Goal: Task Accomplishment & Management: Use online tool/utility

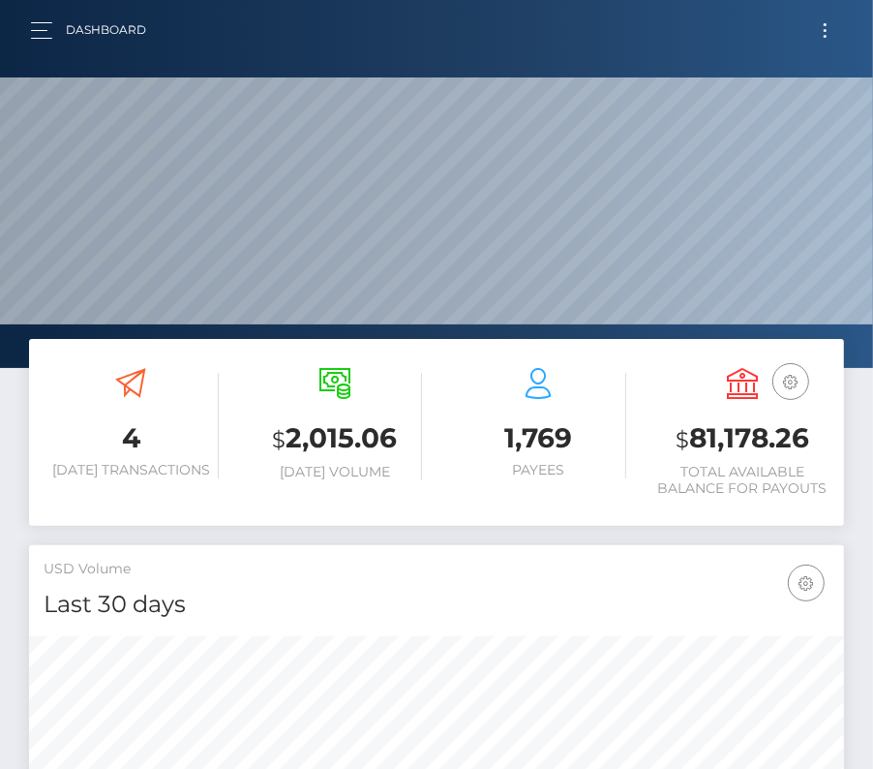
scroll to position [343, 393]
click at [829, 34] on button "Toggle navigation" at bounding box center [825, 30] width 36 height 26
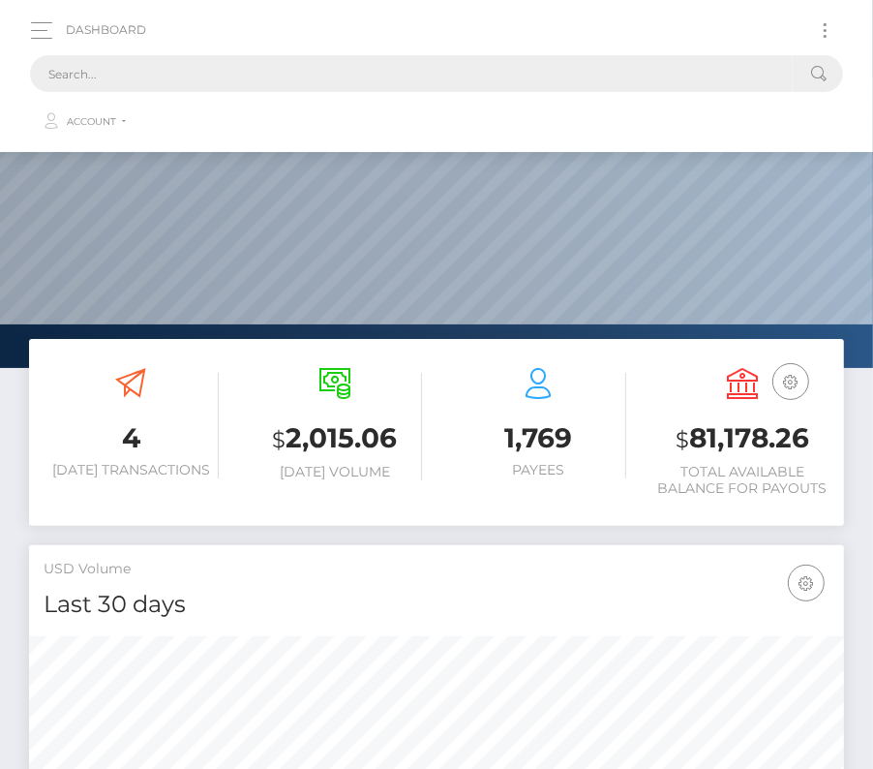
click at [315, 67] on input "text" at bounding box center [411, 73] width 763 height 37
paste input "2078417"
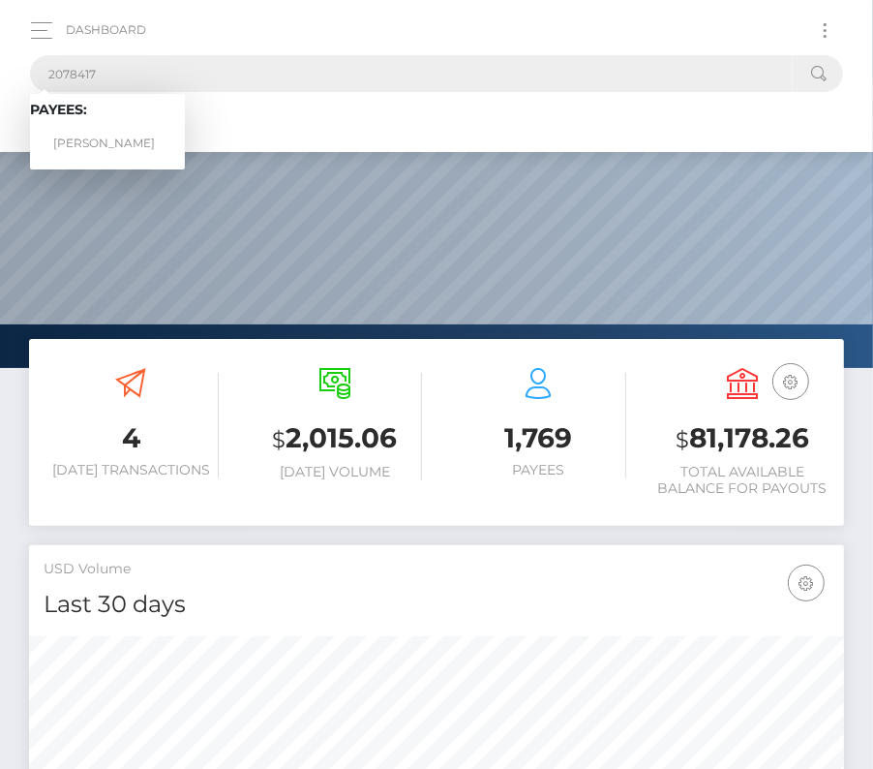
type input "2078417"
click at [136, 131] on link "Matthew D Morse" at bounding box center [107, 144] width 155 height 36
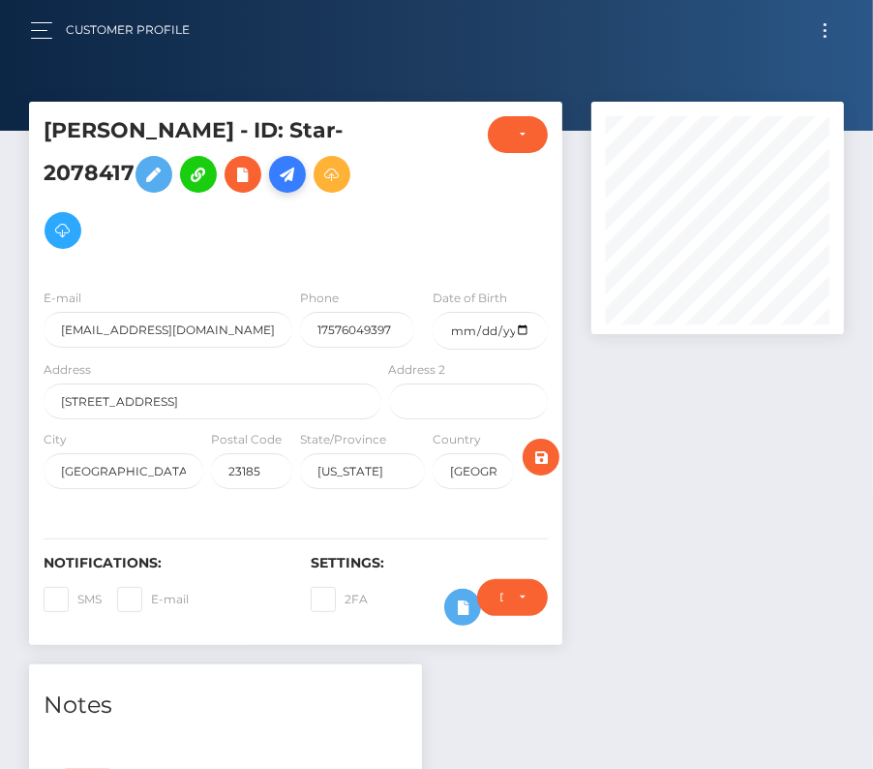
click at [289, 169] on icon at bounding box center [287, 175] width 23 height 24
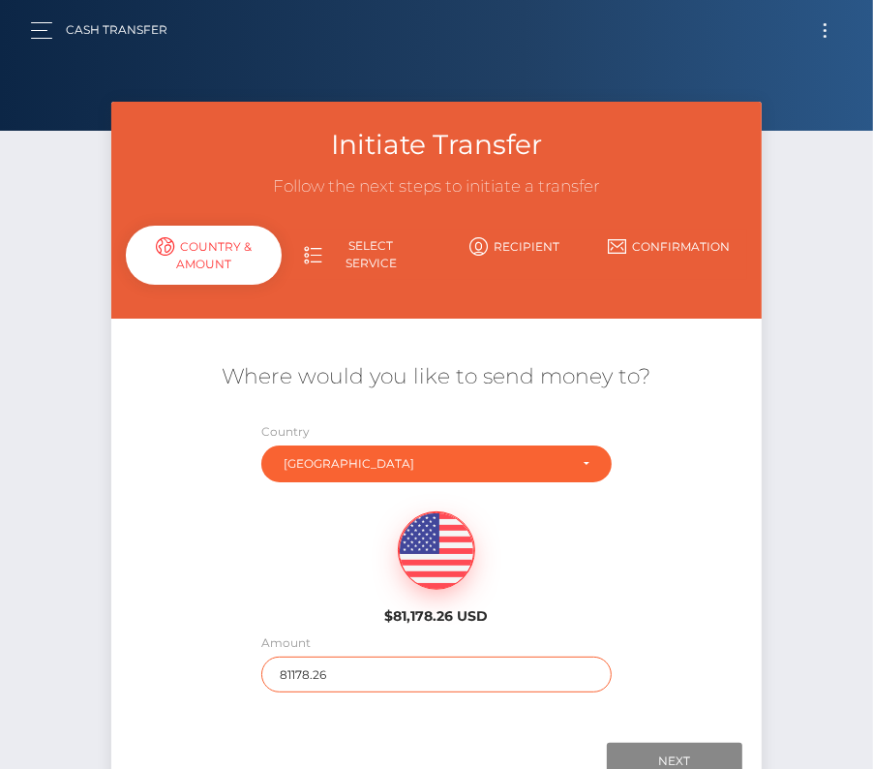
click at [338, 672] on input "81178.26" at bounding box center [436, 674] width 350 height 36
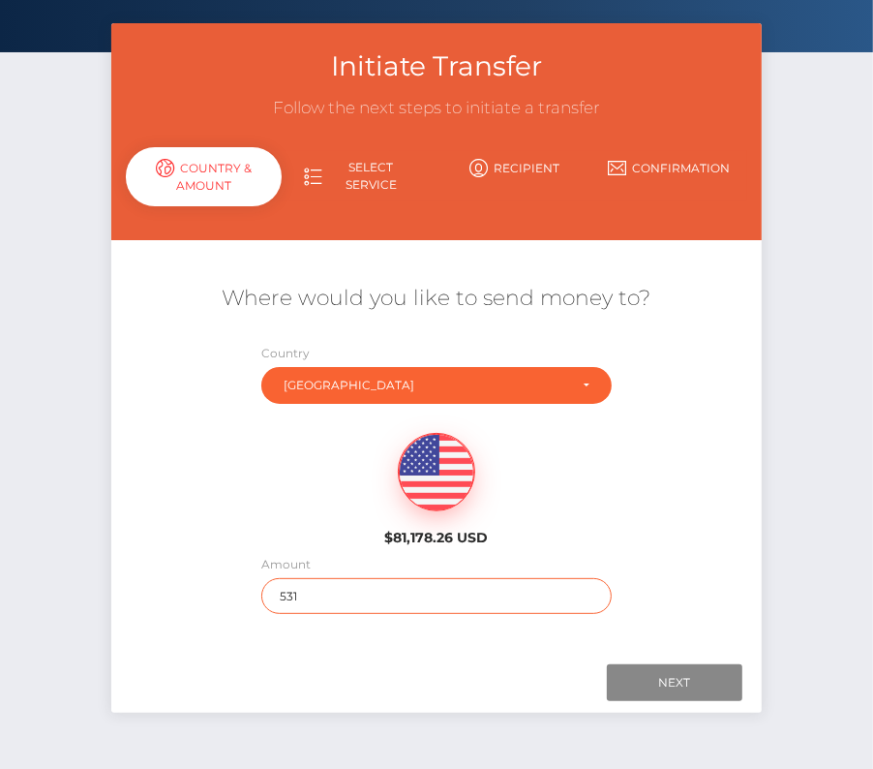
scroll to position [136, 0]
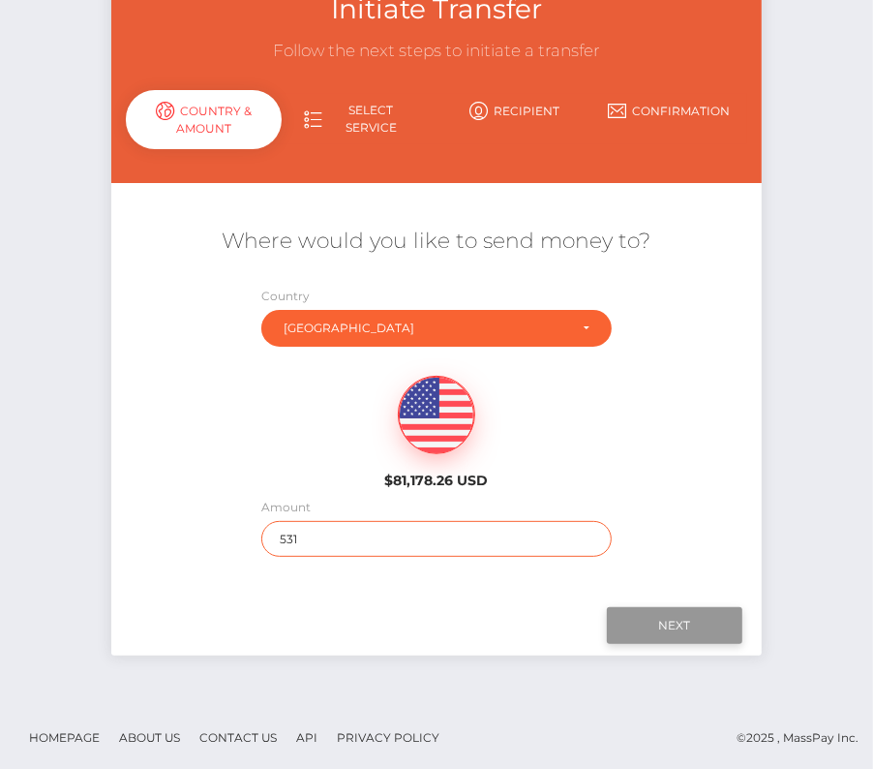
type input "531"
click at [689, 612] on input "Next" at bounding box center [675, 625] width 136 height 37
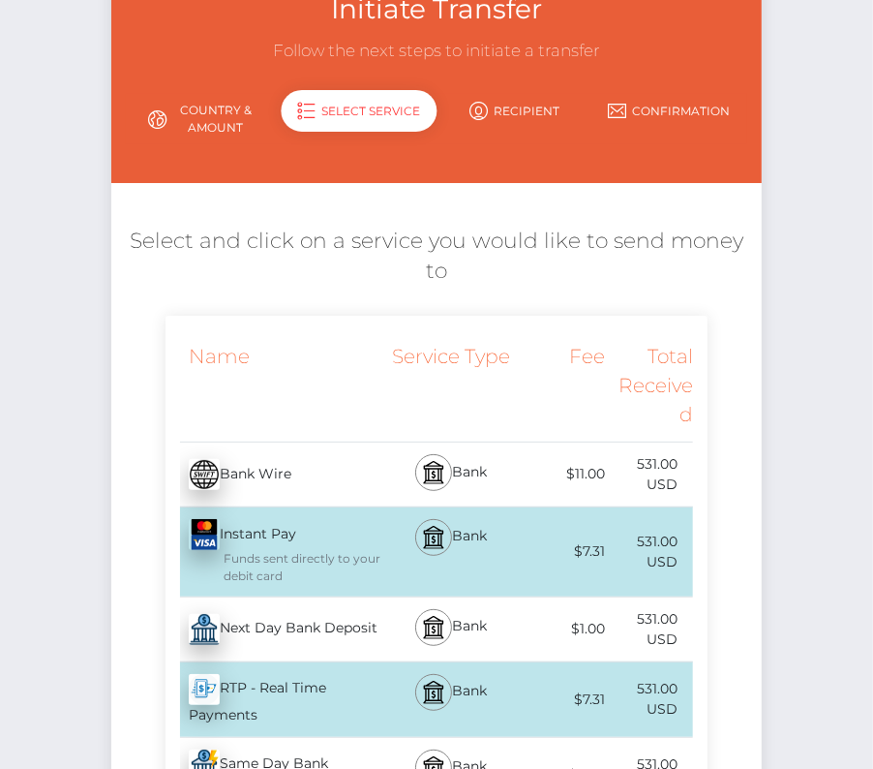
click at [319, 602] on div "Next Day Bank Deposit - USD" at bounding box center [276, 629] width 220 height 54
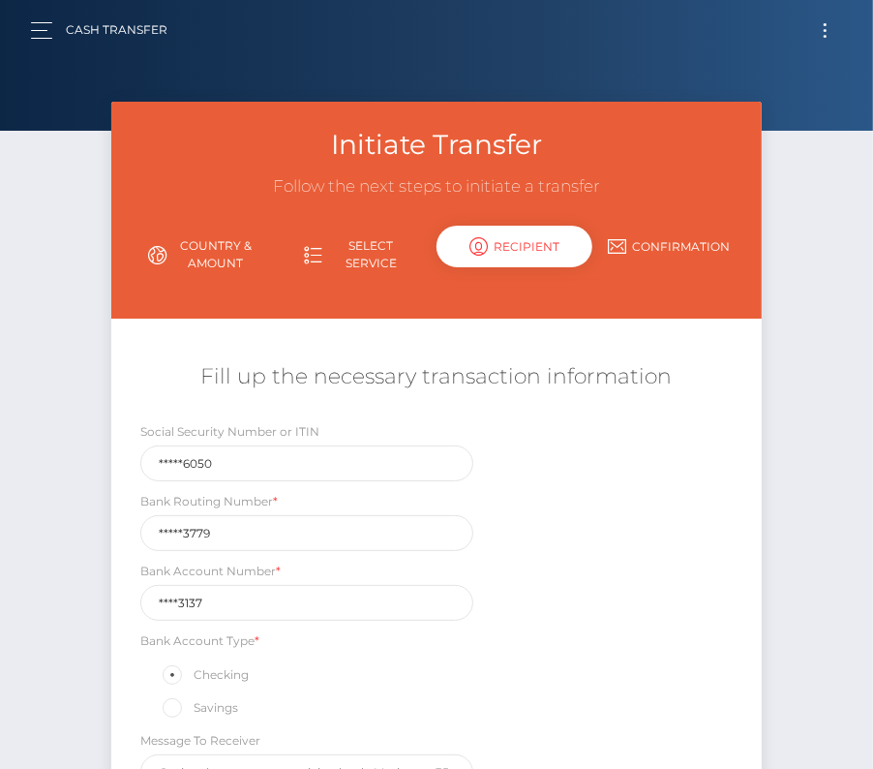
scroll to position [134, 0]
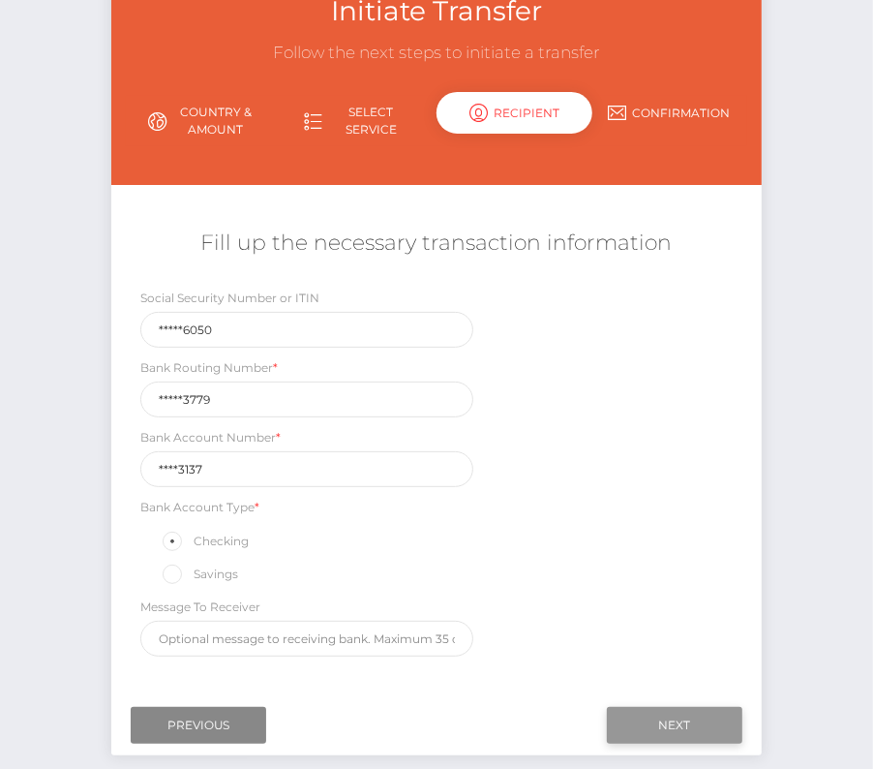
click at [653, 715] on input "Next" at bounding box center [675, 725] width 136 height 37
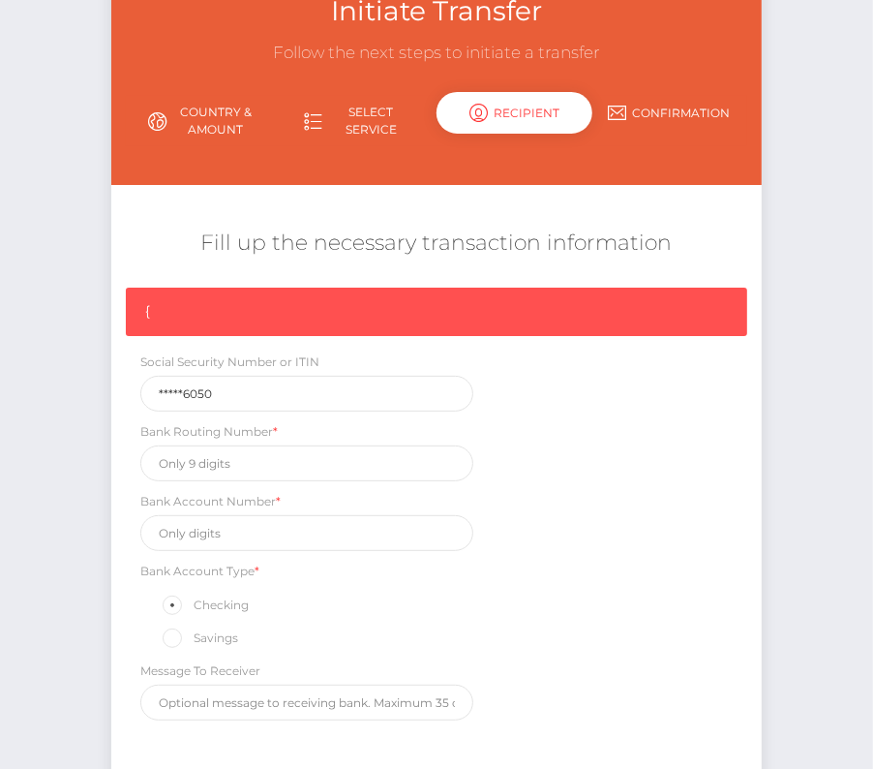
scroll to position [165, 0]
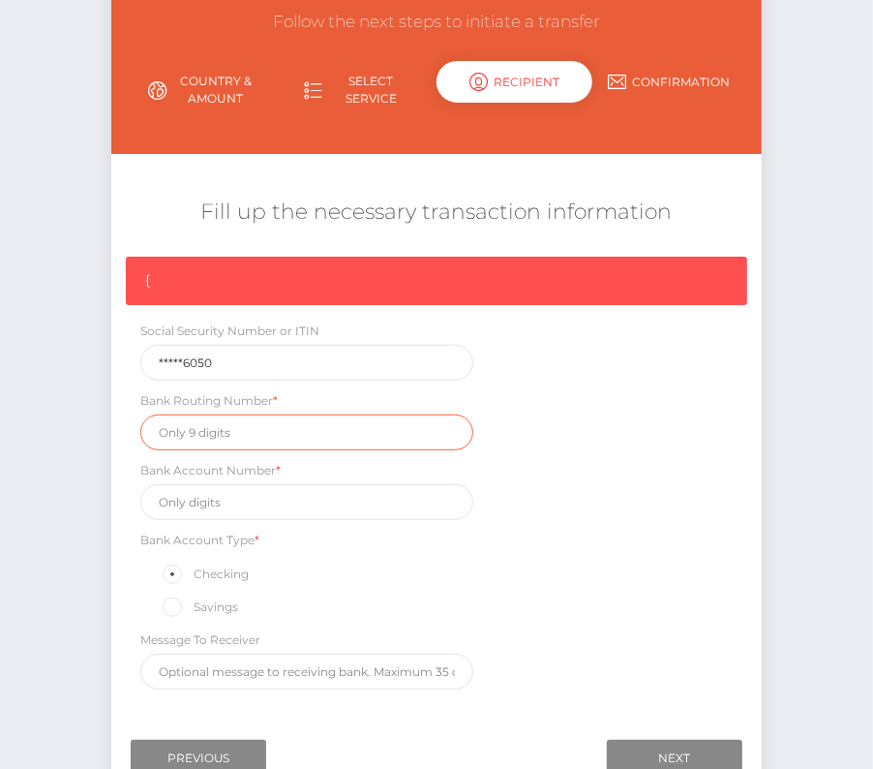
click at [206, 428] on input "text" at bounding box center [306, 432] width 333 height 36
paste input "051403779"
type input "051403779"
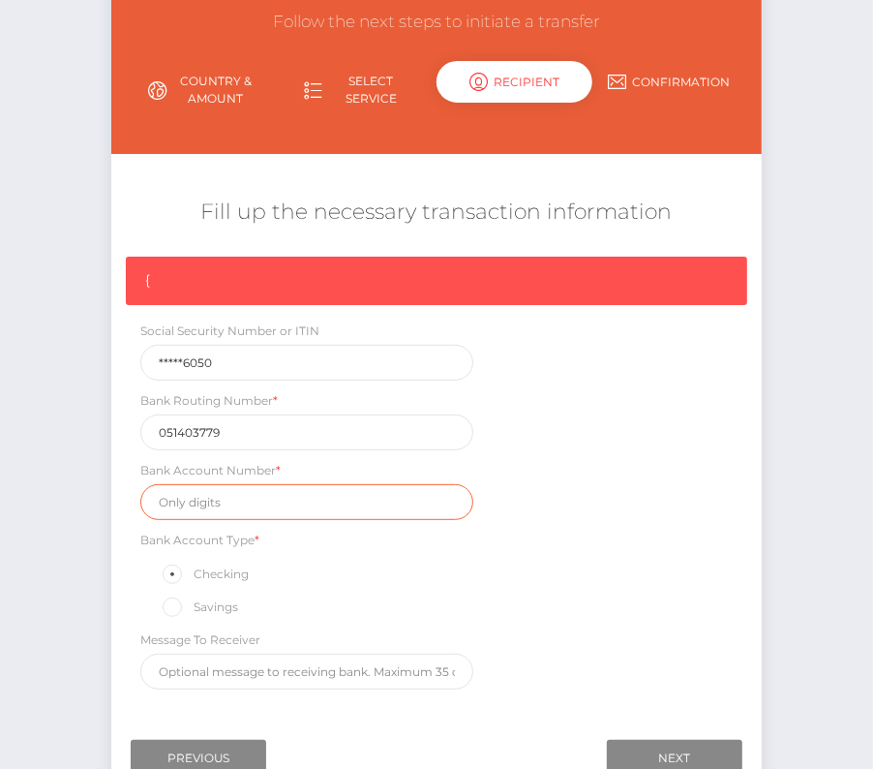
click at [260, 499] on input "text" at bounding box center [306, 502] width 333 height 36
paste input "64703137"
type input "64703137"
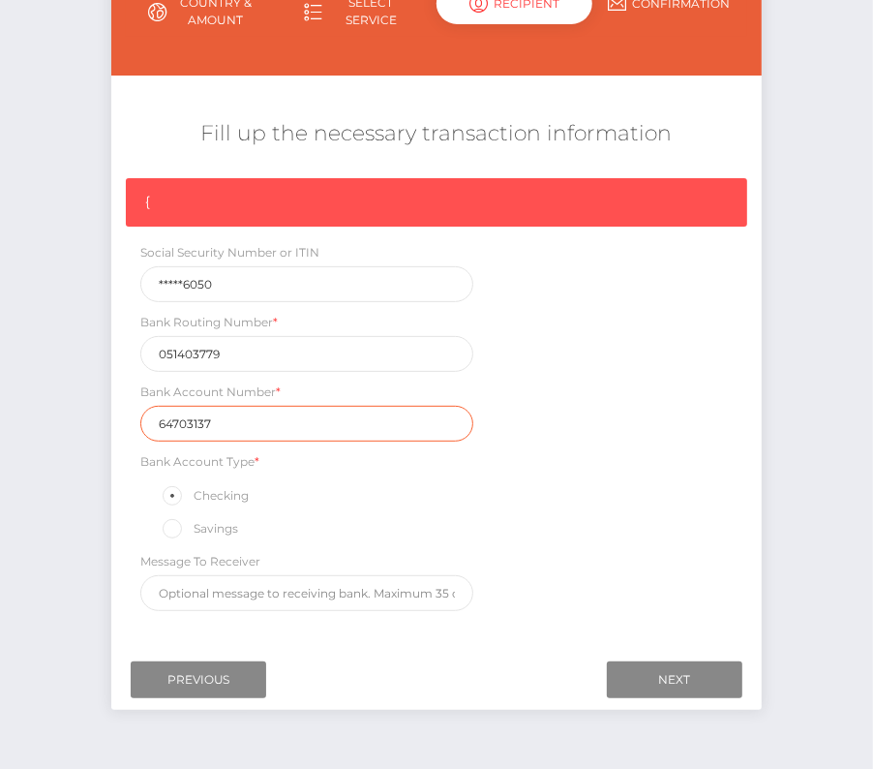
scroll to position [258, 0]
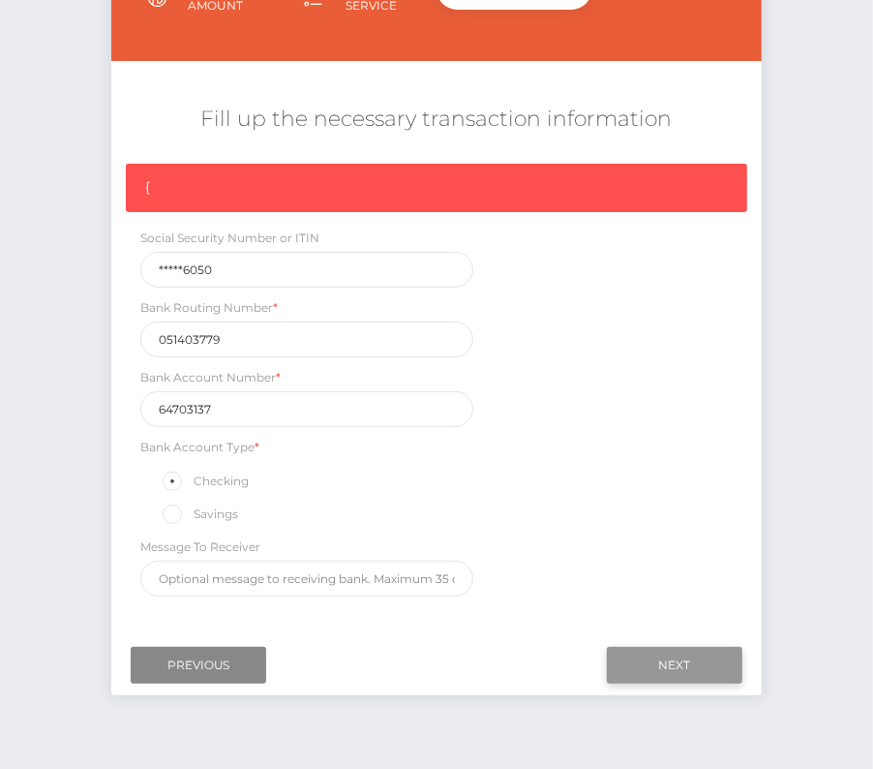
click at [651, 662] on input "Next" at bounding box center [675, 665] width 136 height 37
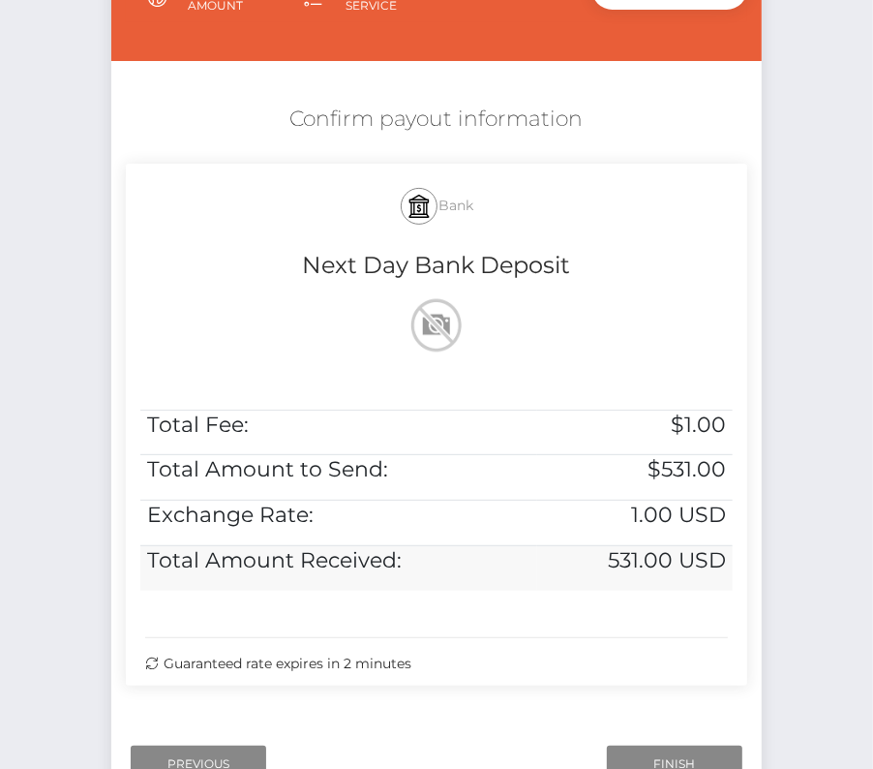
scroll to position [333, 0]
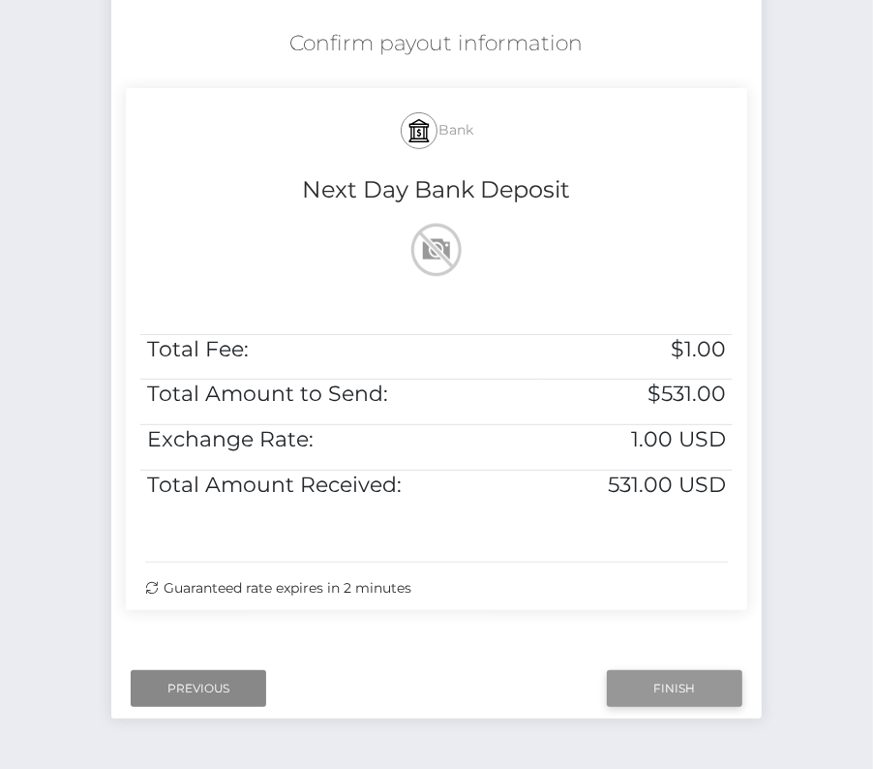
click at [659, 696] on input "Finish" at bounding box center [675, 688] width 136 height 37
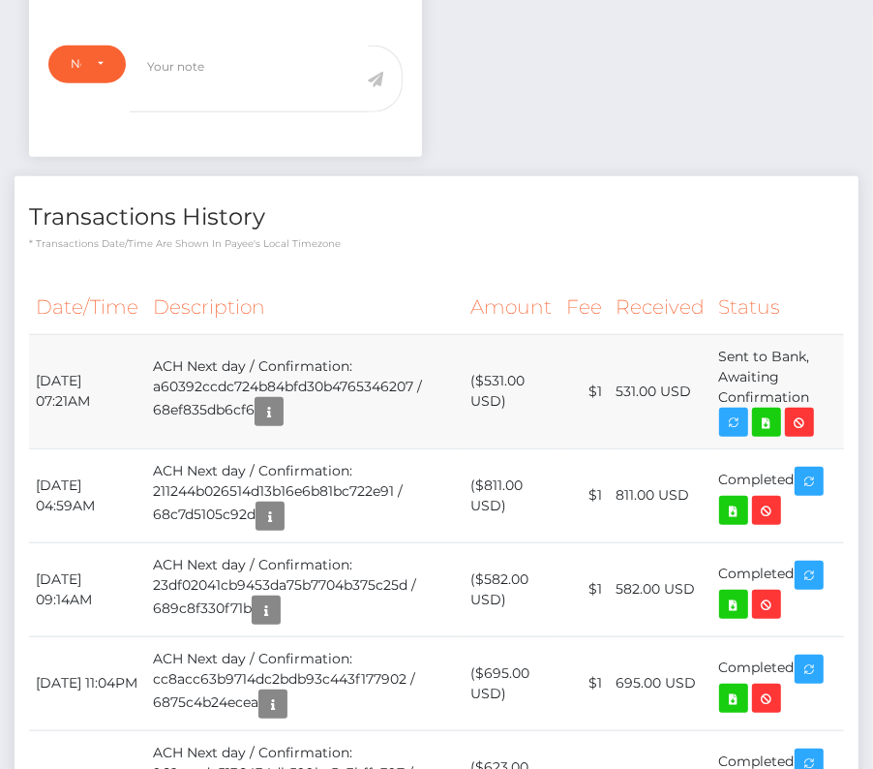
scroll to position [232, 253]
drag, startPoint x: 37, startPoint y: 367, endPoint x: 811, endPoint y: 397, distance: 775.1
click at [811, 397] on tr "October 15, 2025 07:21AM ACH Next day / Confirmation: a60392ccdc724b84bfd30b476…" at bounding box center [436, 391] width 815 height 114
copy tr "October 15, 2025 07:21AM ACH Next day / Confirmation: a60392ccdc724b84bfd30b476…"
click at [771, 413] on icon at bounding box center [766, 422] width 23 height 24
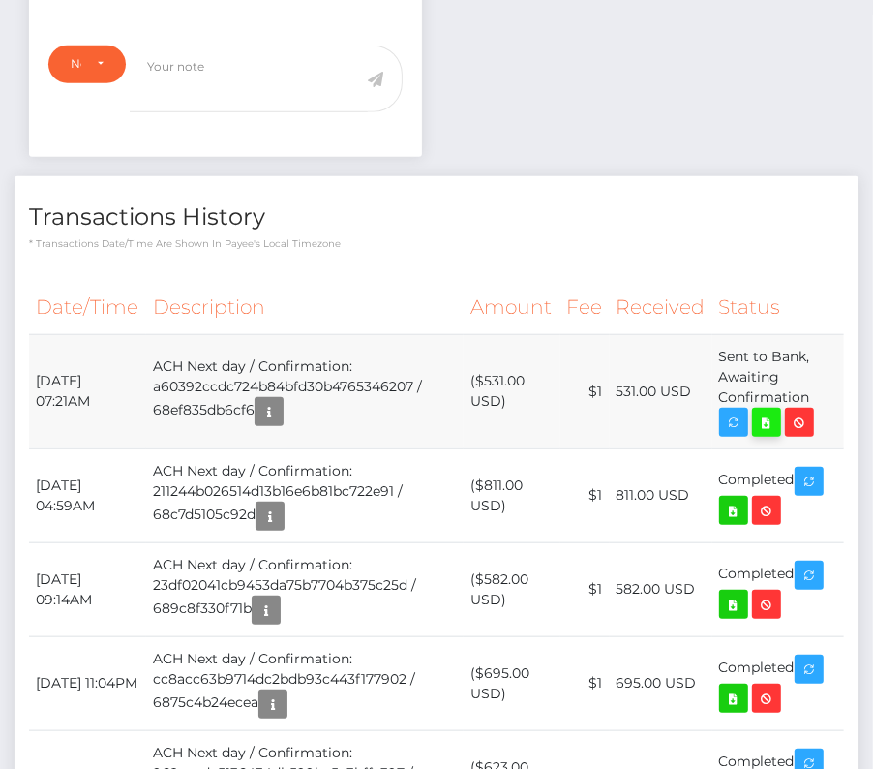
click at [0, 0] on div "Matthew D Morse - ID: Star-2078417 CLOSED ACTIVE E-mail" at bounding box center [436, 596] width 873 height 2437
click at [476, 282] on th "Amount" at bounding box center [512, 307] width 97 height 53
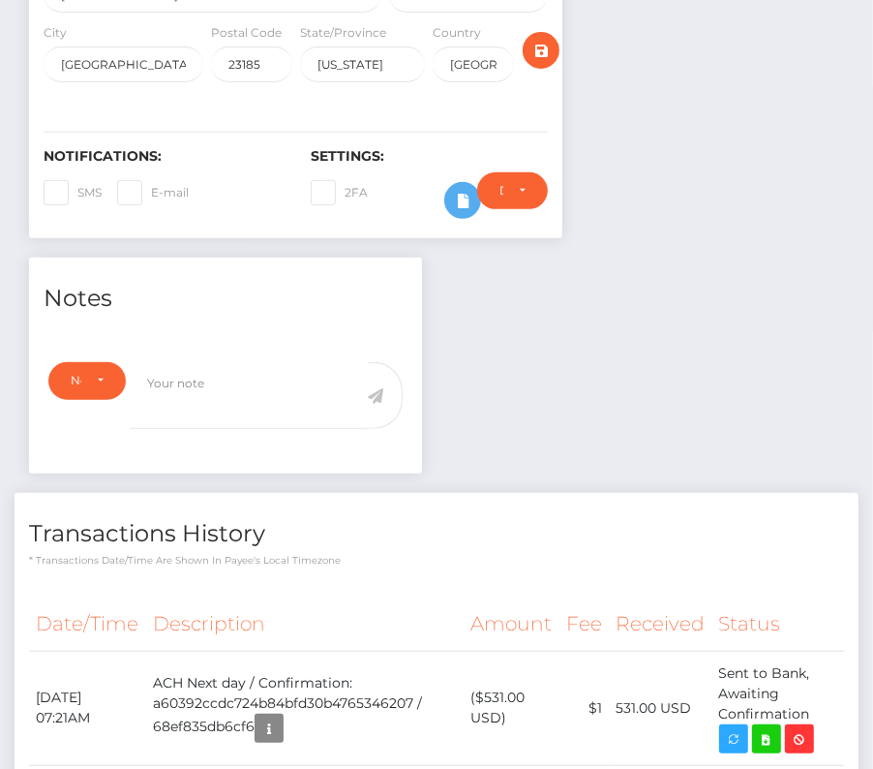
scroll to position [0, 0]
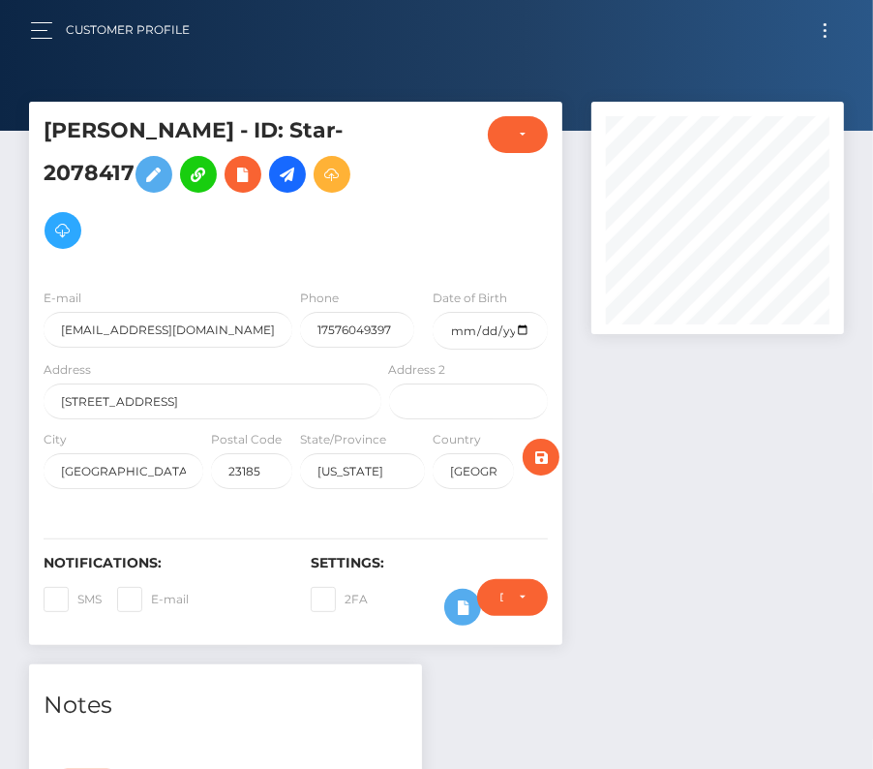
click at [823, 21] on button "Toggle navigation" at bounding box center [825, 30] width 36 height 26
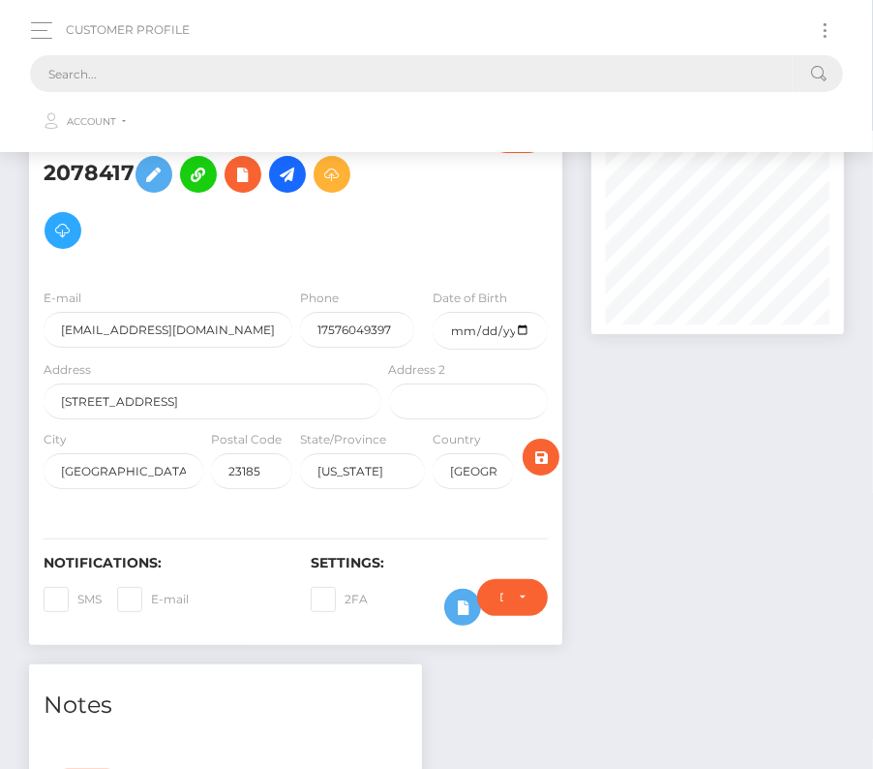
click at [439, 74] on input "text" at bounding box center [411, 73] width 763 height 37
paste input "2912559"
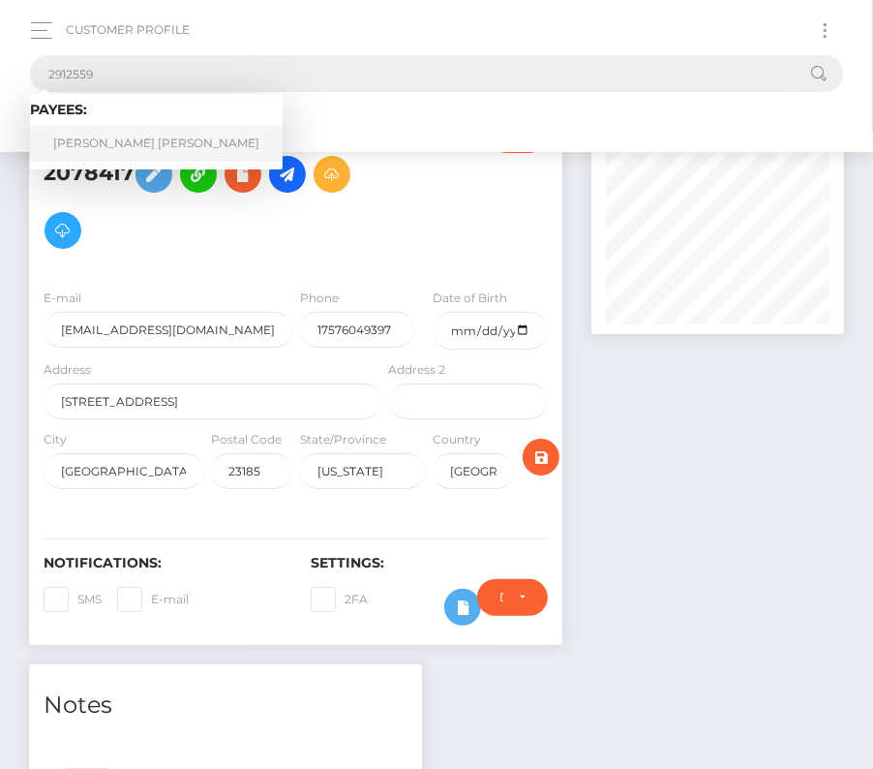
type input "2912559"
click at [92, 145] on link "Joey Angel Youngken" at bounding box center [156, 144] width 253 height 36
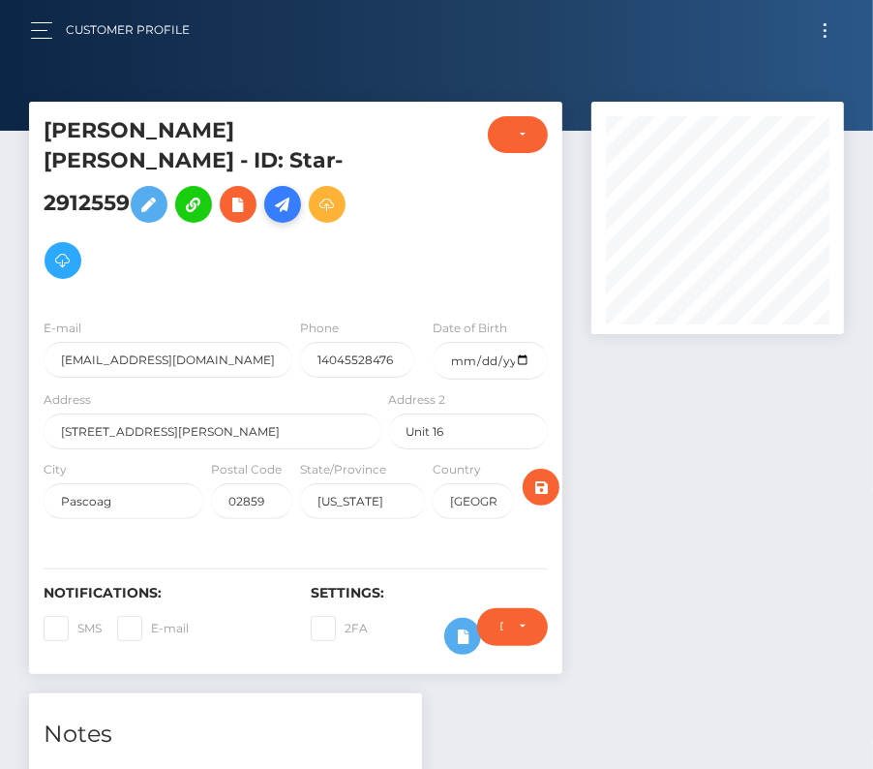
click at [294, 193] on icon at bounding box center [282, 205] width 23 height 24
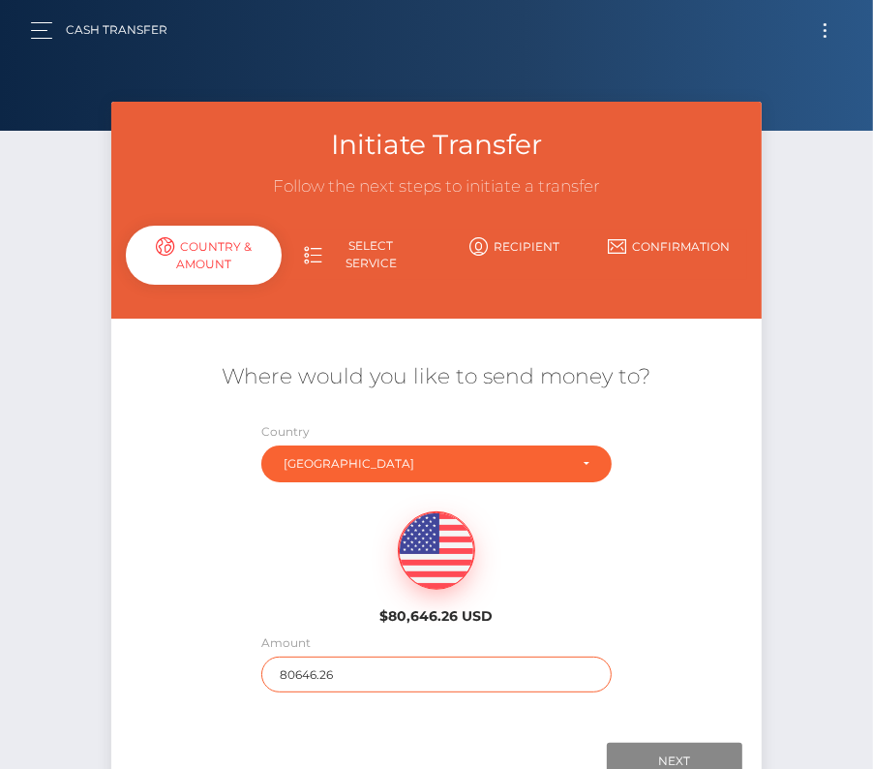
click at [288, 682] on input "80646.26" at bounding box center [436, 674] width 350 height 36
type input "153"
click at [266, 634] on label "Amount" at bounding box center [285, 642] width 49 height 17
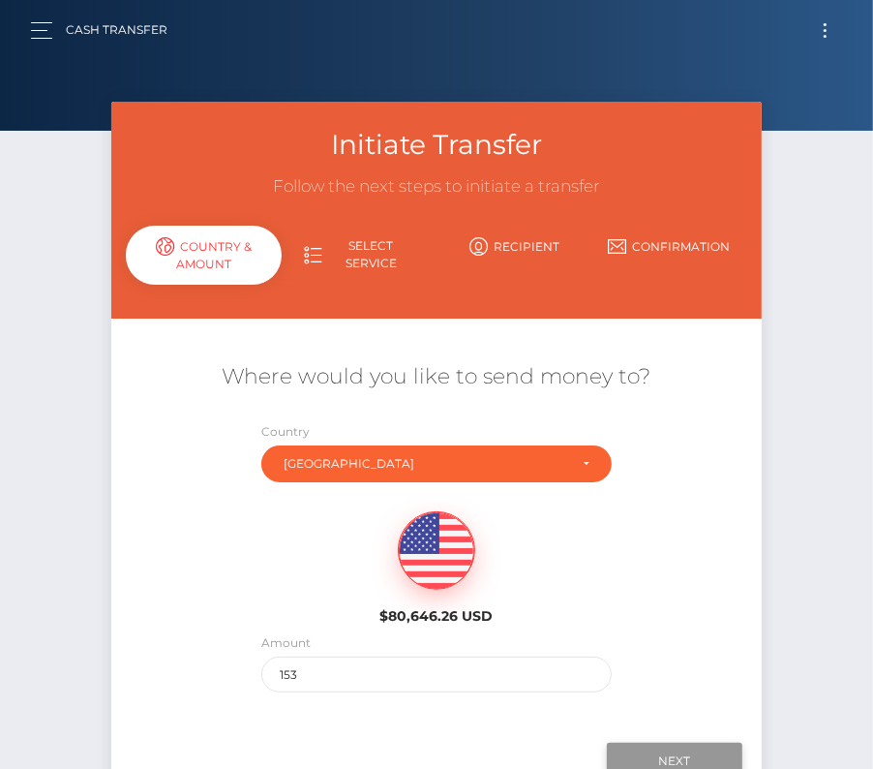
click at [643, 749] on input "Next" at bounding box center [675, 761] width 136 height 37
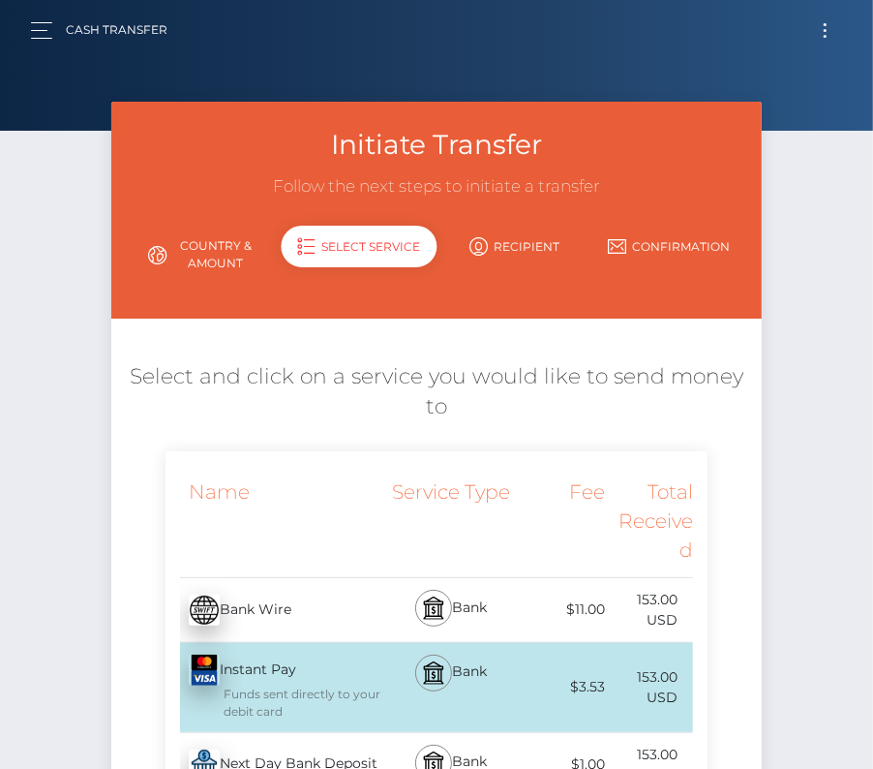
click at [312, 746] on div "Next Day Bank Deposit - USD" at bounding box center [276, 765] width 220 height 54
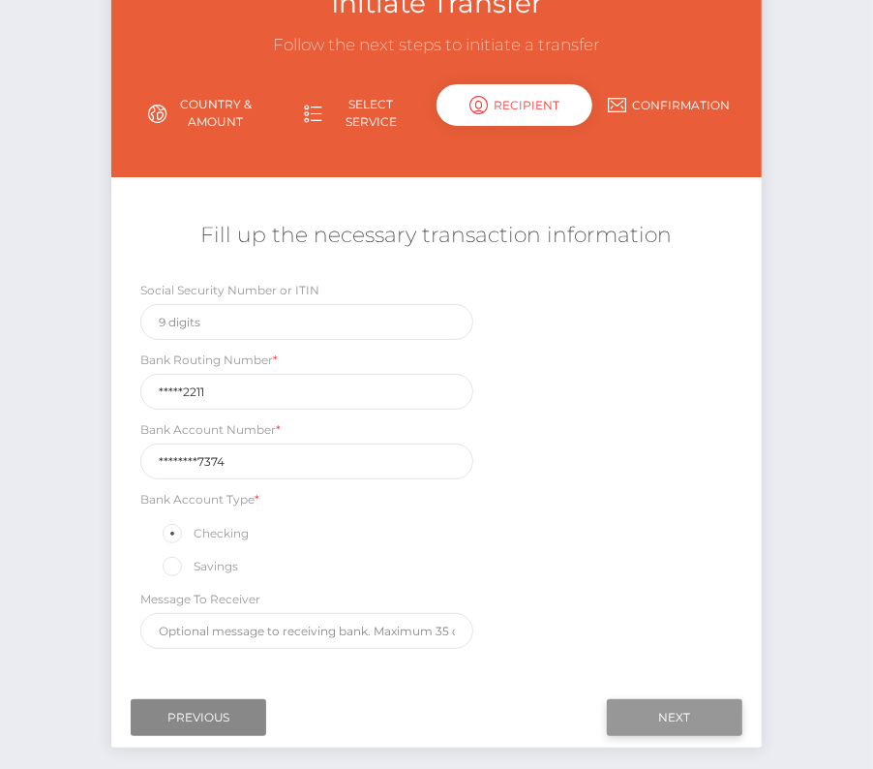
scroll to position [167, 0]
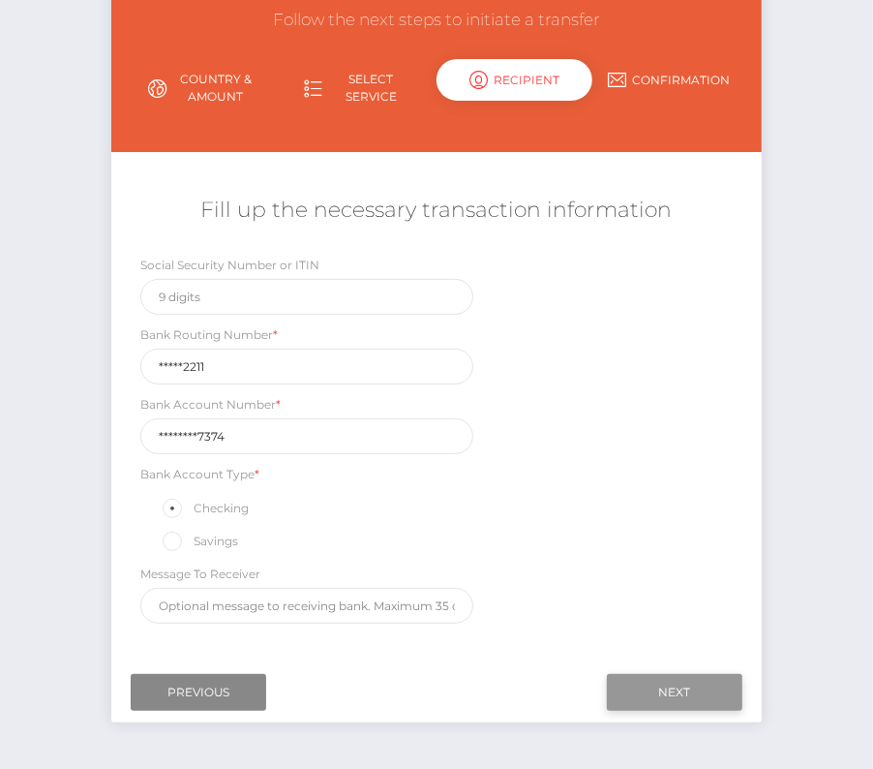
click at [702, 679] on input "Next" at bounding box center [675, 692] width 136 height 37
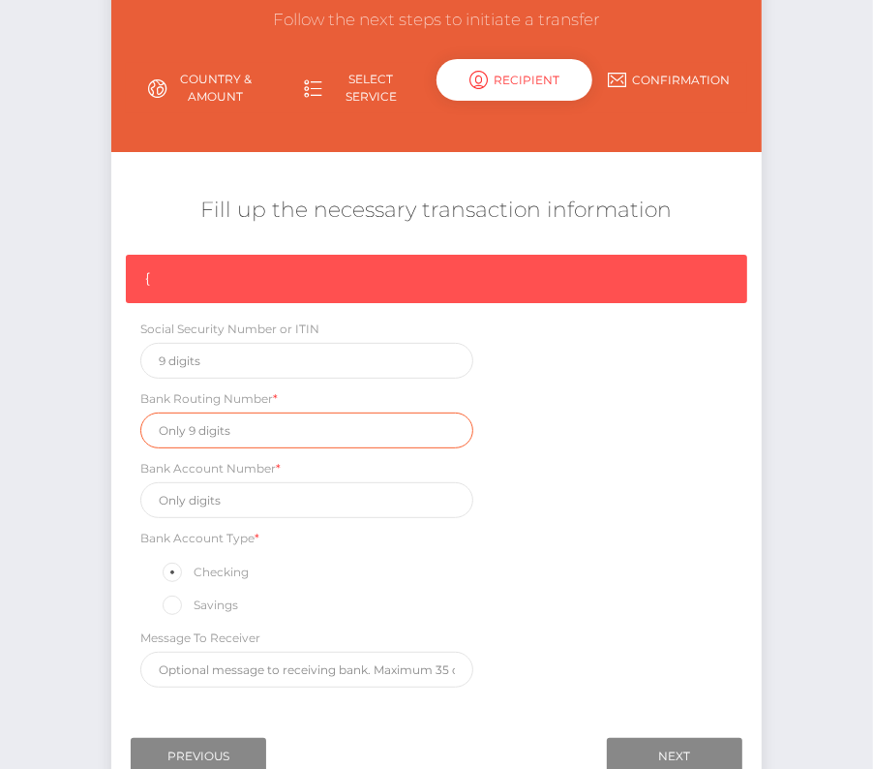
click at [207, 427] on input "text" at bounding box center [306, 430] width 333 height 36
paste input "121202211"
type input "121202211"
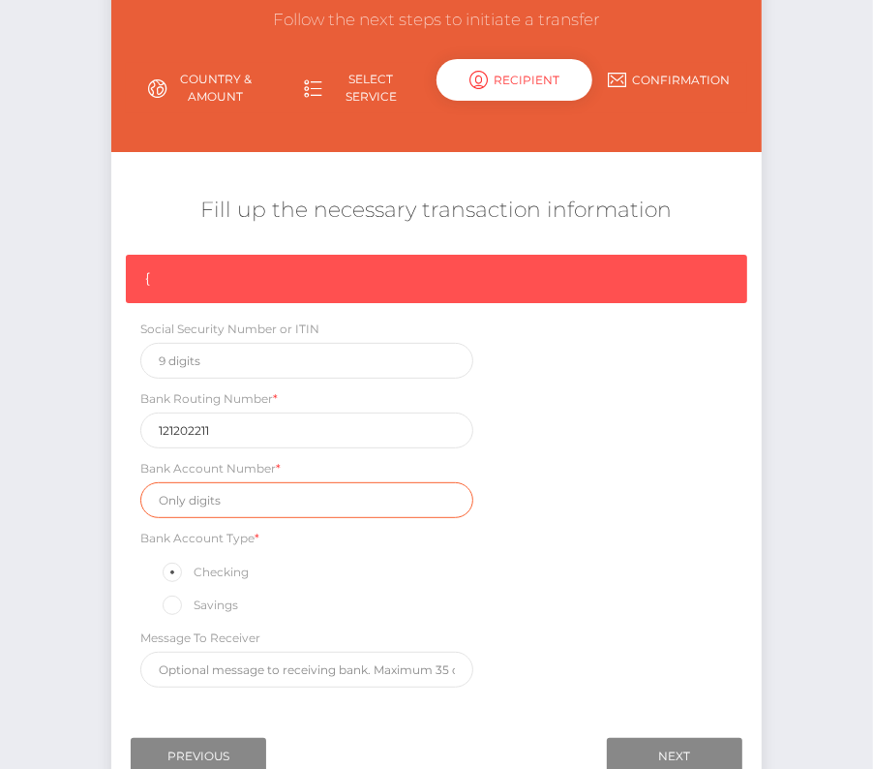
click at [191, 501] on input "text" at bounding box center [306, 500] width 333 height 36
paste input "440032037374"
type input "440032037374"
click at [565, 582] on div "{ Social Security Number or ITIN Bank Routing Number * 121202211 Bank Account N…" at bounding box center [436, 476] width 651 height 442
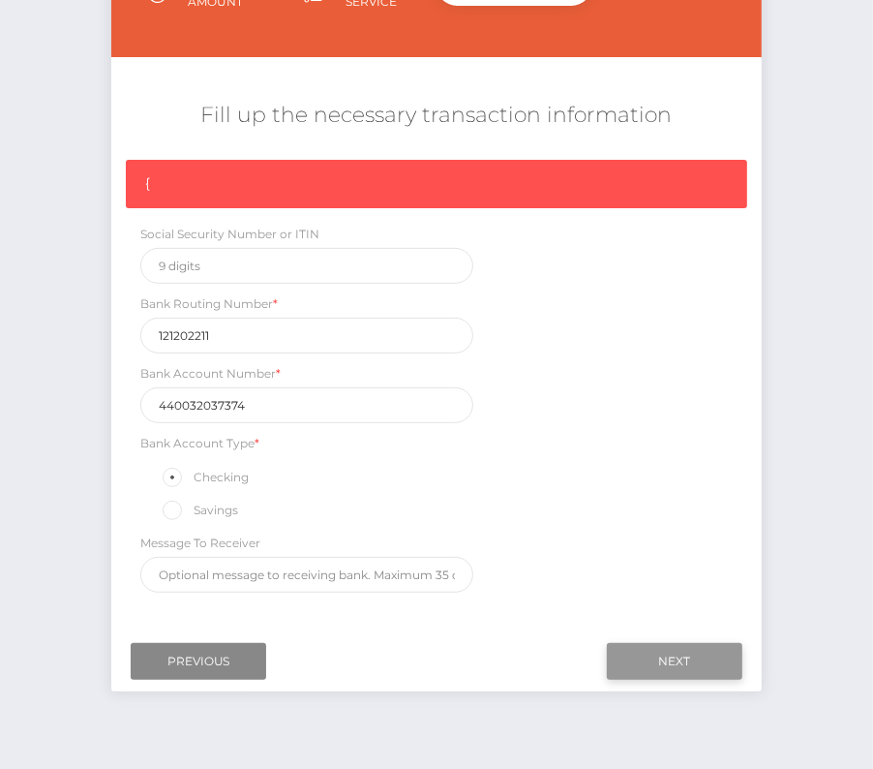
scroll to position [269, 0]
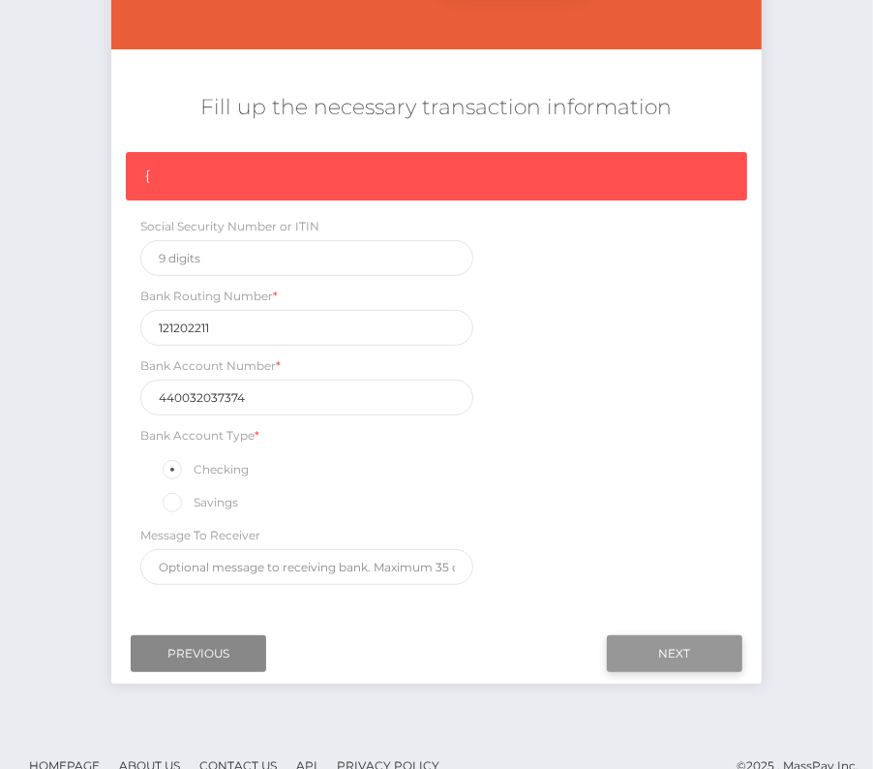
click at [698, 646] on input "Next" at bounding box center [675, 653] width 136 height 37
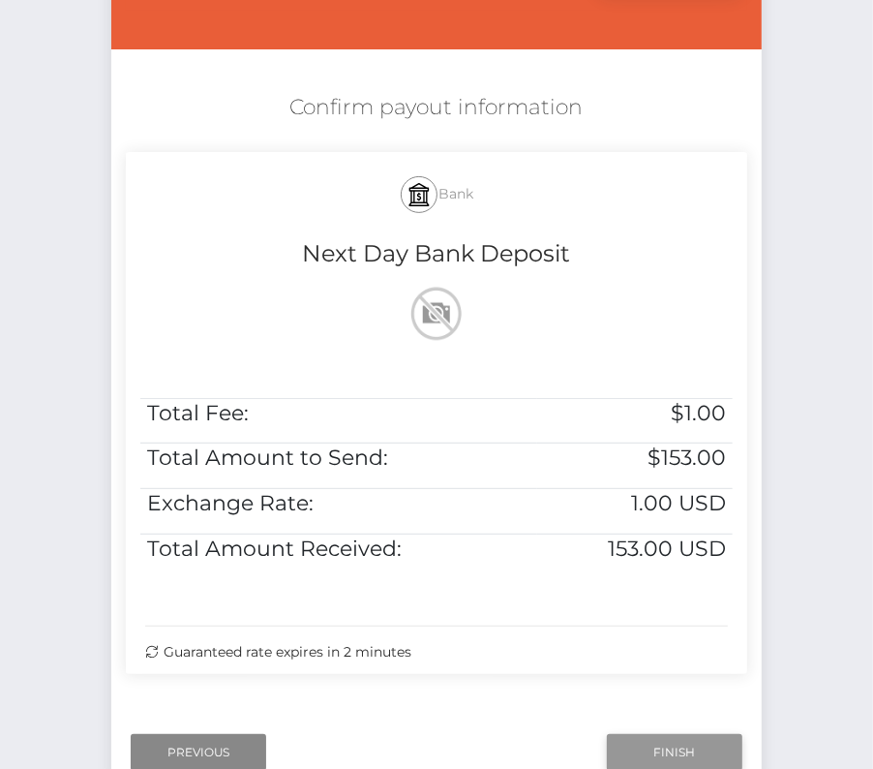
click at [690, 740] on input "Finish" at bounding box center [675, 752] width 136 height 37
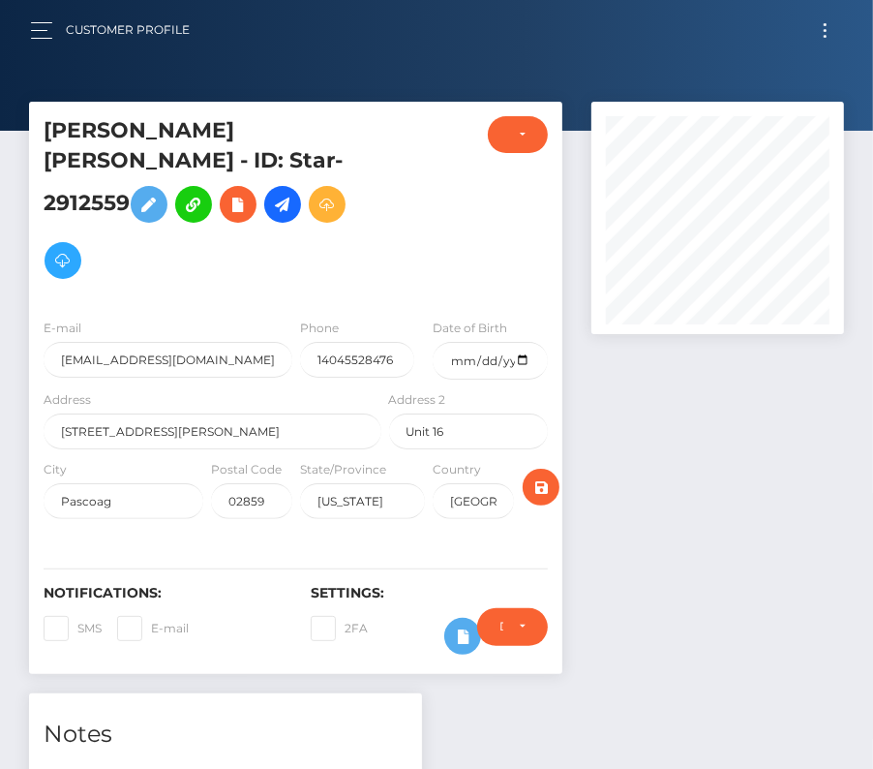
scroll to position [733, 0]
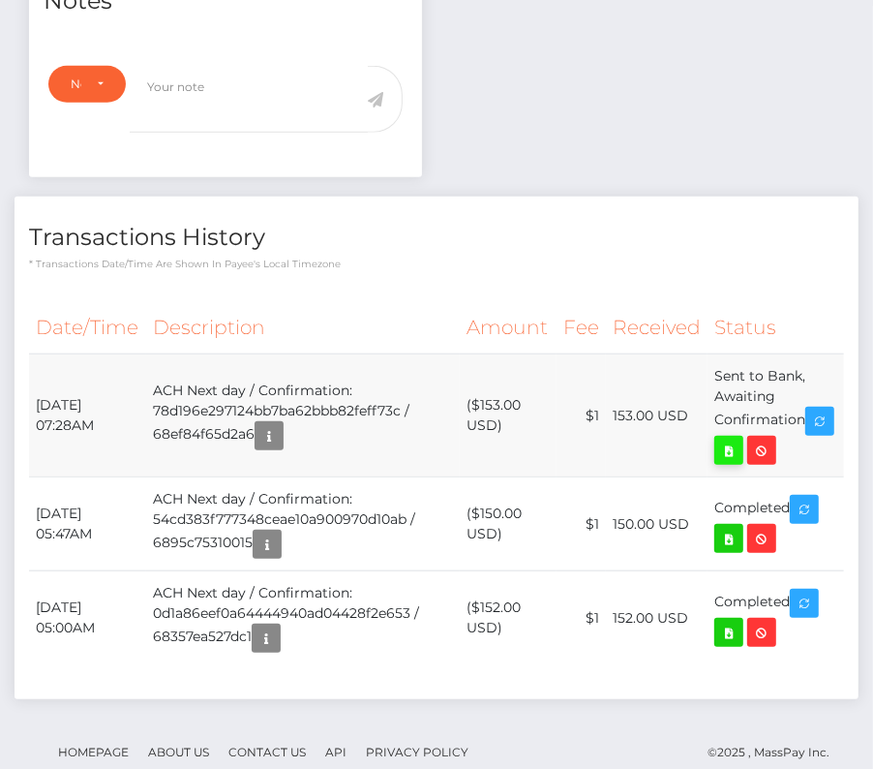
click at [741, 439] on icon at bounding box center [728, 451] width 23 height 24
click at [0, 0] on div "[PERSON_NAME] [PERSON_NAME] - ID: Star-2912559 CLOSED ACTIVE Phone" at bounding box center [436, 92] width 873 height 1446
drag, startPoint x: 25, startPoint y: 361, endPoint x: 803, endPoint y: 382, distance: 777.7
click at [801, 380] on div "Date/Time Description Amount Fee Received Status" at bounding box center [437, 493] width 844 height 412
click at [803, 382] on td "Sent to Bank, Awaiting Confirmation" at bounding box center [776, 415] width 137 height 123
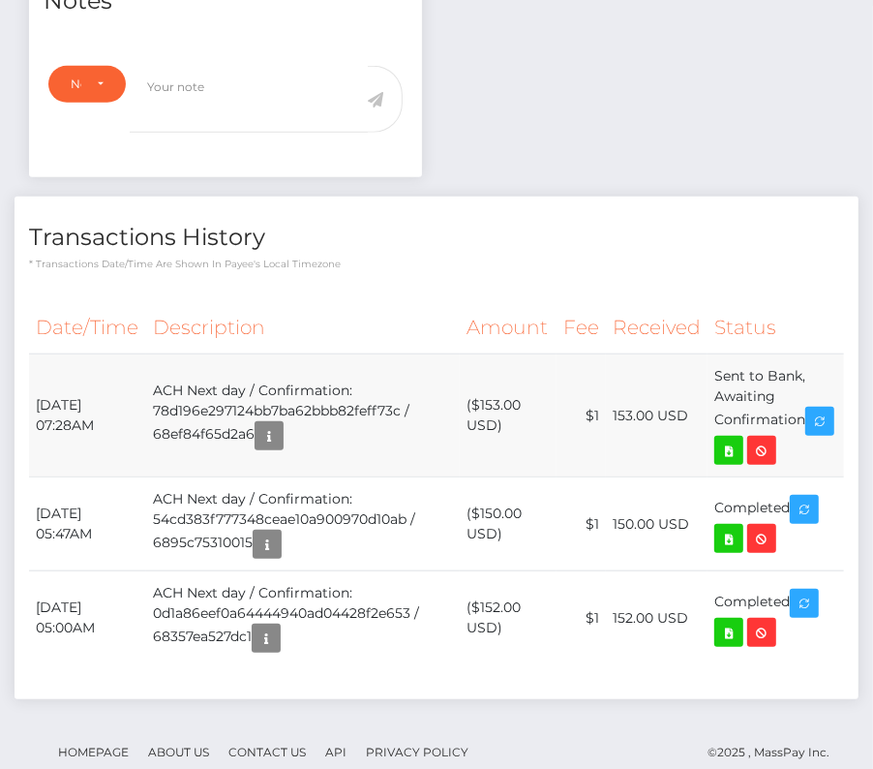
click at [803, 382] on td "Sent to Bank, Awaiting Confirmation" at bounding box center [776, 415] width 137 height 123
click at [818, 382] on td "Sent to Bank, Awaiting Confirmation" at bounding box center [776, 415] width 137 height 123
drag, startPoint x: 818, startPoint y: 382, endPoint x: 31, endPoint y: 361, distance: 787.4
click at [31, 360] on tr "[DATE] 07:28AM ACH Next day / Confirmation: 78d196e297124bb7ba62bbb82feff73c / …" at bounding box center [436, 415] width 815 height 123
copy tr "[DATE] 07:28AM ACH Next day / Confirmation: 78d196e297124bb7ba62bbb82feff73c / …"
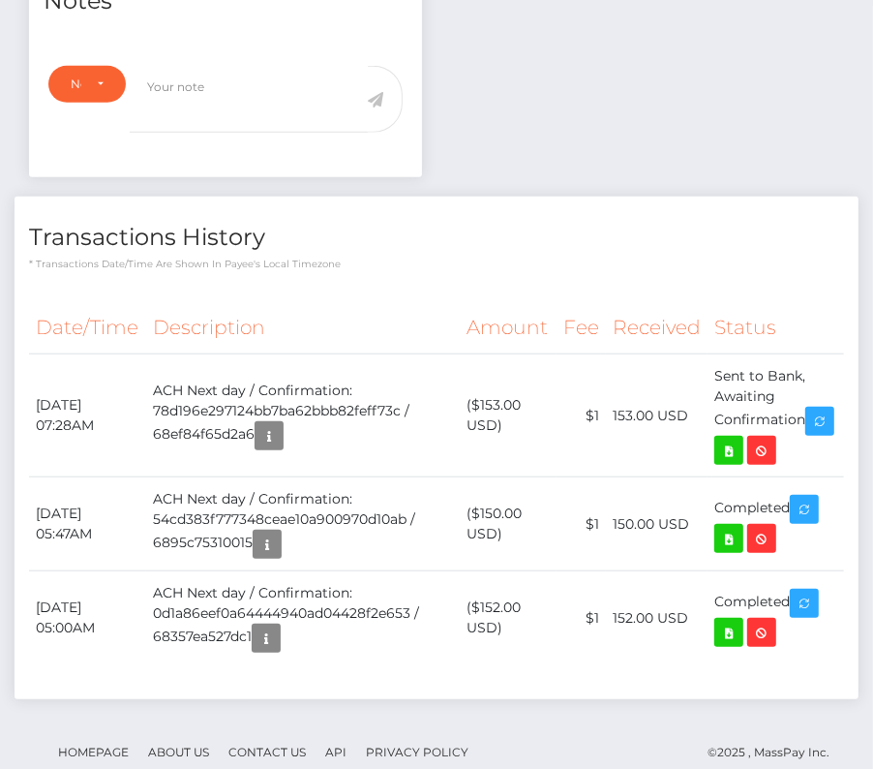
click at [208, 301] on th "Description" at bounding box center [303, 327] width 315 height 53
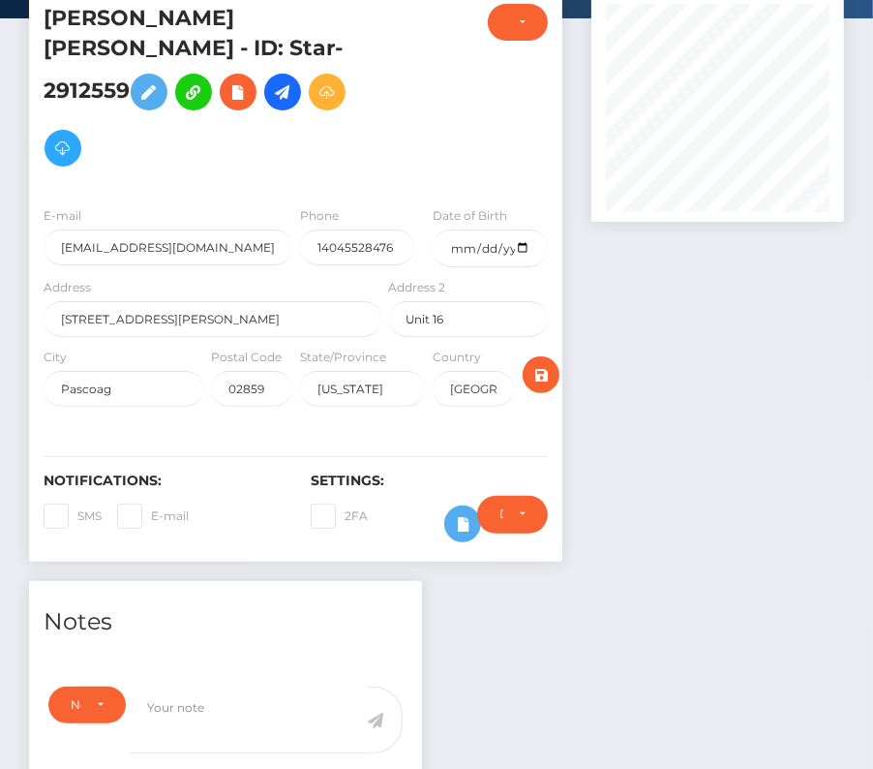
scroll to position [0, 0]
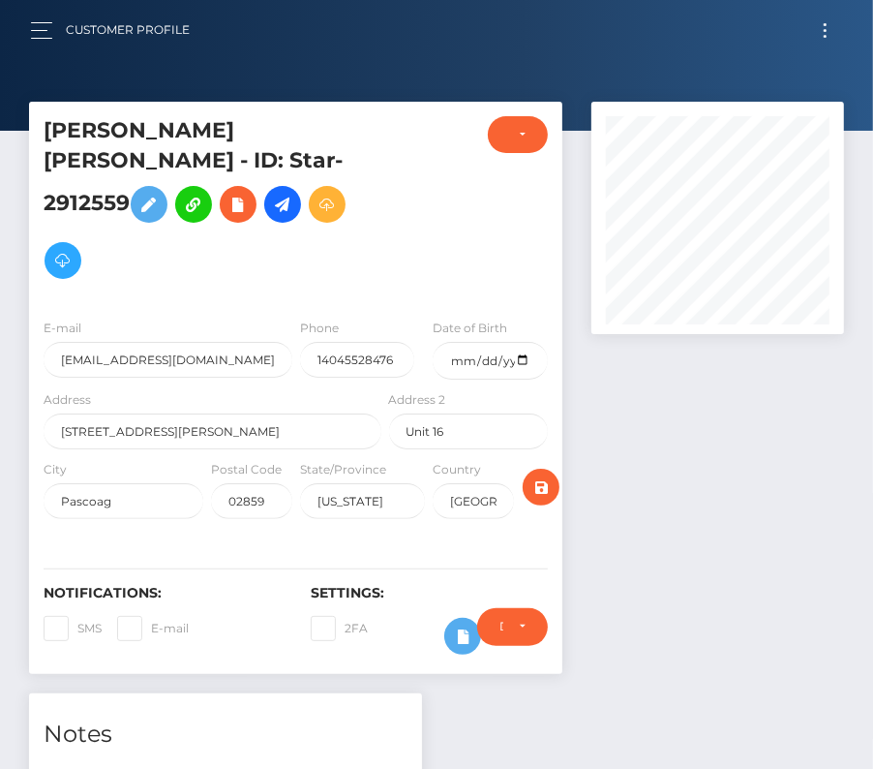
click at [829, 35] on button "Toggle navigation" at bounding box center [825, 30] width 36 height 26
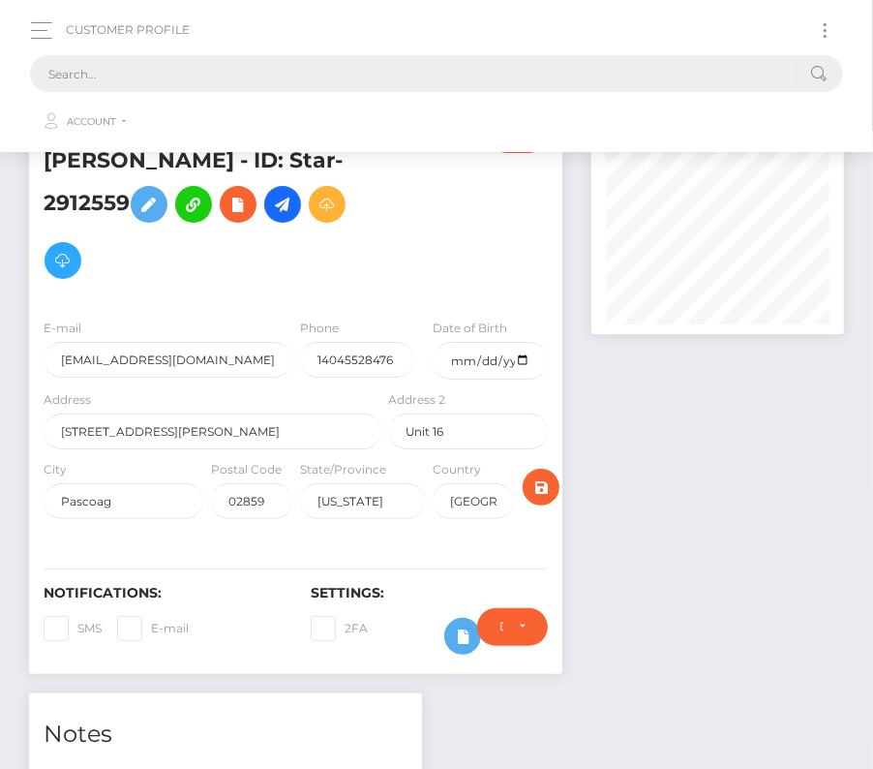
click at [380, 76] on input "text" at bounding box center [411, 73] width 763 height 37
paste input "13022"
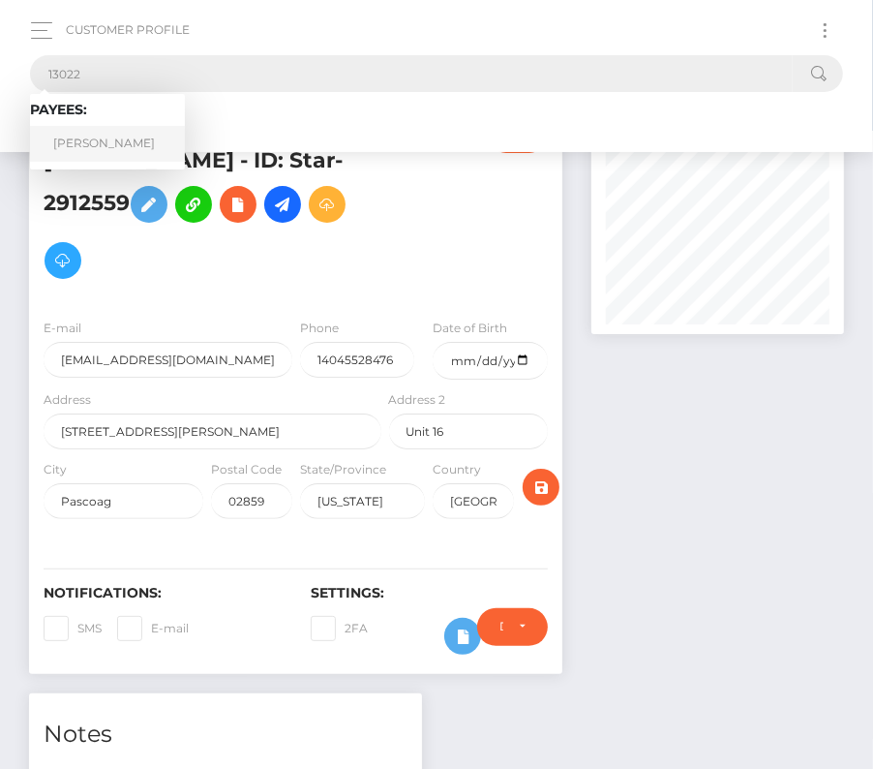
type input "13022"
click at [108, 138] on link "[PERSON_NAME]" at bounding box center [107, 144] width 155 height 36
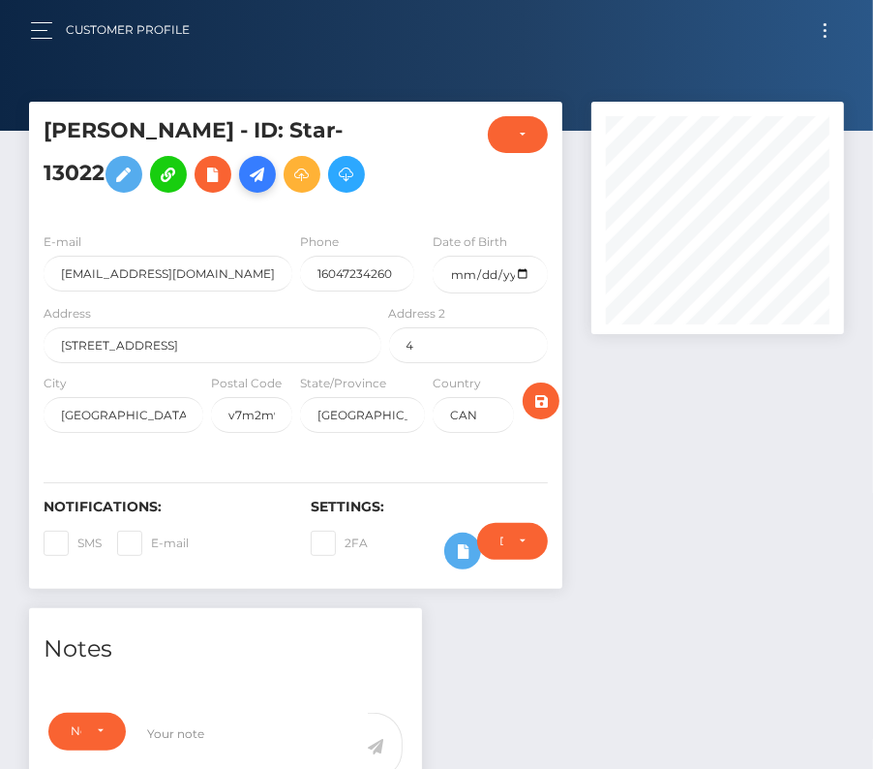
click at [246, 169] on icon at bounding box center [257, 175] width 23 height 24
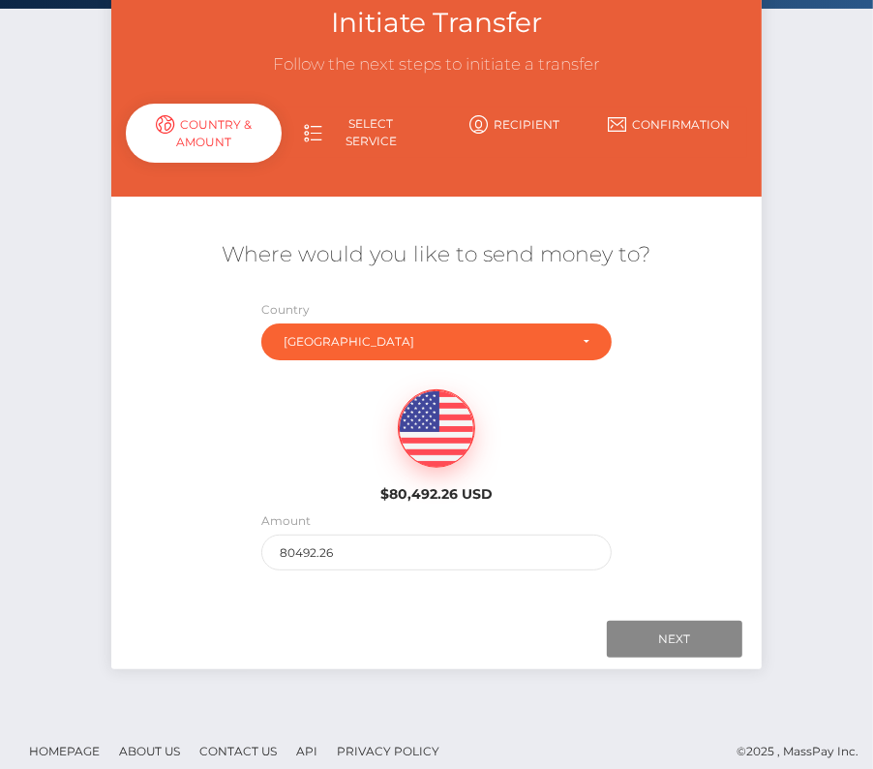
scroll to position [136, 0]
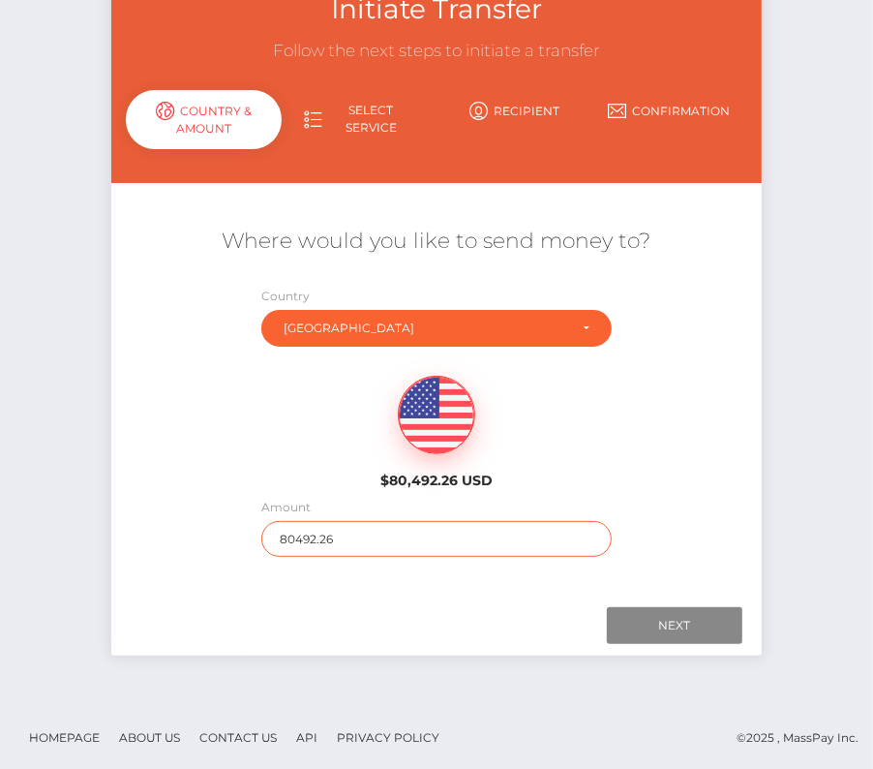
click at [319, 531] on input "80492.26" at bounding box center [436, 539] width 350 height 36
type input "256"
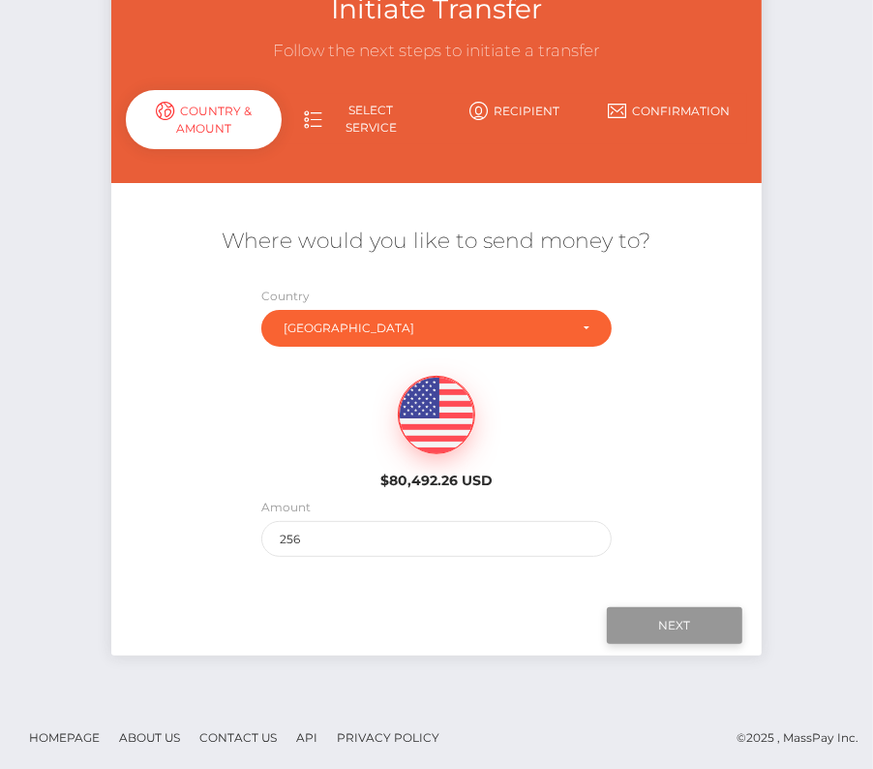
click at [686, 627] on input "Next" at bounding box center [675, 625] width 136 height 37
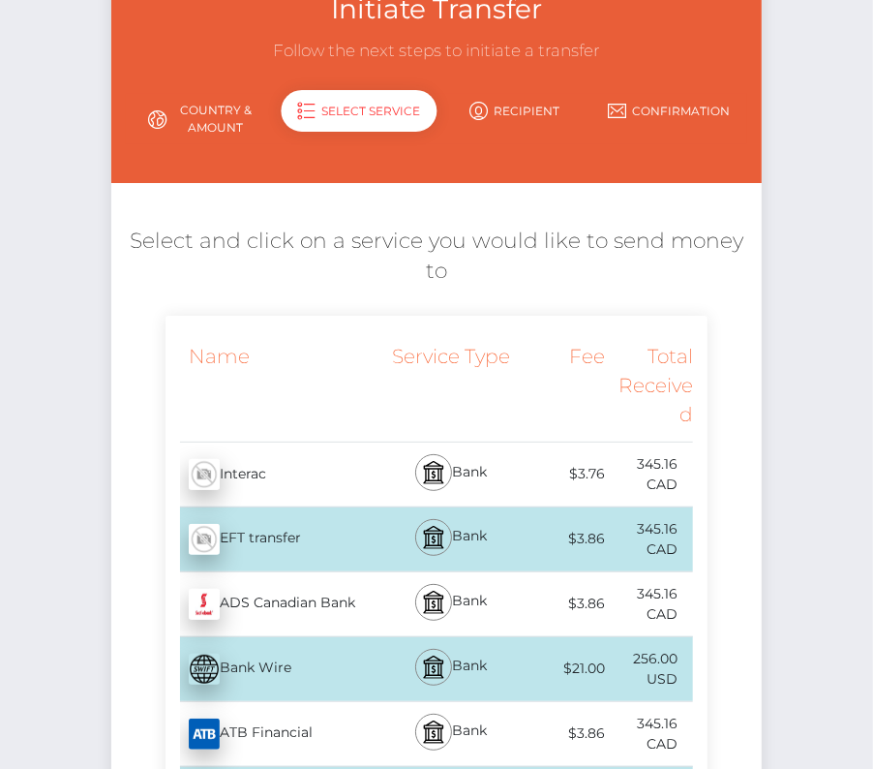
scroll to position [0, 0]
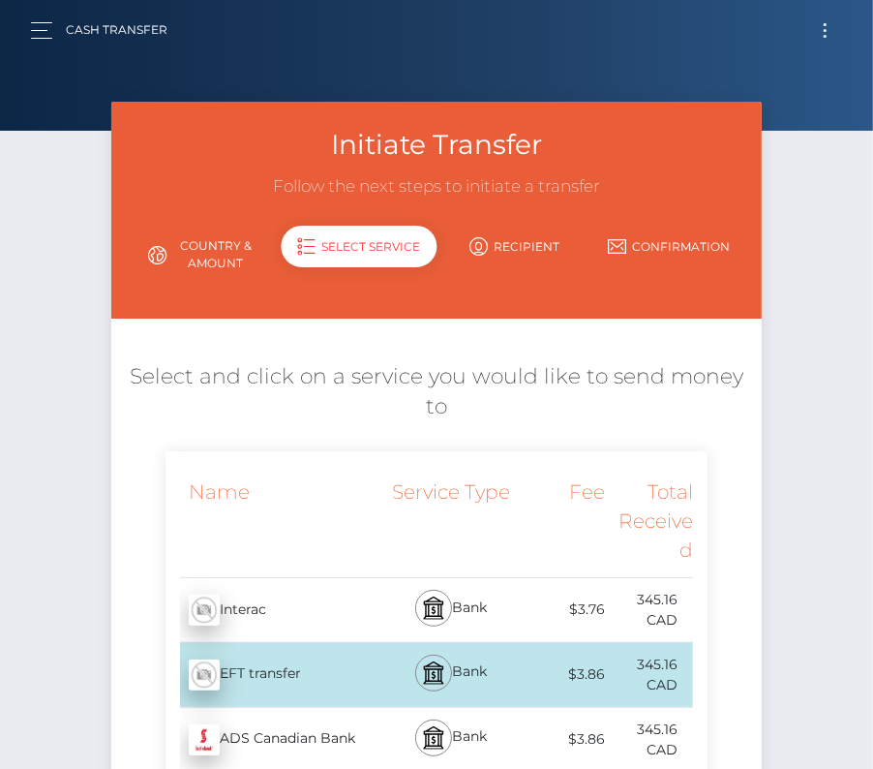
click at [824, 38] on button "Toggle navigation" at bounding box center [825, 30] width 36 height 26
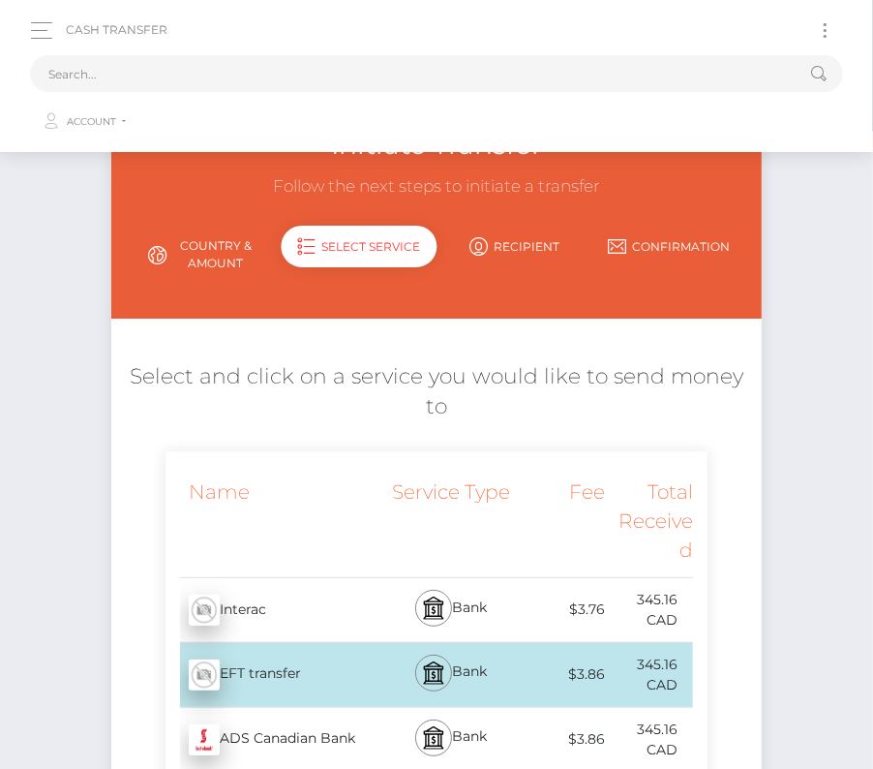
click at [824, 24] on span "Toggle navigation" at bounding box center [825, 24] width 3 height 3
click at [539, 53] on div "Loading... Loading... Account Edit Profile Logout" at bounding box center [436, 96] width 813 height 92
click at [538, 53] on div "Loading... Loading... Account Edit Profile Logout" at bounding box center [436, 96] width 813 height 92
click at [171, 69] on input "text" at bounding box center [411, 73] width 763 height 37
paste input "13022"
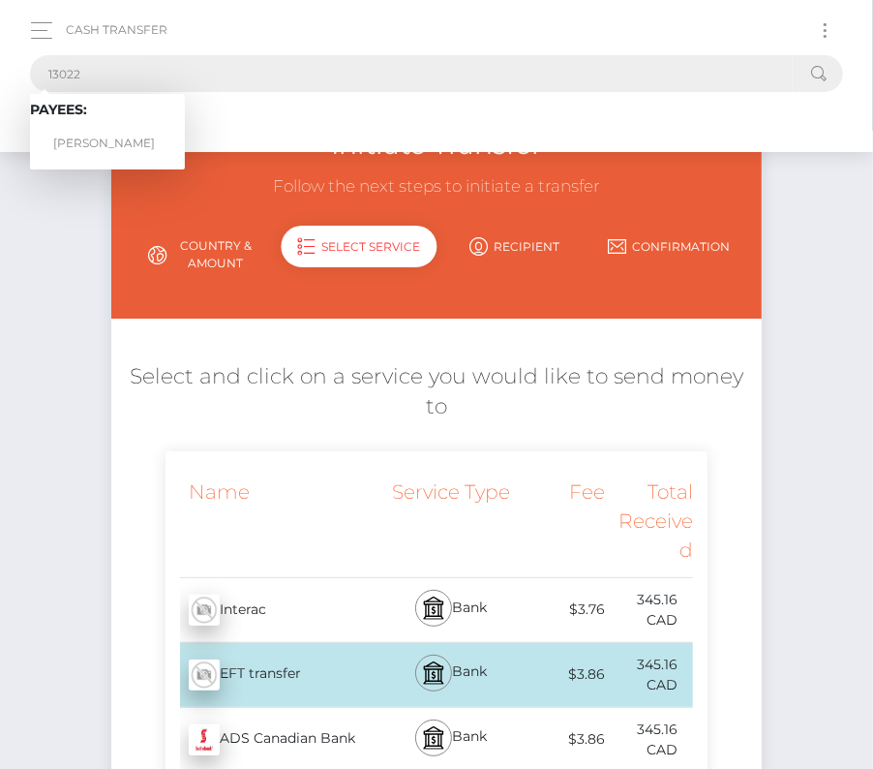
type input "13022"
click at [104, 128] on link "Corey Sewell" at bounding box center [107, 144] width 155 height 36
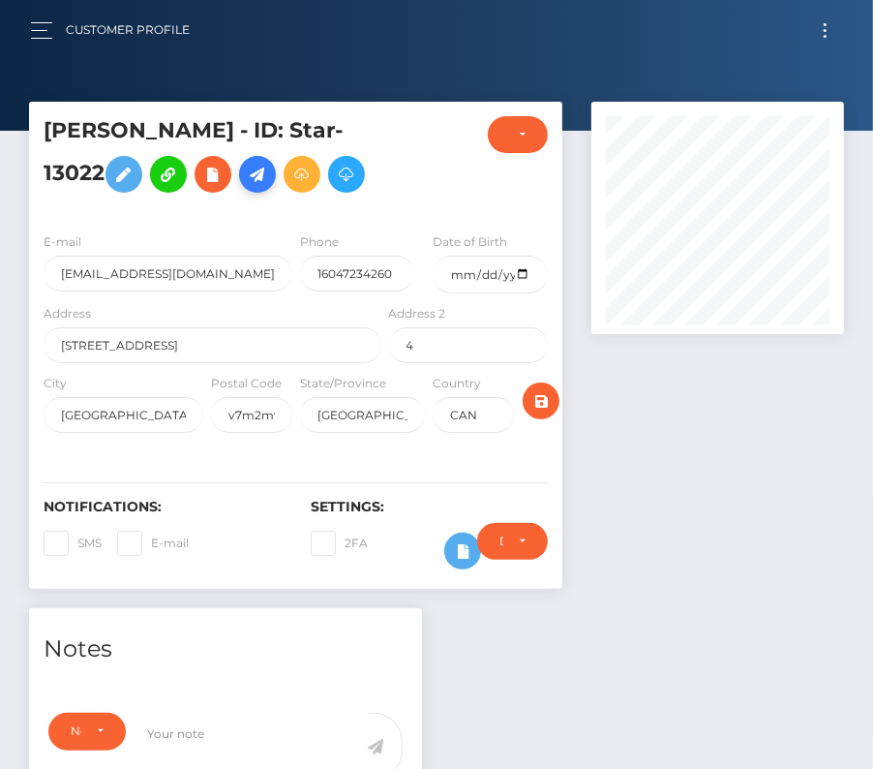
click at [246, 176] on icon at bounding box center [257, 175] width 23 height 24
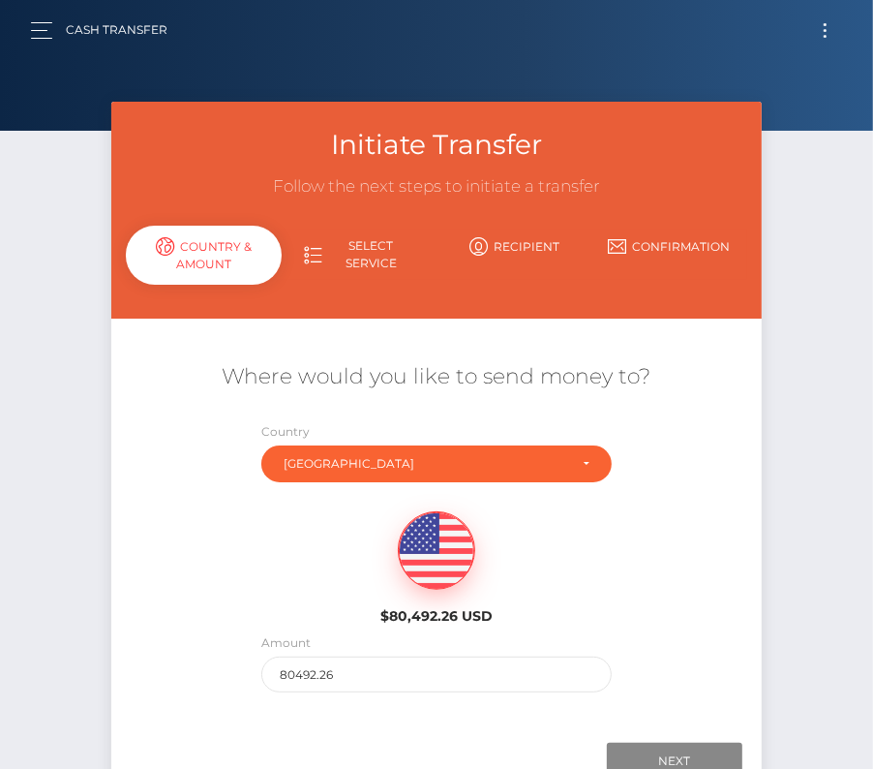
click at [292, 690] on div "Amount 80492.26" at bounding box center [436, 667] width 379 height 70
click at [292, 683] on input "80492.26" at bounding box center [436, 674] width 350 height 36
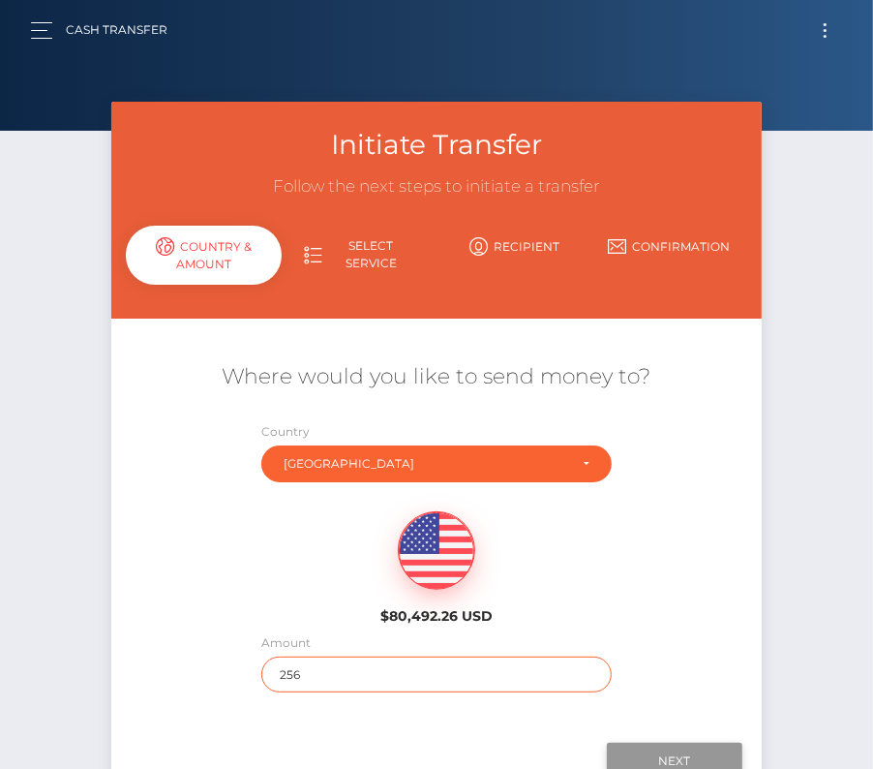
type input "256"
click at [688, 749] on input "Next" at bounding box center [675, 761] width 136 height 37
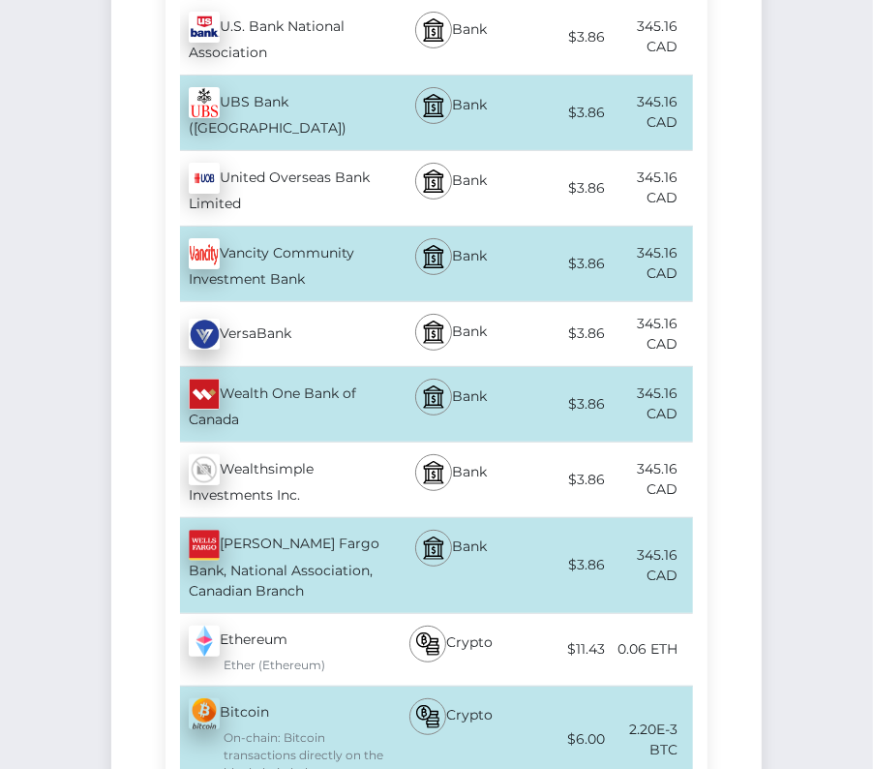
scroll to position [7342, 0]
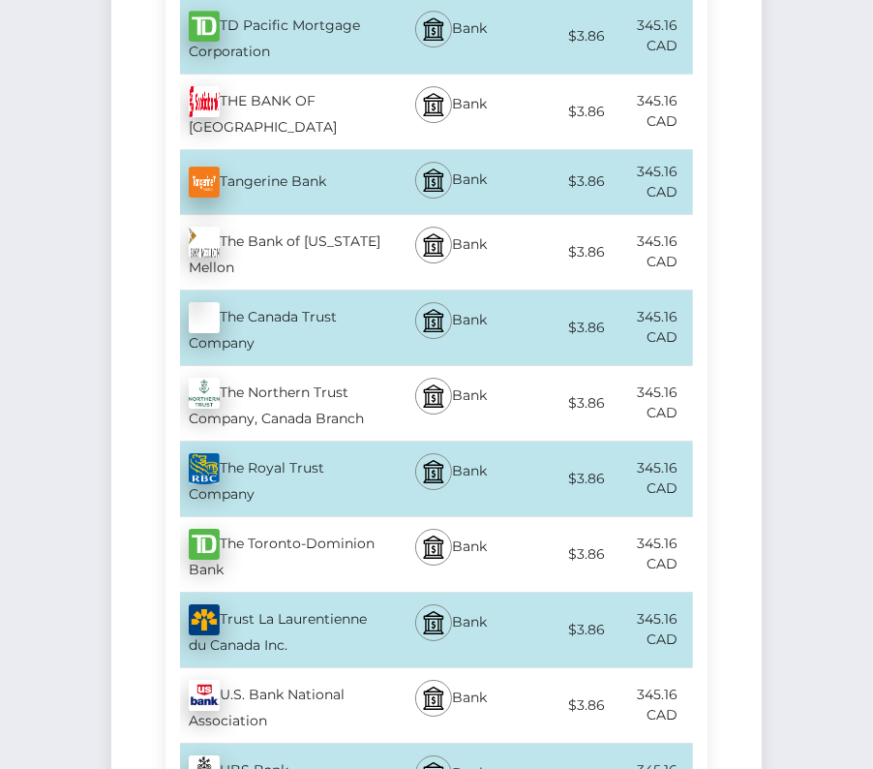
click at [247, 517] on div "The Toronto-Dominion Bank - CAD" at bounding box center [276, 554] width 220 height 75
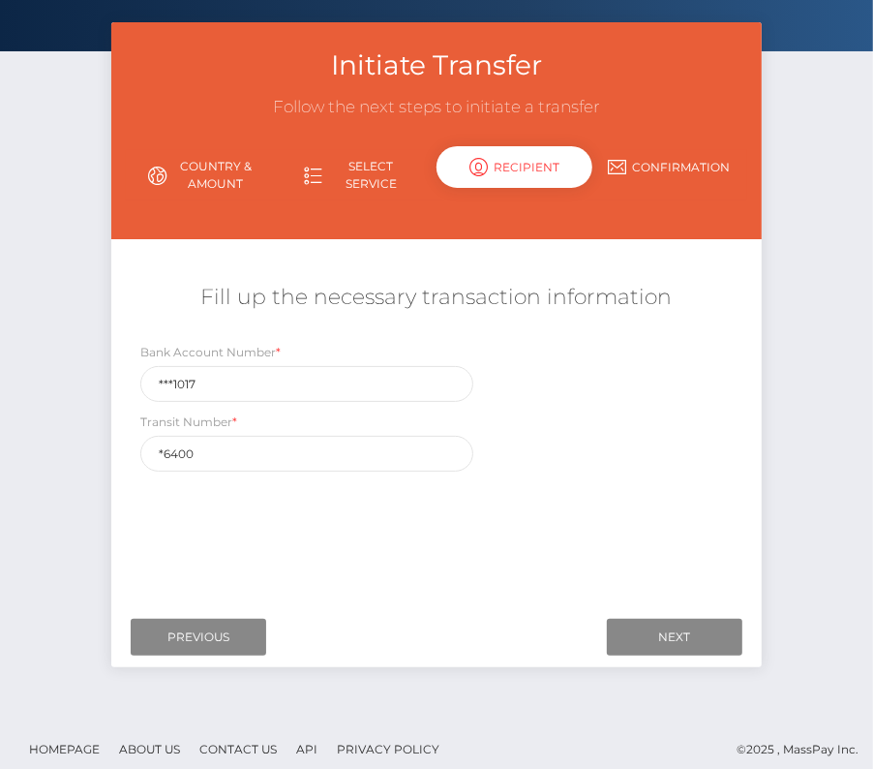
scroll to position [84, 0]
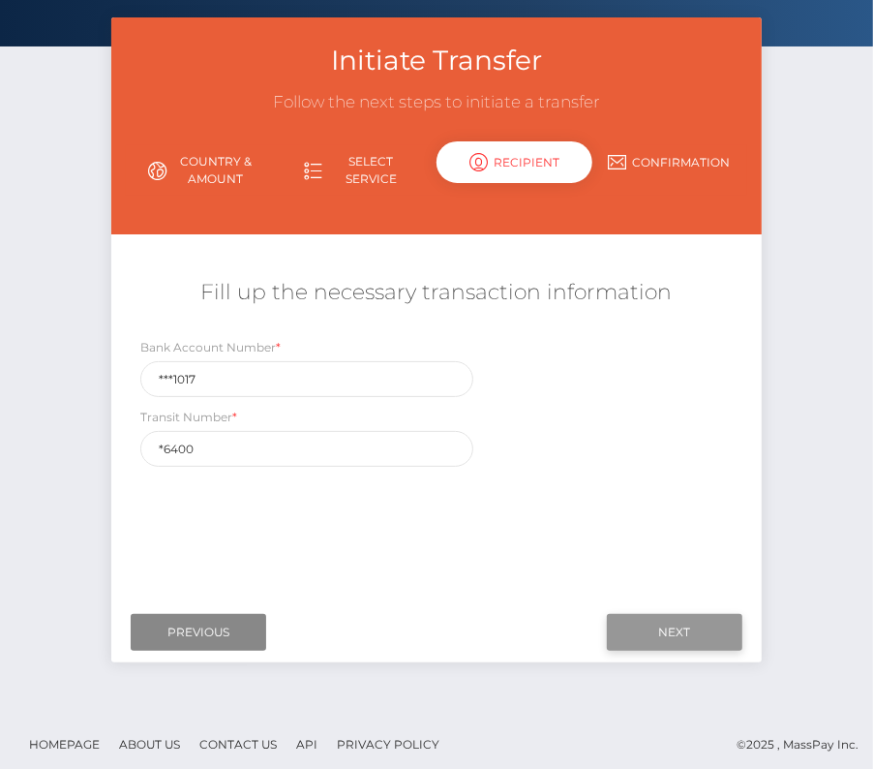
click at [707, 621] on input "Next" at bounding box center [675, 632] width 136 height 37
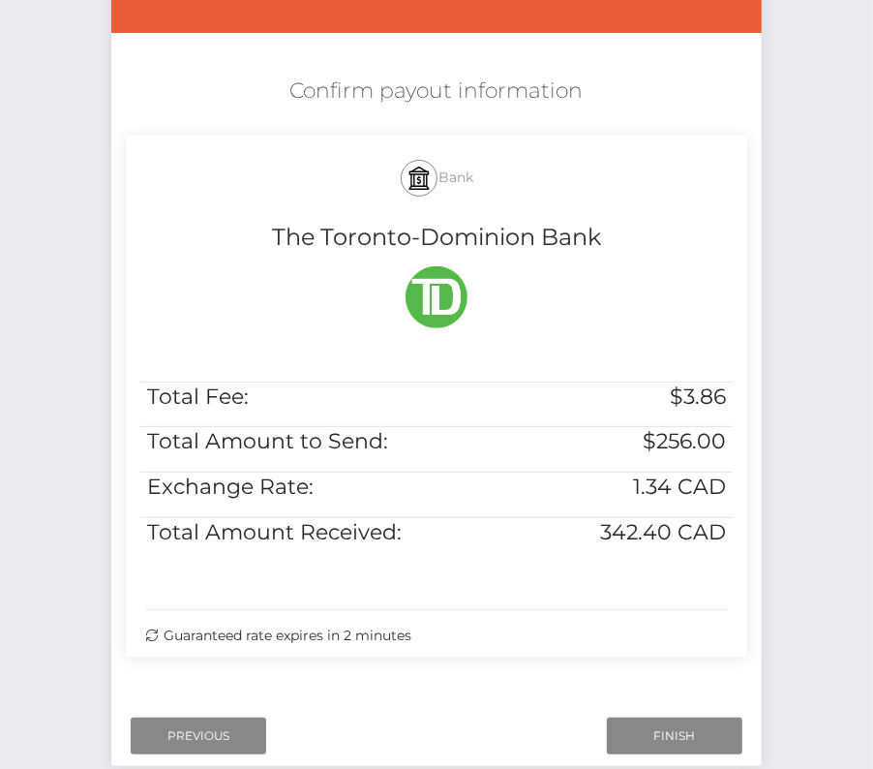
scroll to position [326, 0]
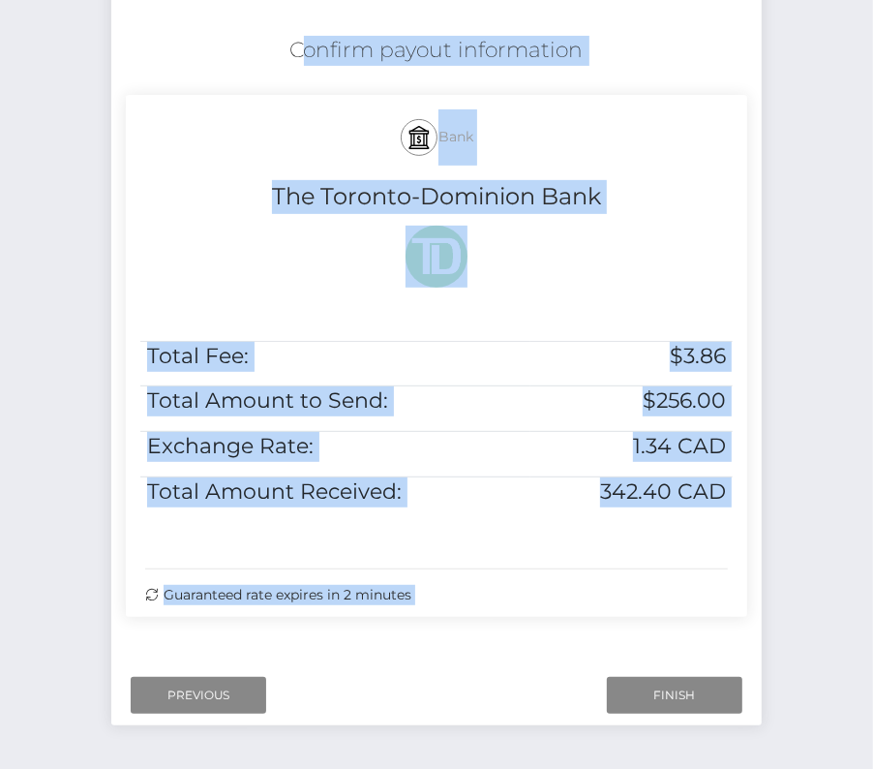
drag, startPoint x: 266, startPoint y: 40, endPoint x: 769, endPoint y: 556, distance: 720.2
click at [769, 556] on div "Initiate Transfer Follow the next steps to initiate a transfer Country & Amount…" at bounding box center [437, 259] width 680 height 969
copy form "Confirm payout information Bank The Toronto-Dominion Bank Total Fee: $3.86 Tota…"
click at [694, 690] on input "Finish" at bounding box center [675, 695] width 136 height 37
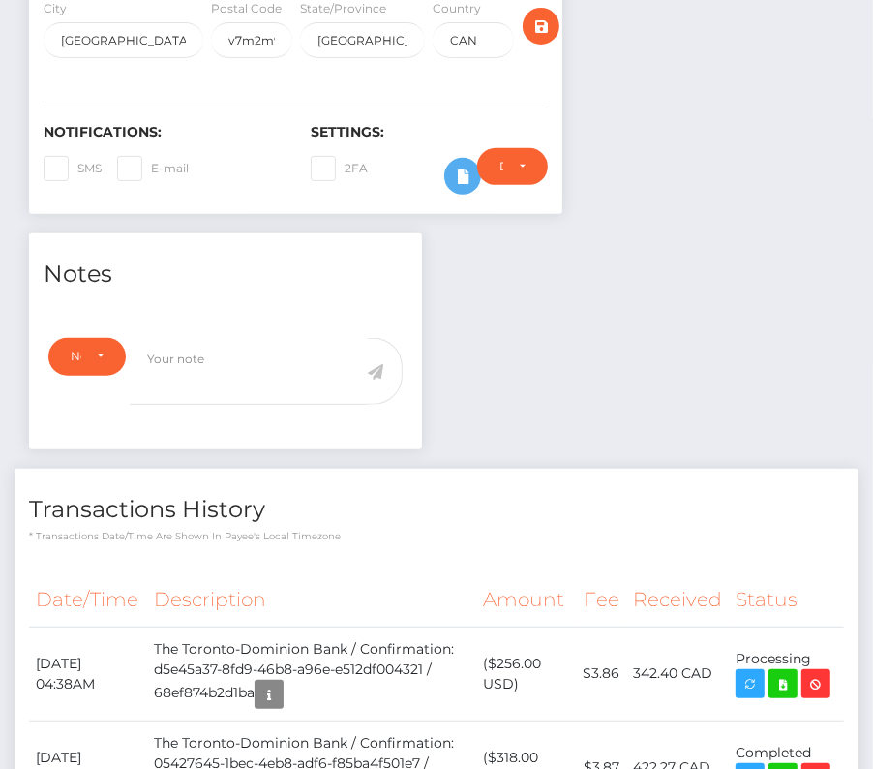
scroll to position [611, 0]
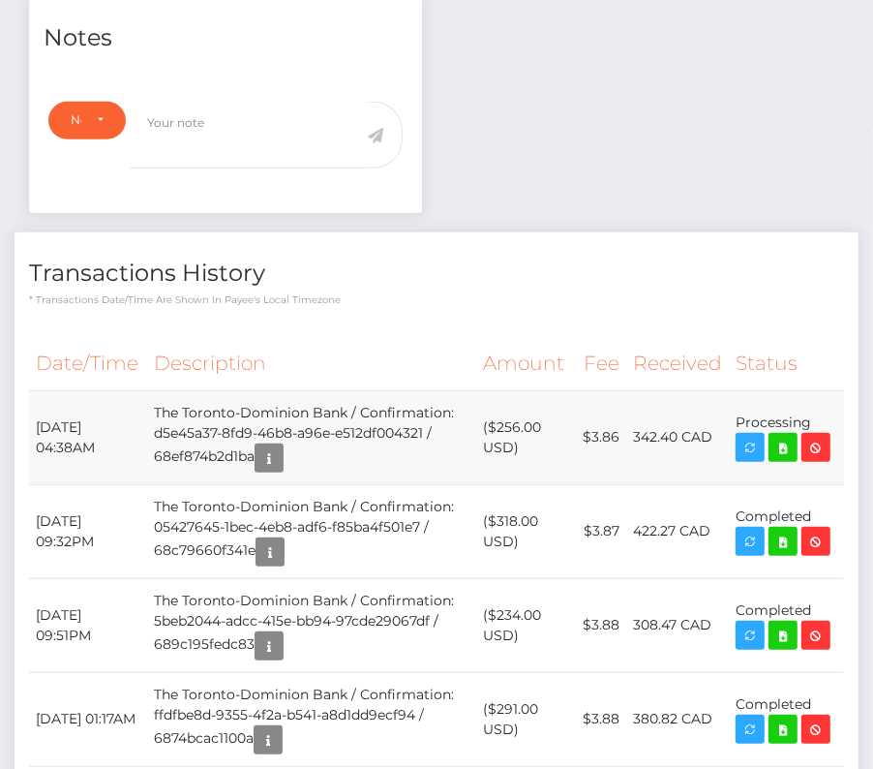
drag, startPoint x: 30, startPoint y: 415, endPoint x: 835, endPoint y: 427, distance: 805.5
click at [835, 427] on tr "[DATE] 04:38AM The Toronto-Dominion Bank / Confirmation: d5e45a37-8fd9-46b8-a96…" at bounding box center [436, 437] width 815 height 94
copy tbody "[DATE] 04:38AM The Toronto-Dominion Bank / Confirmation: d5e45a37-8fd9-46b8-a96…"
click at [774, 441] on icon at bounding box center [783, 448] width 23 height 24
click at [395, 300] on p "* Transactions date/time are shown in payee's local timezone" at bounding box center [436, 299] width 815 height 15
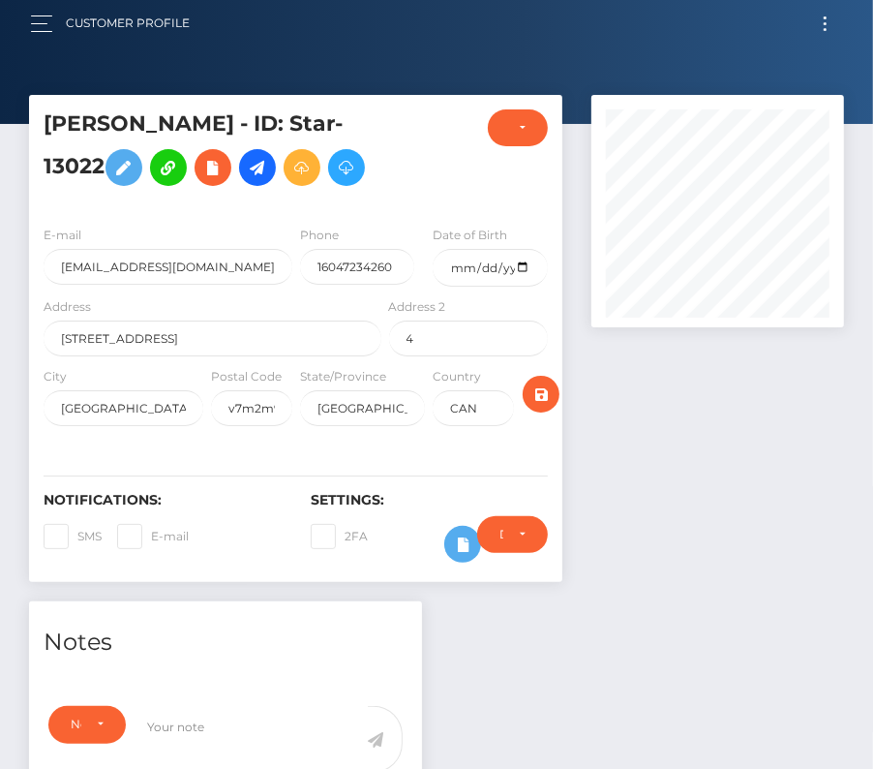
scroll to position [0, 0]
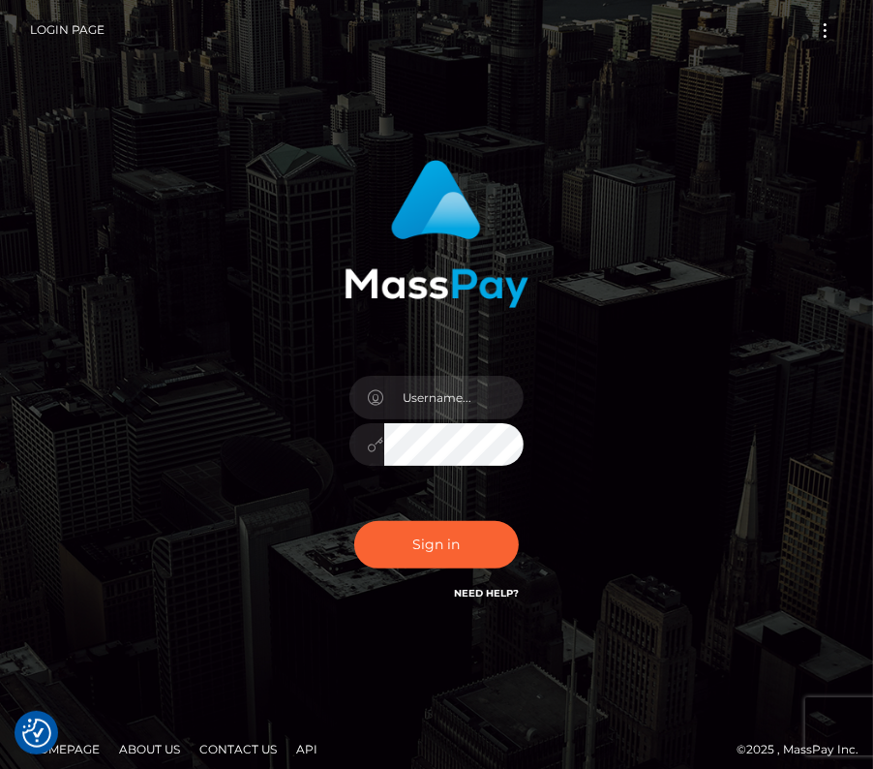
type input "kateo"
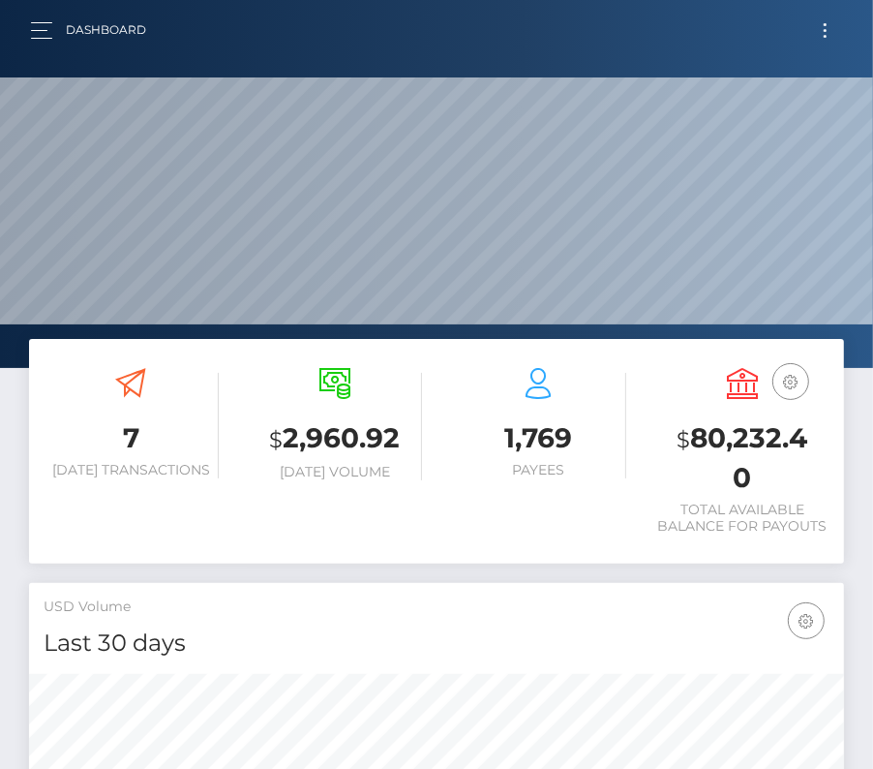
scroll to position [343, 393]
click at [818, 28] on button "Toggle navigation" at bounding box center [825, 30] width 36 height 26
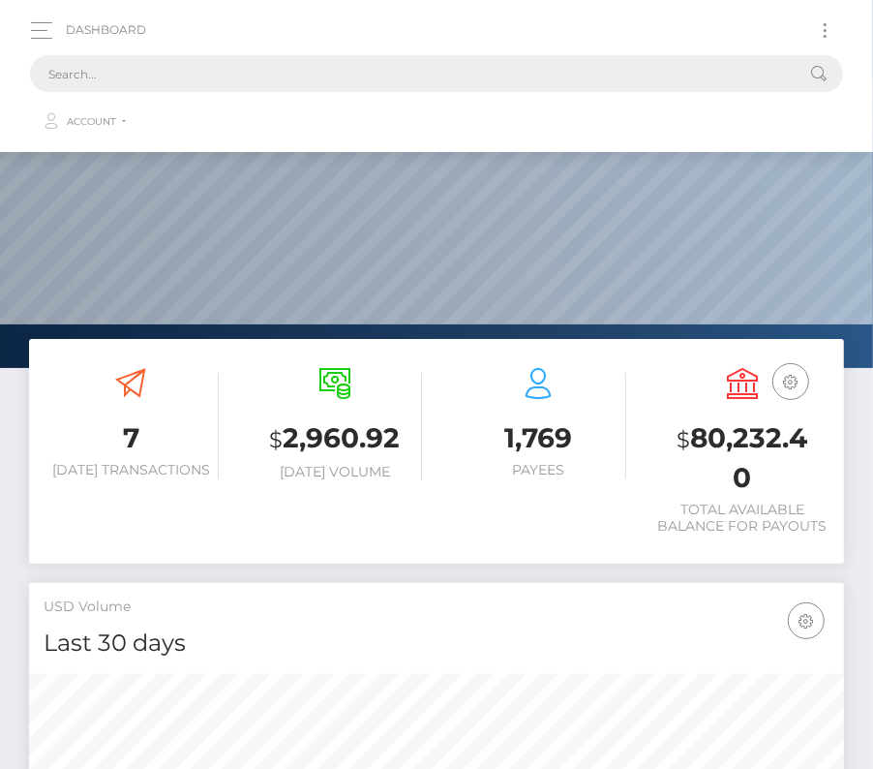
click at [432, 77] on input "text" at bounding box center [411, 73] width 763 height 37
paste input "190312"
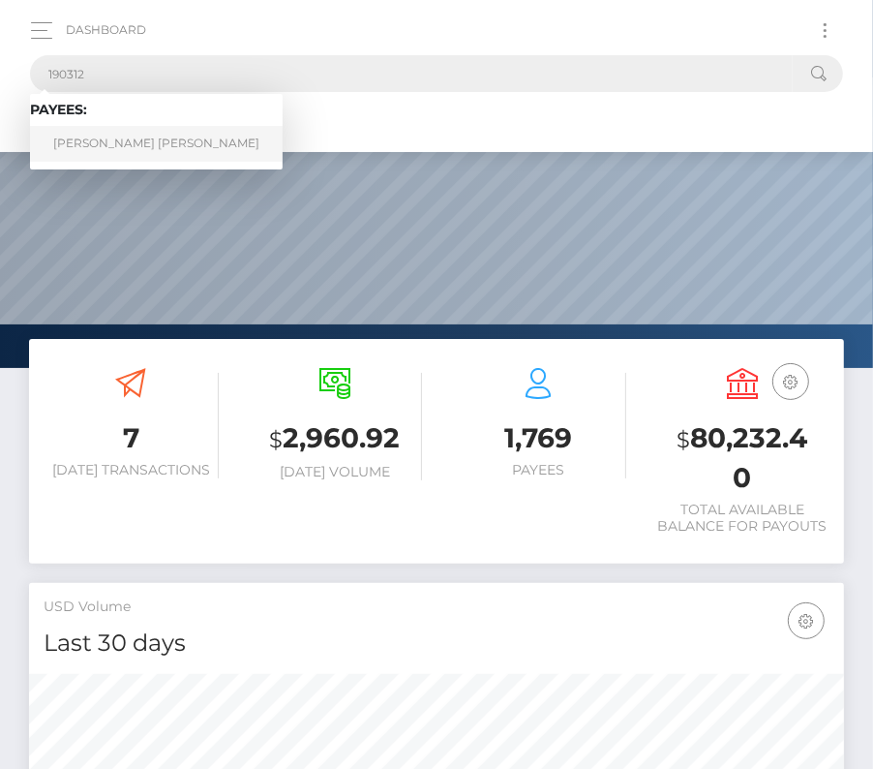
type input "190312"
click at [140, 148] on link "Luis Abel Granda Suarez" at bounding box center [156, 144] width 253 height 36
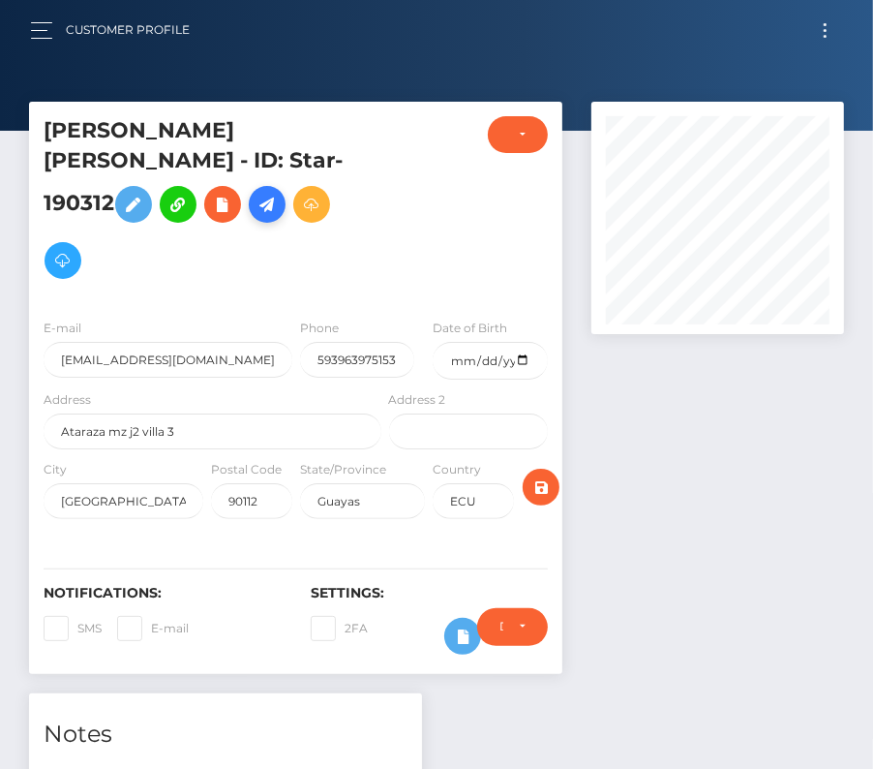
click at [279, 193] on icon at bounding box center [267, 205] width 23 height 24
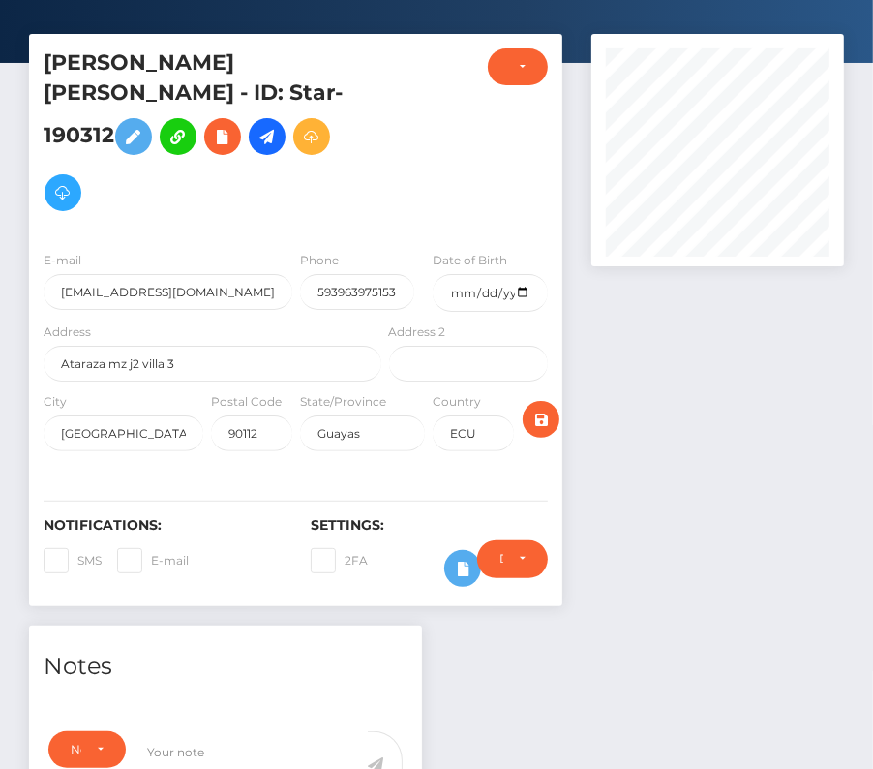
scroll to position [66, 0]
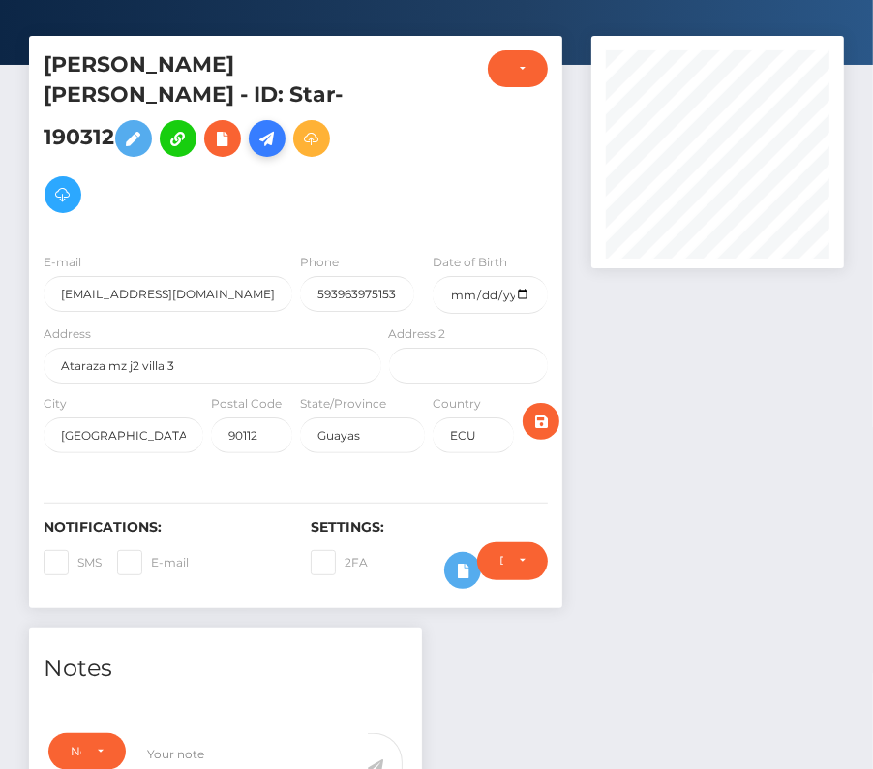
click at [279, 127] on icon at bounding box center [267, 139] width 23 height 24
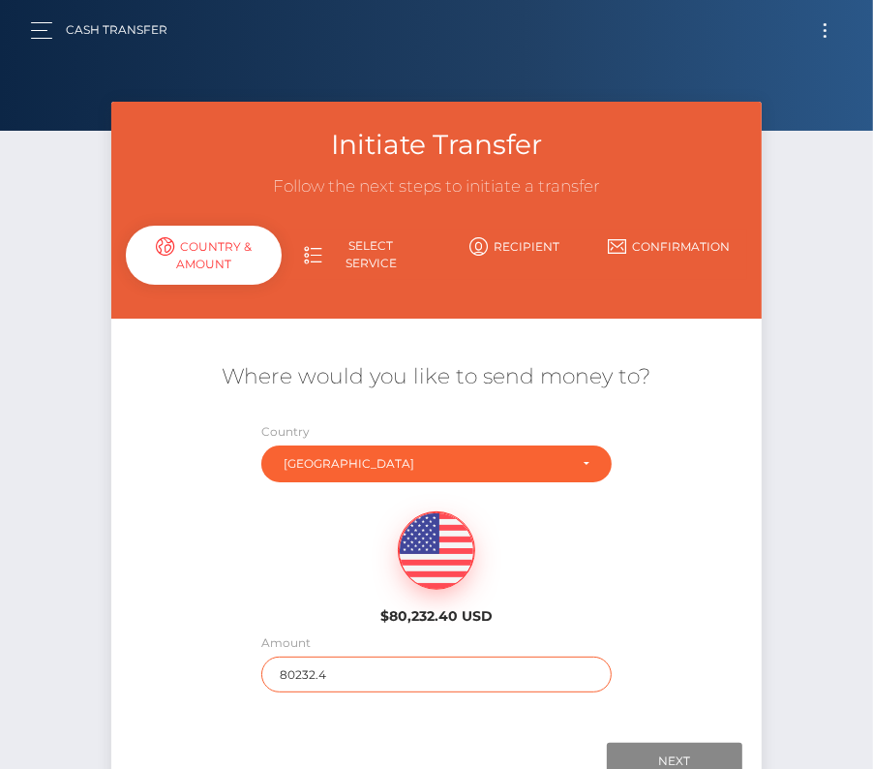
click at [327, 666] on input "80232.4" at bounding box center [436, 674] width 350 height 36
type input "255"
click at [312, 647] on div "Amount 255" at bounding box center [436, 662] width 350 height 60
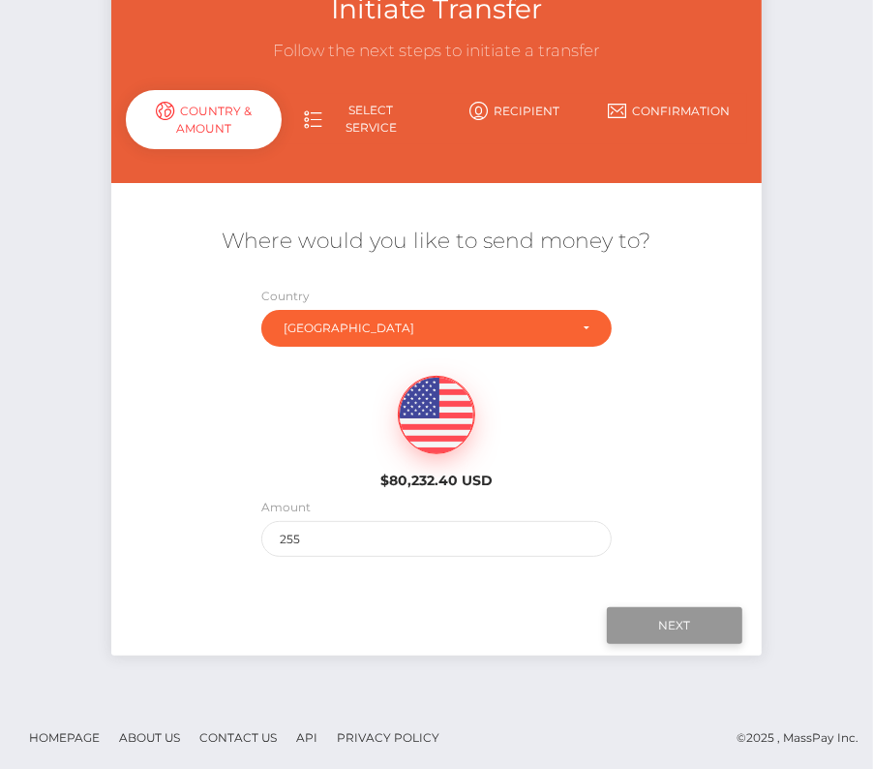
click at [691, 630] on input "Next" at bounding box center [675, 625] width 136 height 37
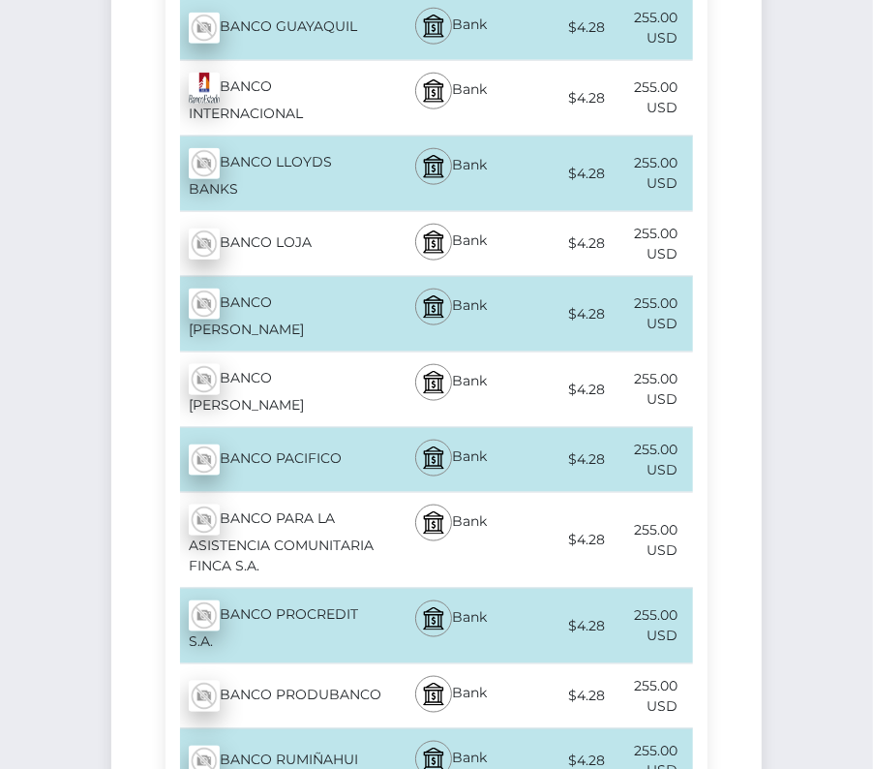
scroll to position [1199, 0]
click at [308, 668] on div "BANCO PRODUBANCO - USD" at bounding box center [276, 695] width 220 height 54
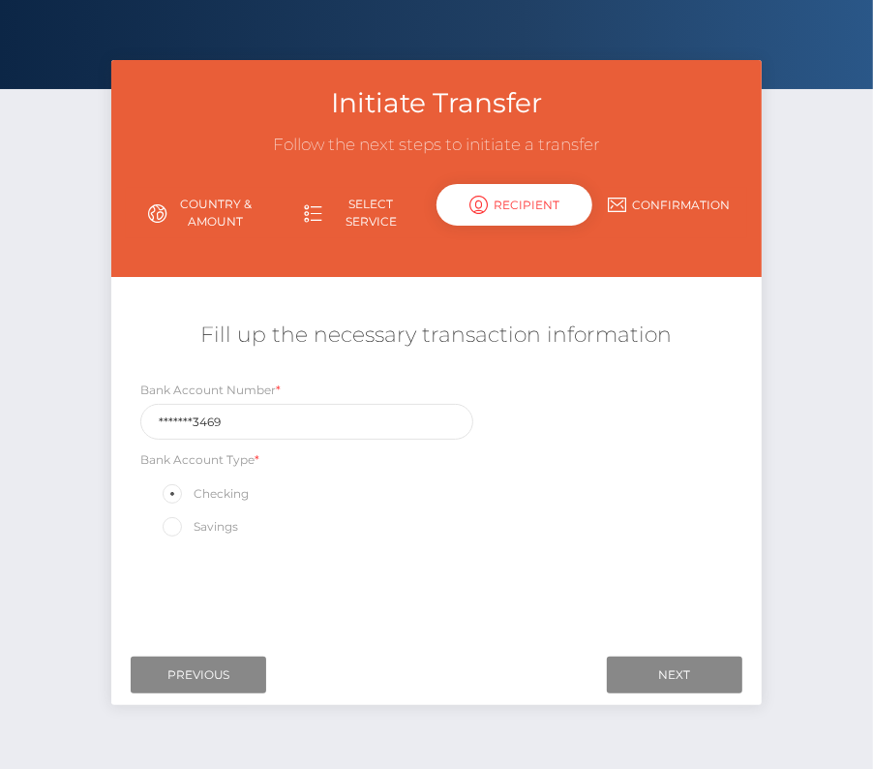
scroll to position [45, 0]
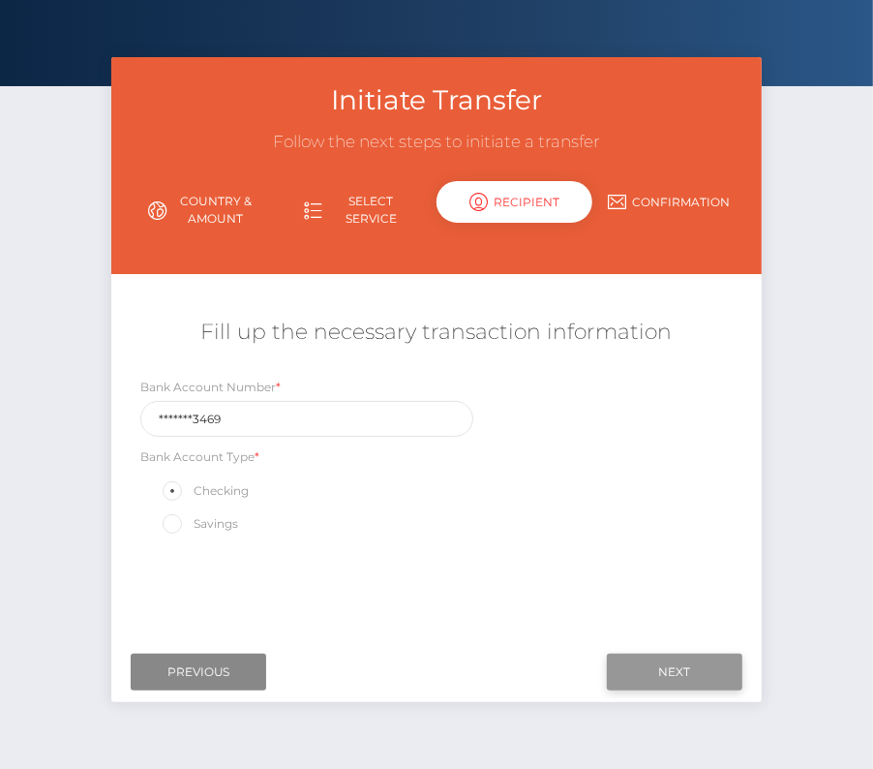
click at [669, 672] on input "Next" at bounding box center [675, 671] width 136 height 37
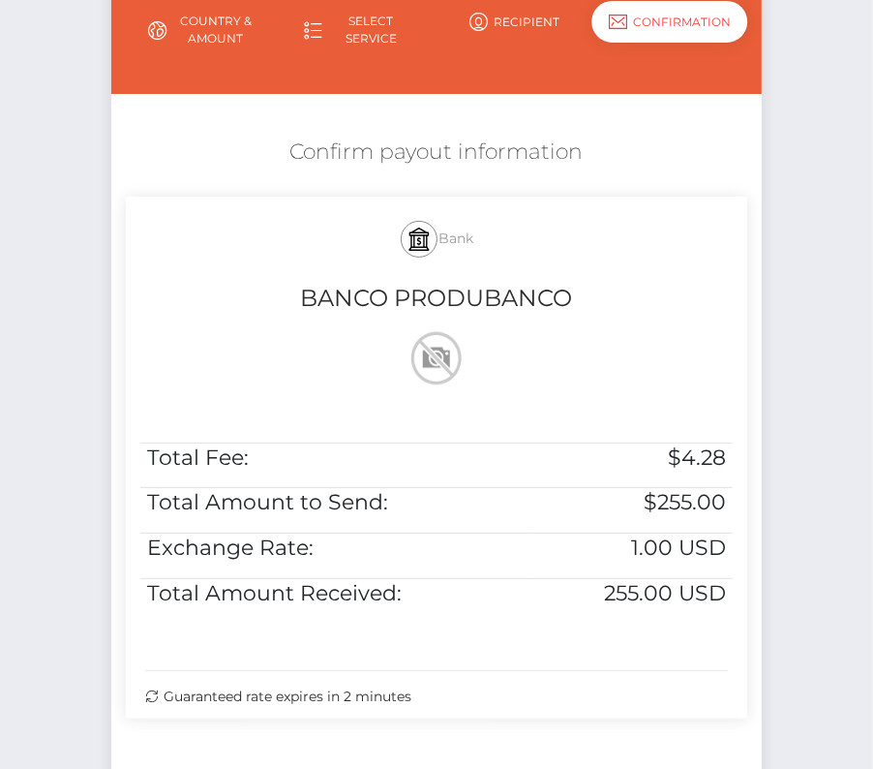
scroll to position [213, 0]
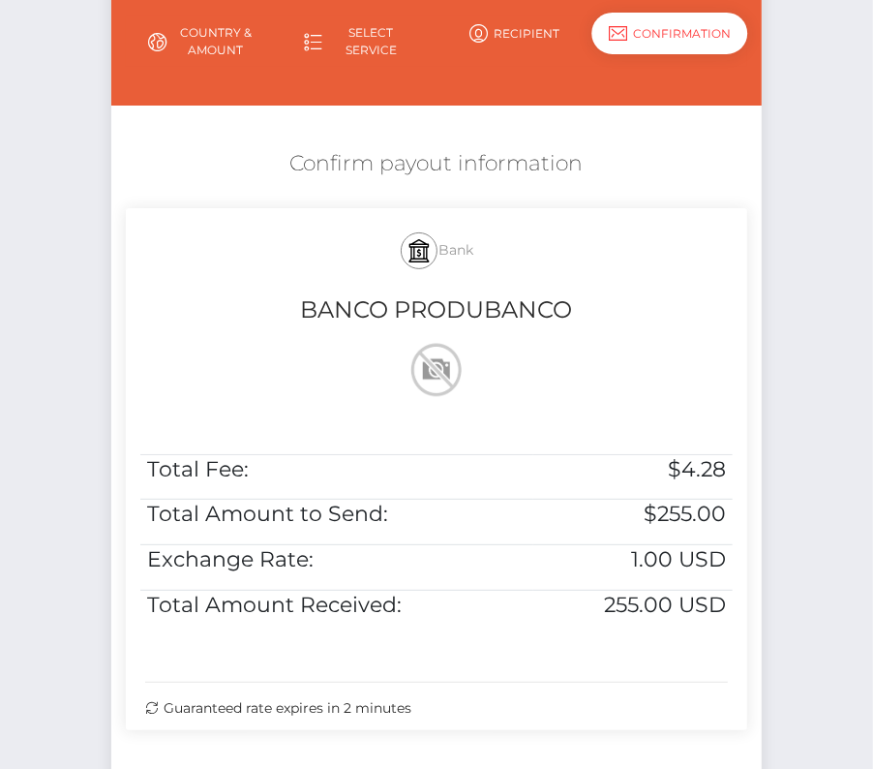
drag, startPoint x: 284, startPoint y: 154, endPoint x: 517, endPoint y: 716, distance: 608.9
click at [517, 716] on div "Confirm payout information Bank BANCO PRODUBANCO Total Fee: $4.28 Total Amount …" at bounding box center [436, 444] width 651 height 610
copy div "Confirm payout information Bank BANCO PRODUBANCO Total Fee: $4.28 Total Amount …"
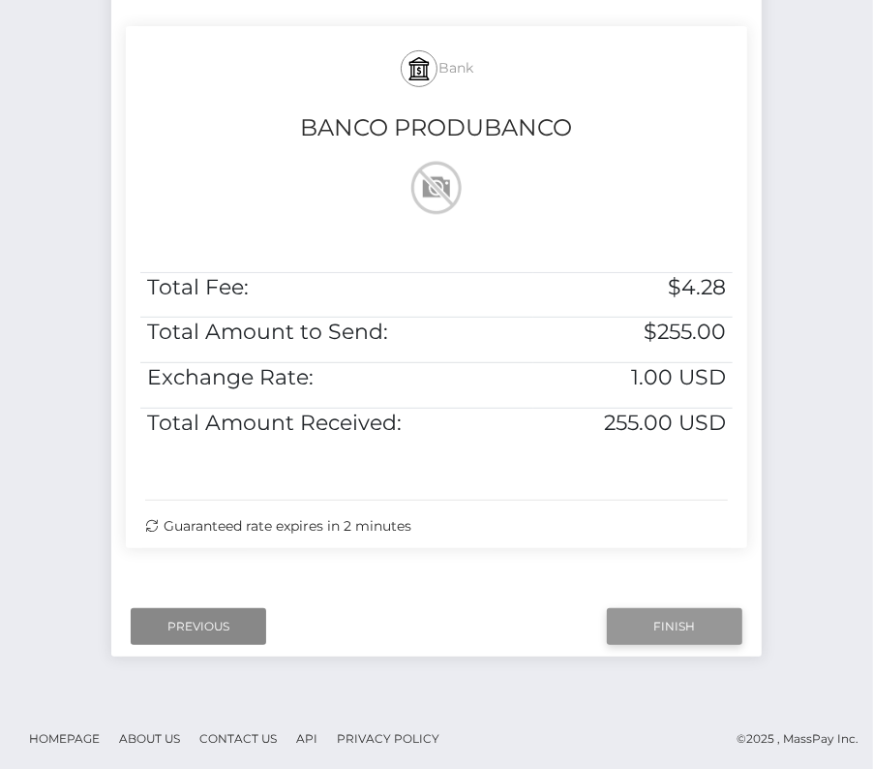
click at [651, 634] on input "Finish" at bounding box center [675, 626] width 136 height 37
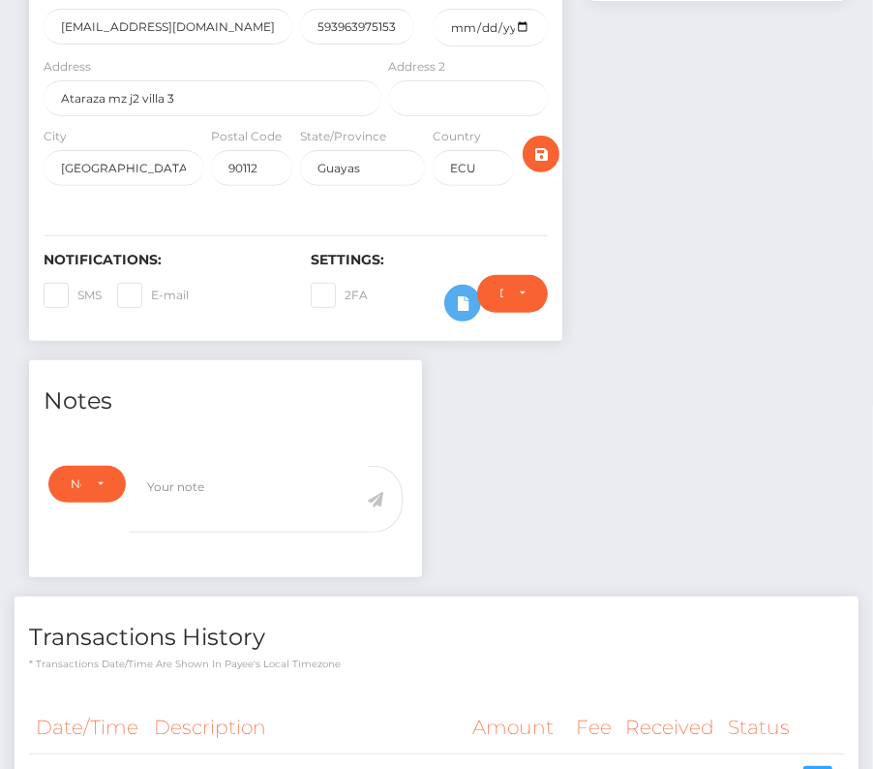
scroll to position [486, 0]
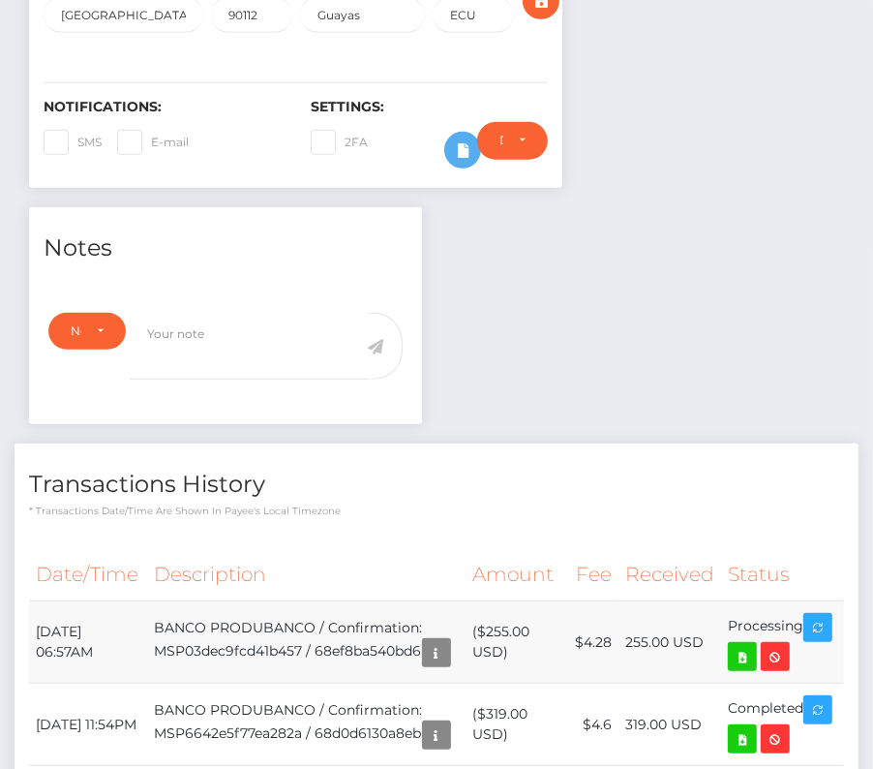
drag, startPoint x: 30, startPoint y: 592, endPoint x: 819, endPoint y: 598, distance: 789.0
click at [819, 601] on tr "October 15, 2025 06:57AM BANCO PRODUBANCO / Confirmation: MSP03dec9fcd41b457 / …" at bounding box center [436, 642] width 815 height 82
copy tr "October 15, 2025 06:57AM BANCO PRODUBANCO / Confirmation: MSP03dec9fcd41b457 / …"
click at [754, 645] on icon at bounding box center [742, 657] width 23 height 24
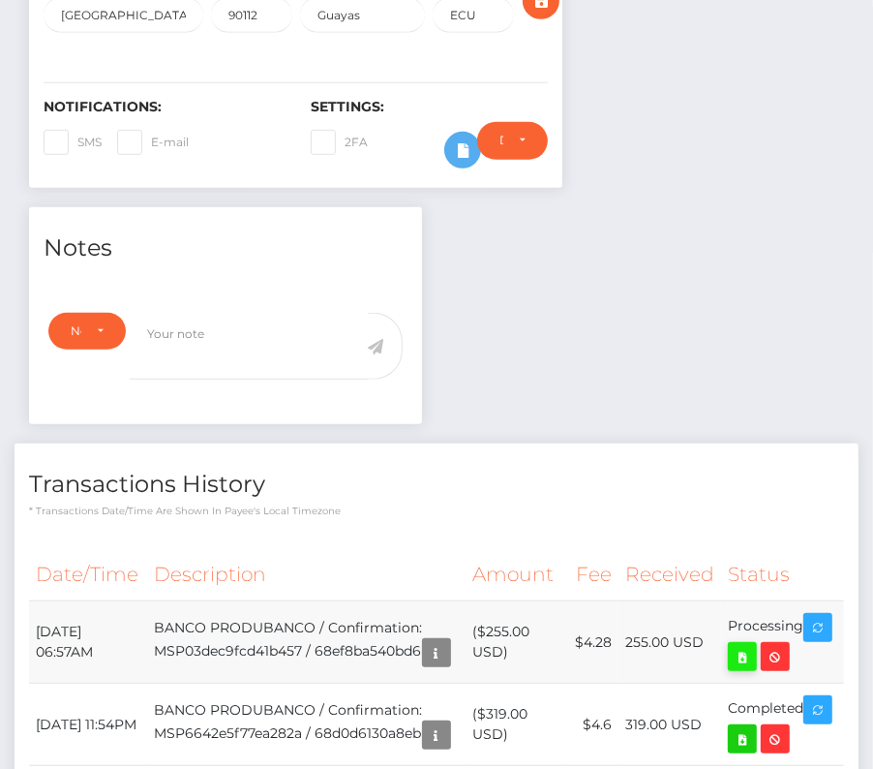
click at [754, 645] on icon at bounding box center [742, 657] width 23 height 24
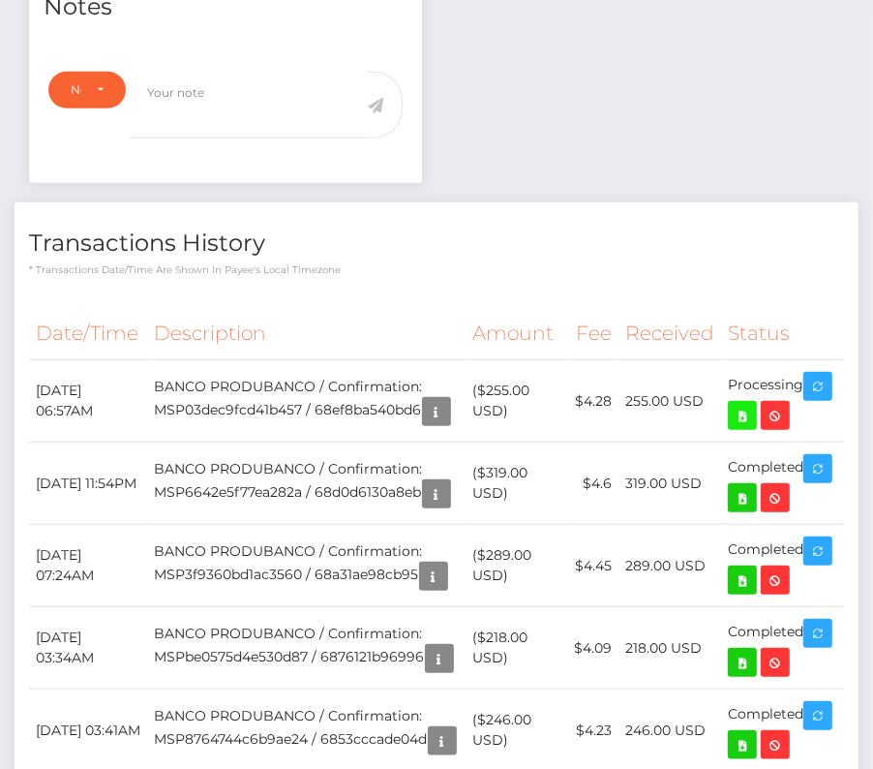
scroll to position [0, 0]
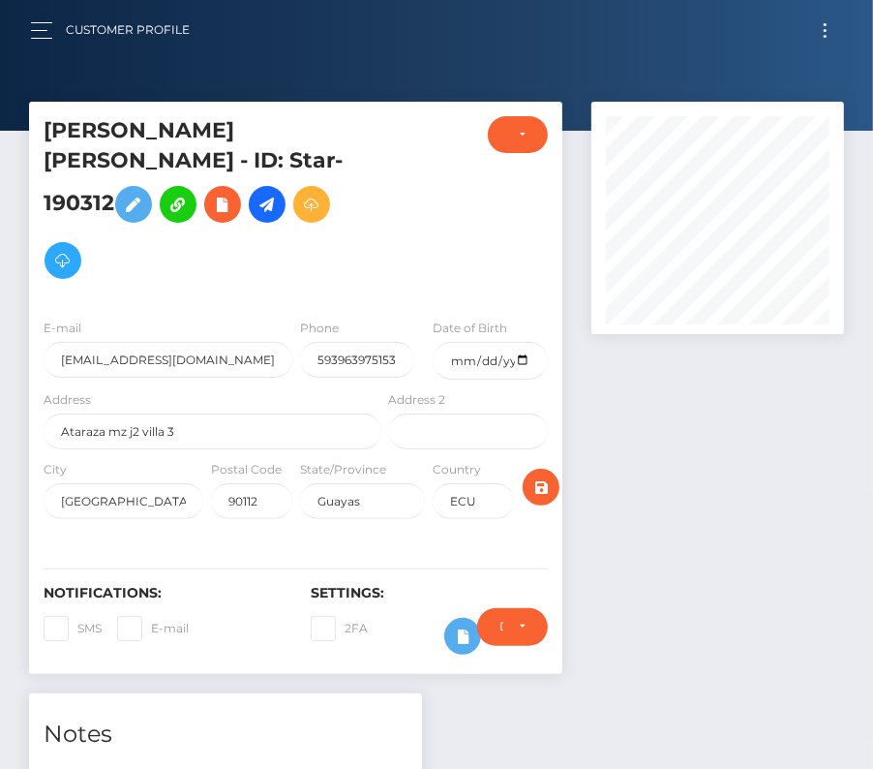
click at [822, 28] on button "Toggle navigation" at bounding box center [825, 30] width 36 height 26
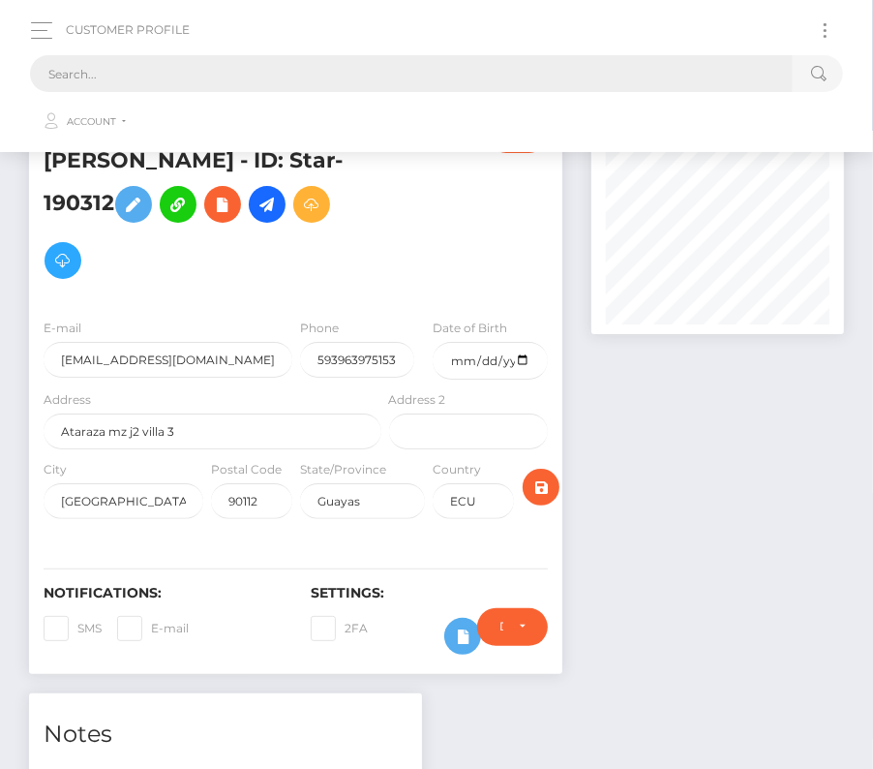
click at [463, 81] on input "text" at bounding box center [411, 73] width 763 height 37
paste input "2777748"
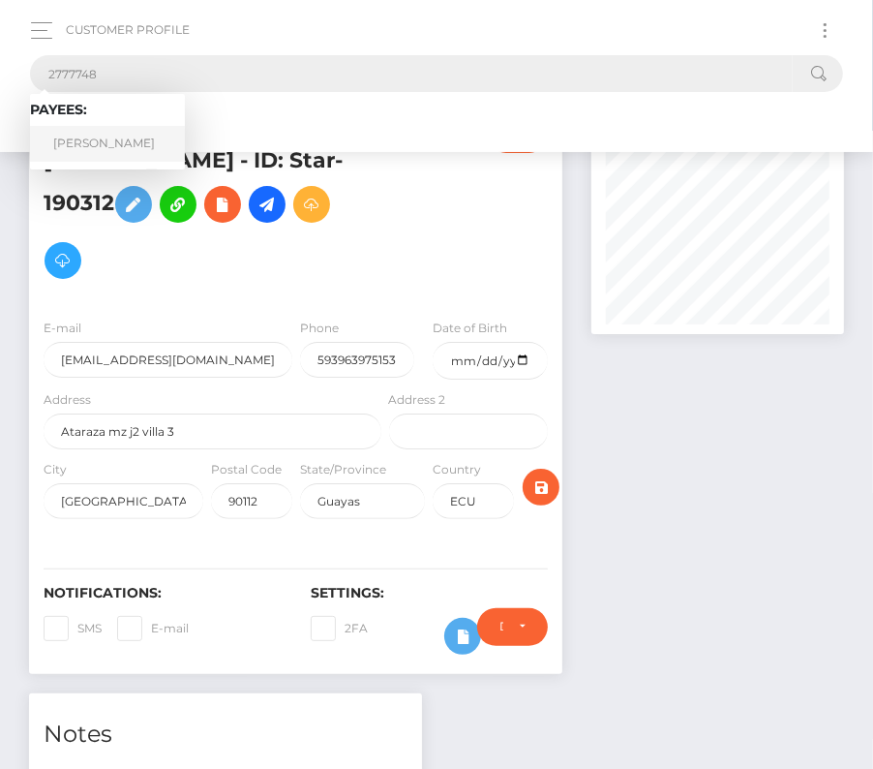
type input "2777748"
click at [107, 133] on link "Christopher Hsueh" at bounding box center [107, 144] width 155 height 36
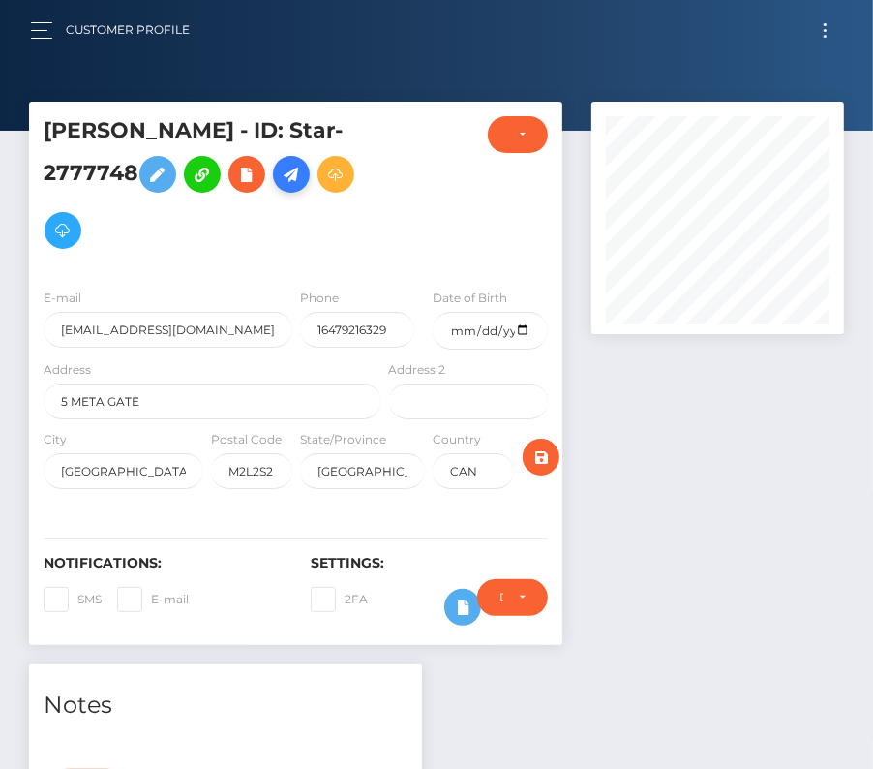
click at [299, 177] on icon at bounding box center [291, 175] width 23 height 24
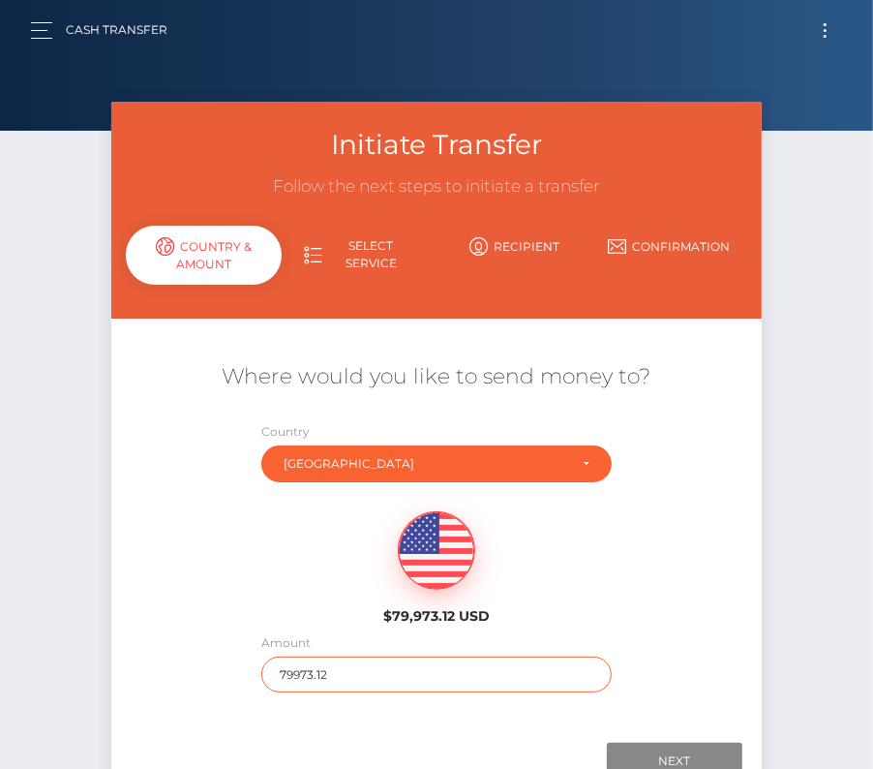
click at [337, 666] on input "79973.12" at bounding box center [436, 674] width 350 height 36
type input "175"
click at [333, 593] on div "$79,973.12 USD" at bounding box center [436, 562] width 217 height 140
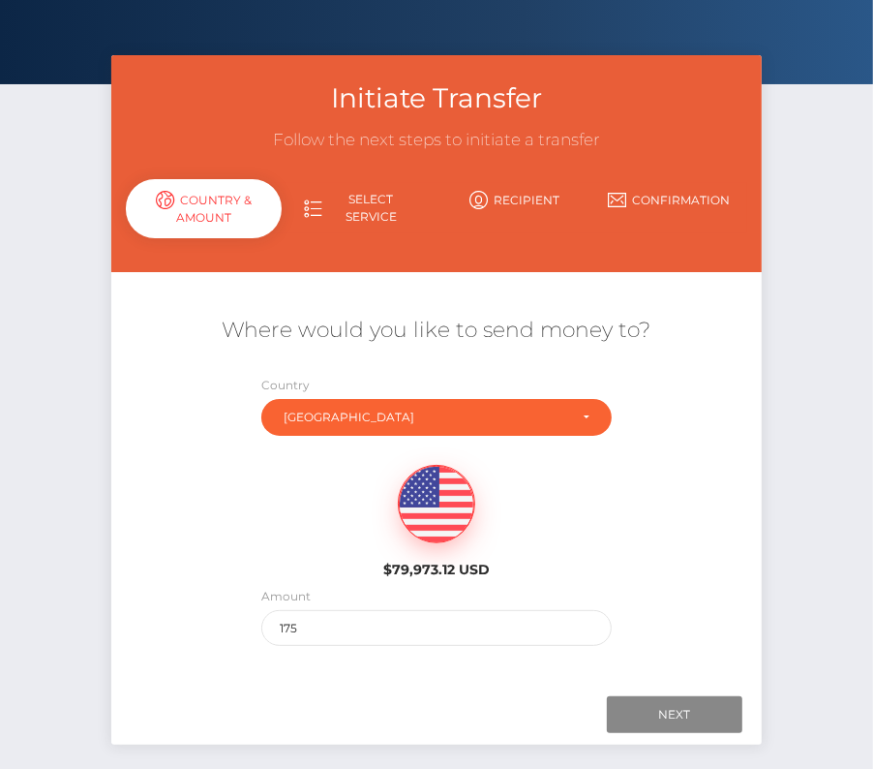
scroll to position [73, 0]
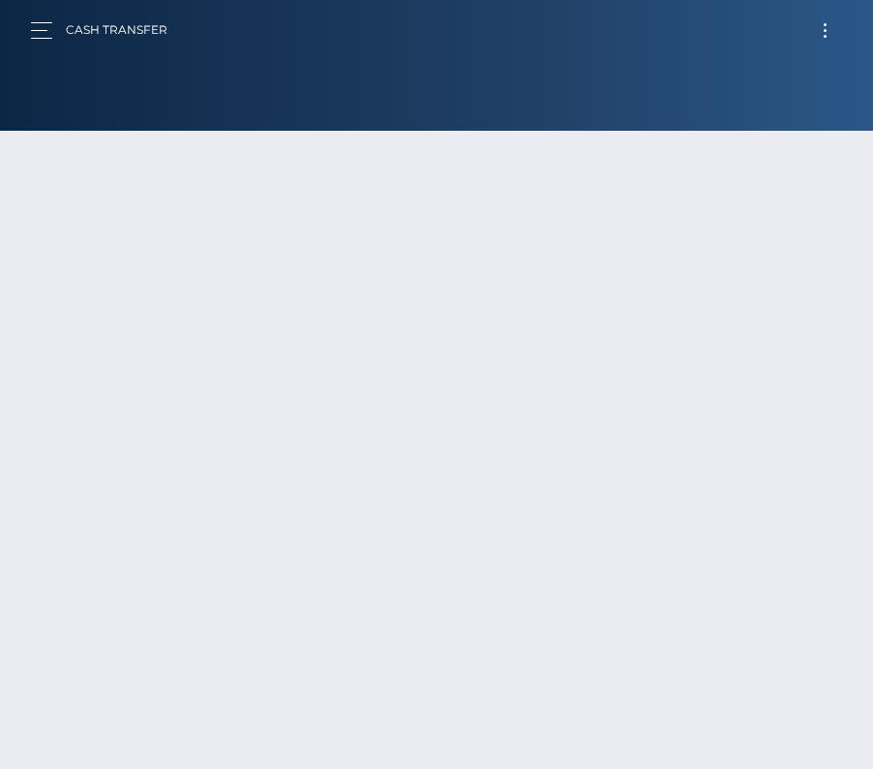
scroll to position [73, 0]
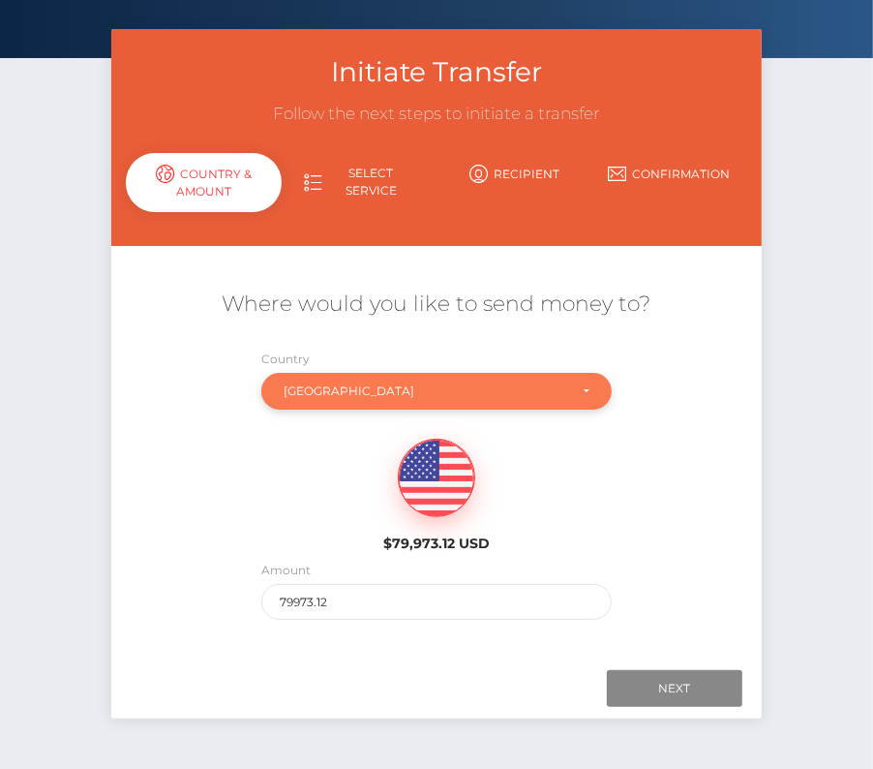
click at [362, 404] on div "[GEOGRAPHIC_DATA]" at bounding box center [436, 391] width 350 height 37
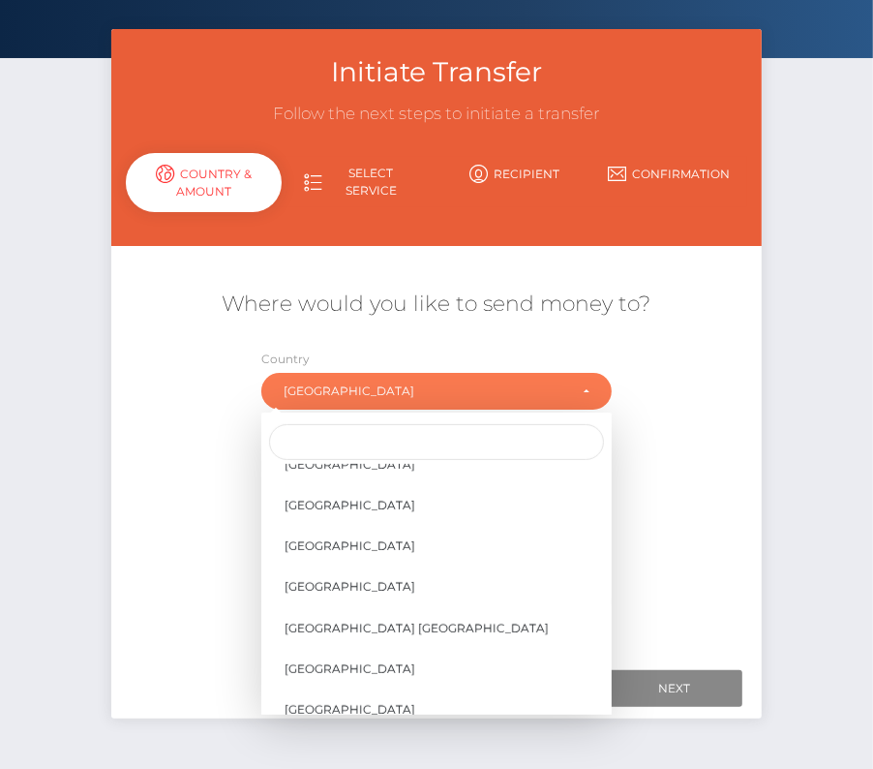
scroll to position [9206, 0]
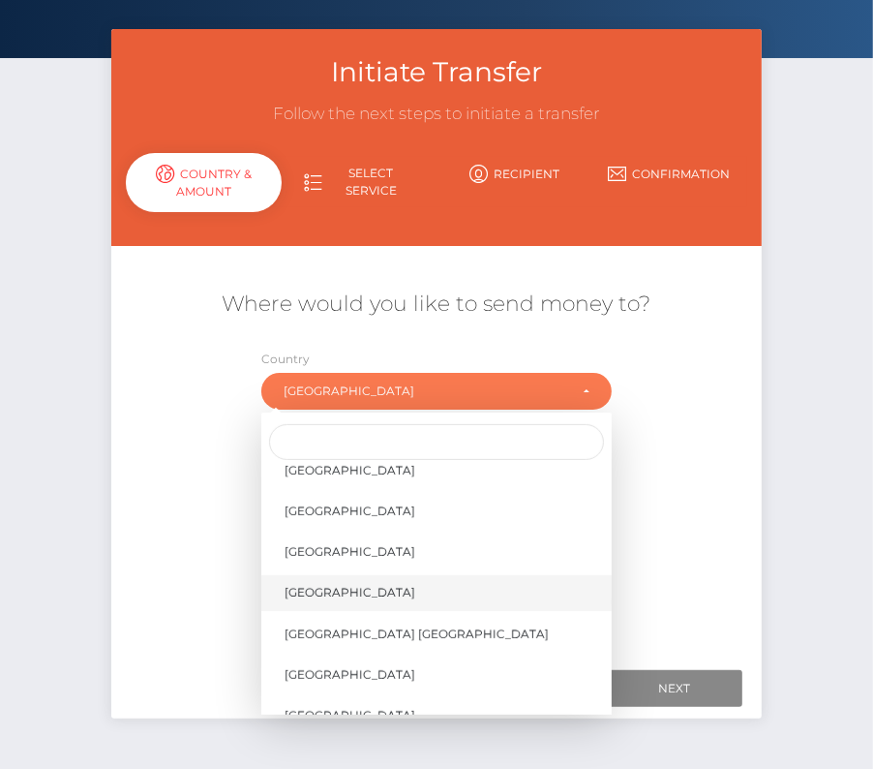
click at [341, 584] on span "[GEOGRAPHIC_DATA]" at bounding box center [350, 592] width 131 height 17
select select "USA"
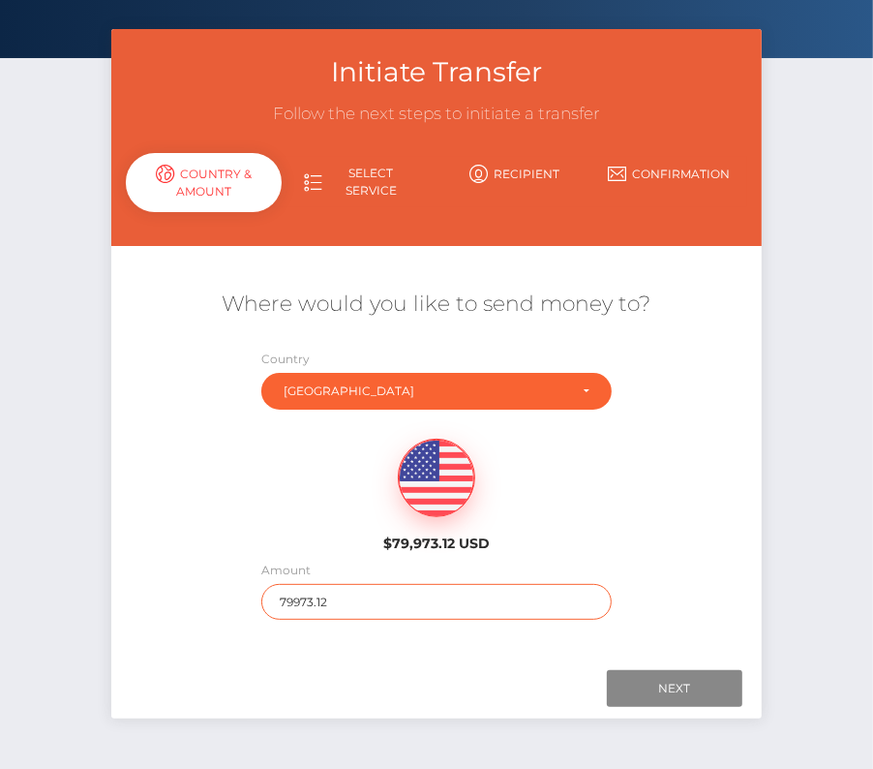
click at [329, 606] on input "79973.12" at bounding box center [436, 602] width 350 height 36
type input "175"
click at [338, 661] on div "Next Finish Previous" at bounding box center [436, 688] width 651 height 60
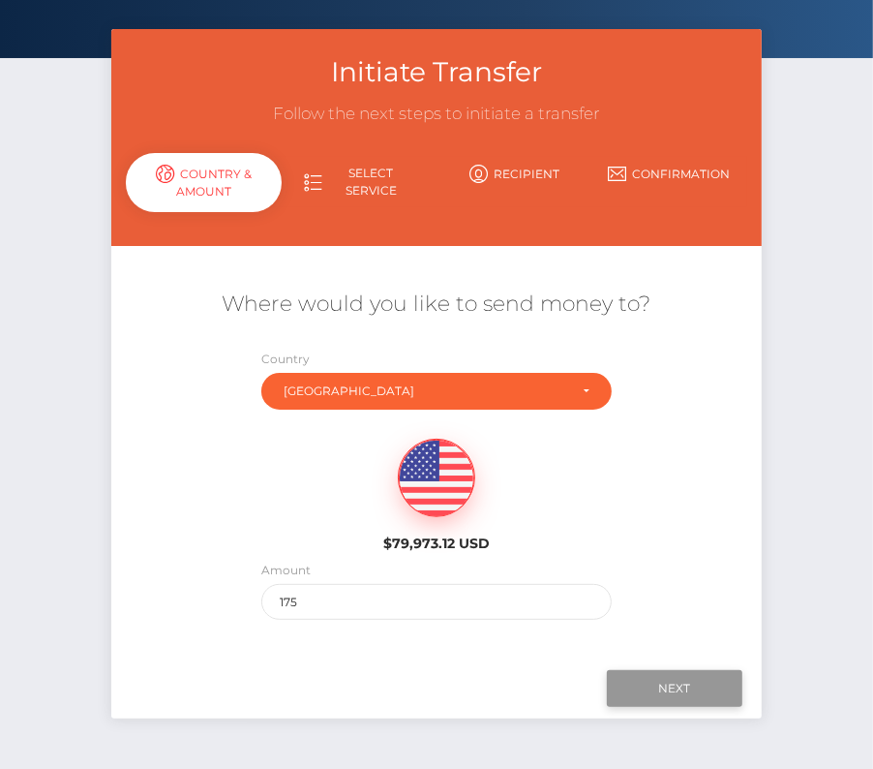
click at [641, 676] on input "Next" at bounding box center [675, 688] width 136 height 37
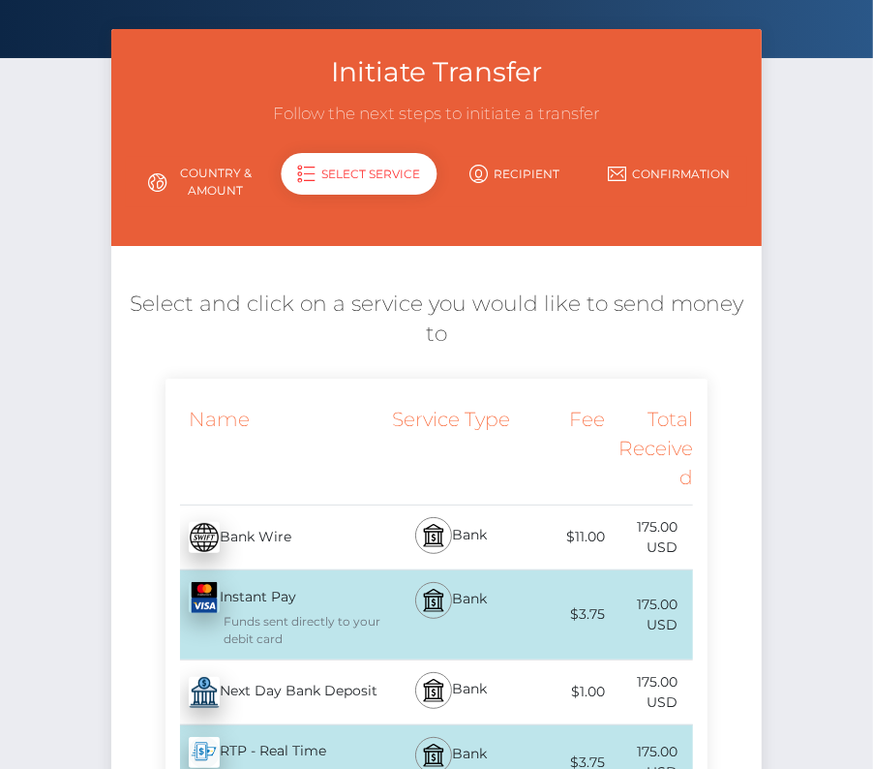
click at [272, 665] on div "Next Day Bank Deposit - USD" at bounding box center [276, 692] width 220 height 54
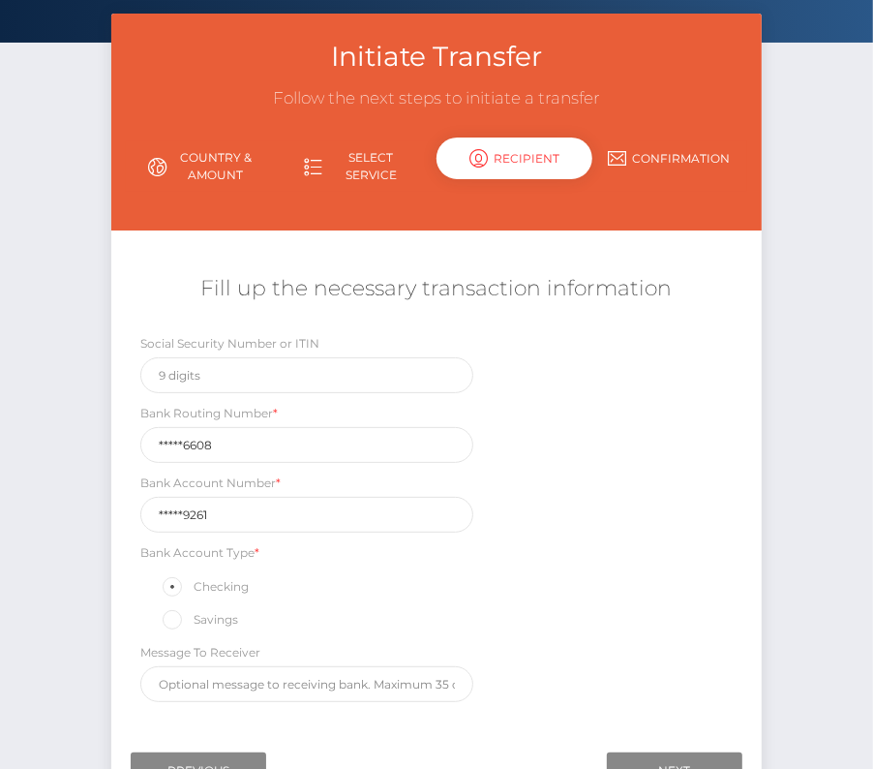
scroll to position [104, 0]
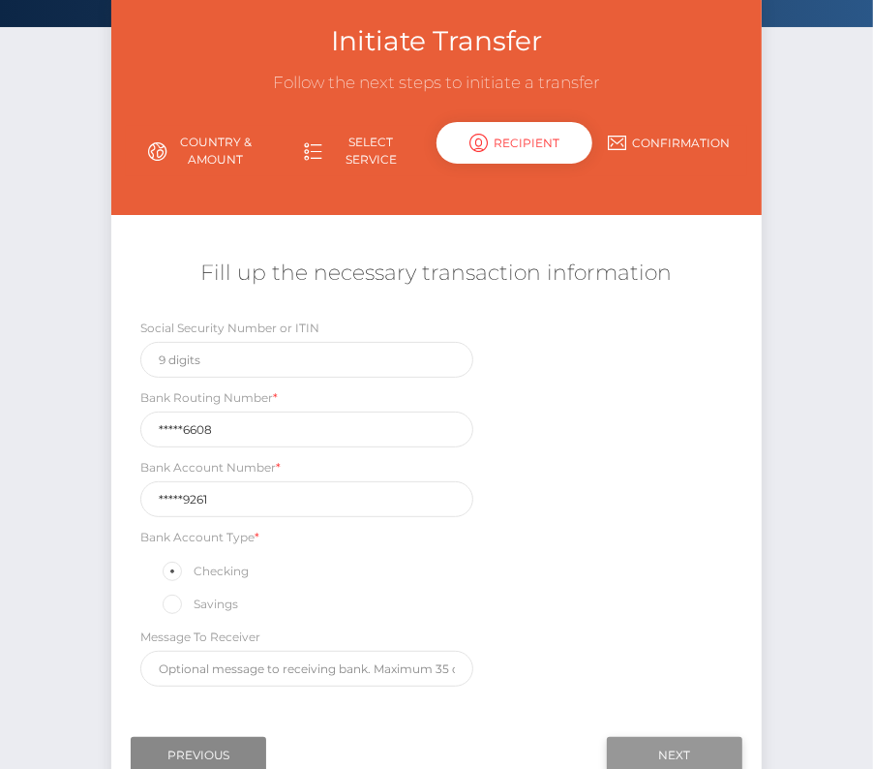
click at [673, 737] on input "Next" at bounding box center [675, 755] width 136 height 37
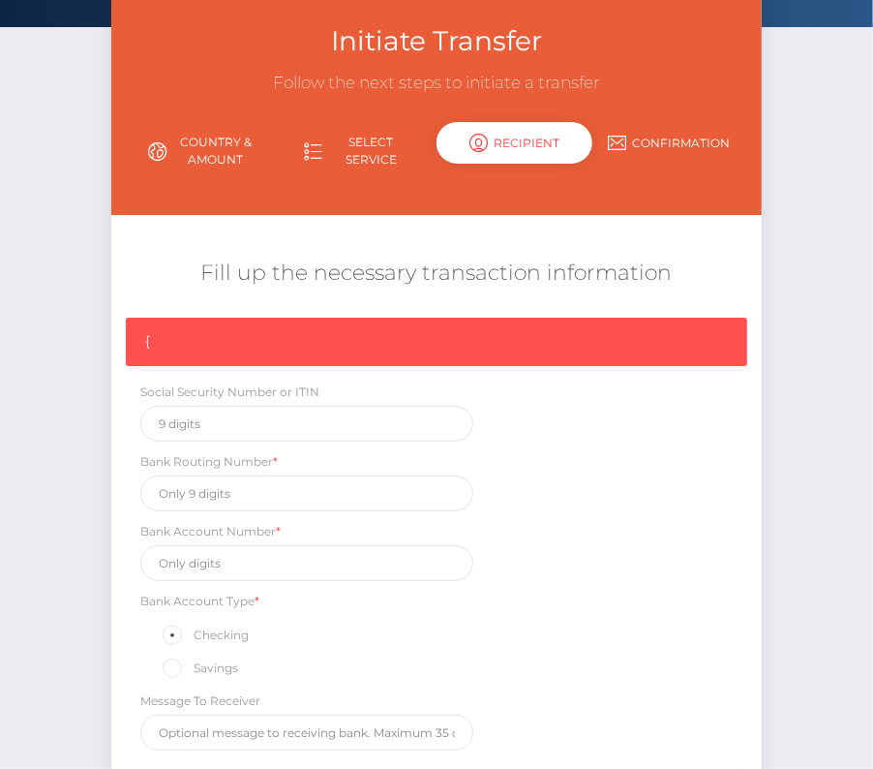
scroll to position [291, 0]
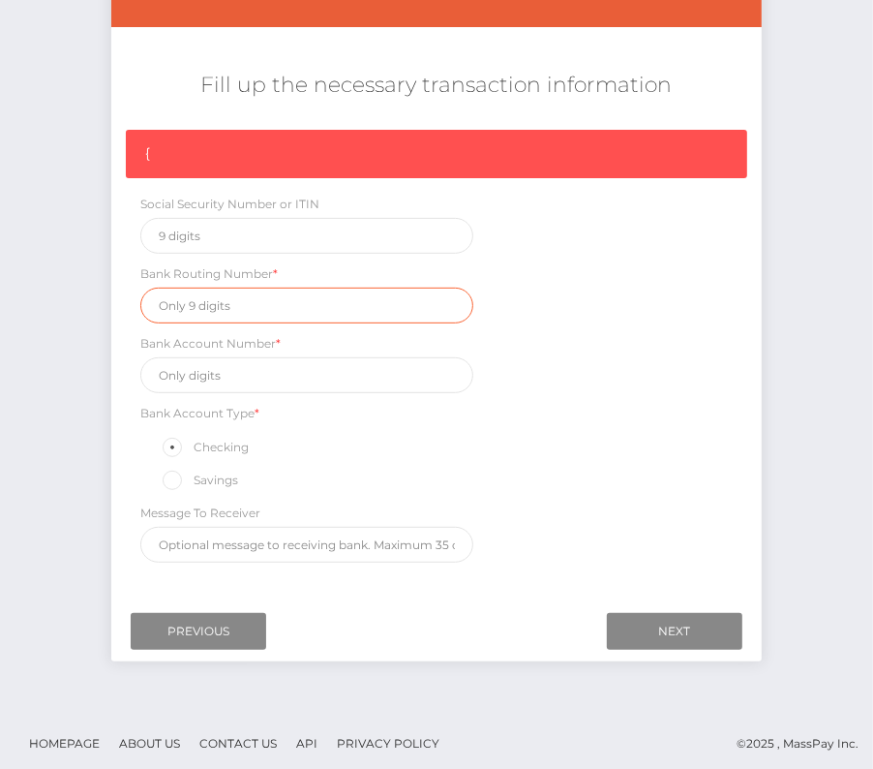
click at [185, 302] on input "text" at bounding box center [306, 306] width 333 height 36
paste input "063216608"
type input "063216608"
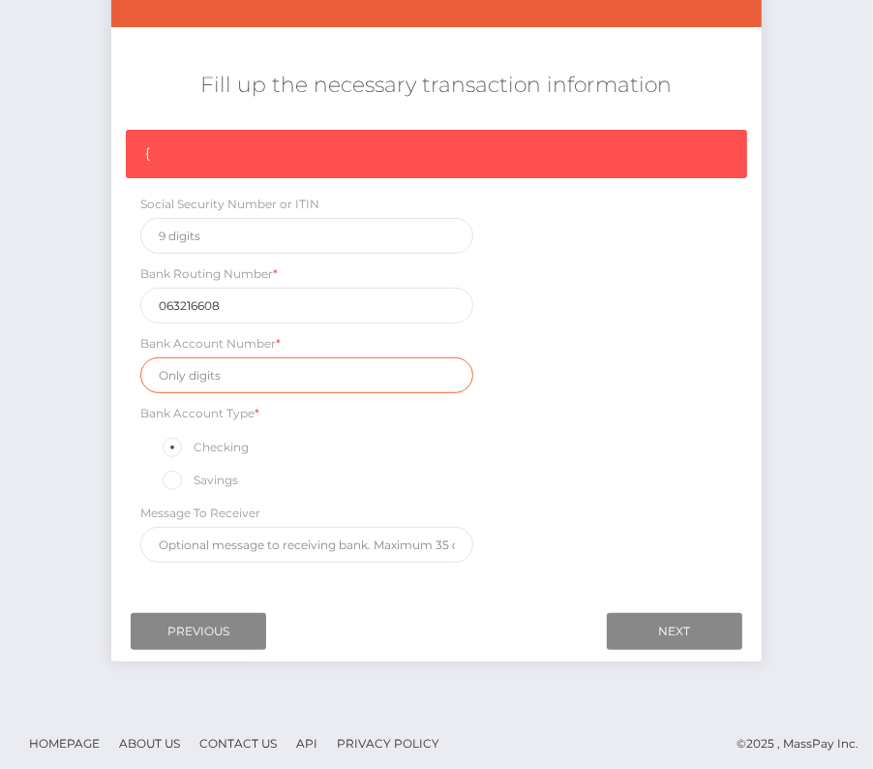
click at [179, 372] on input "text" at bounding box center [306, 375] width 333 height 36
paste input "105419261"
type input "105419261"
click at [567, 443] on div "{ Social Security Number or ITIN Bank Routing Number * 063216608 Bank Account N…" at bounding box center [436, 351] width 651 height 442
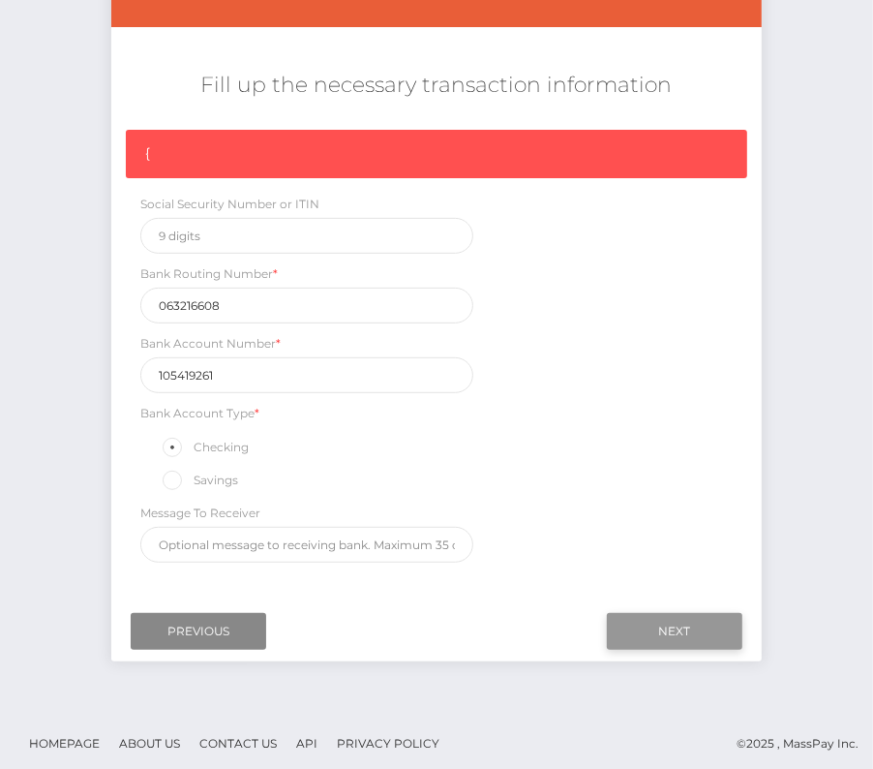
click at [655, 618] on input "Next" at bounding box center [675, 631] width 136 height 37
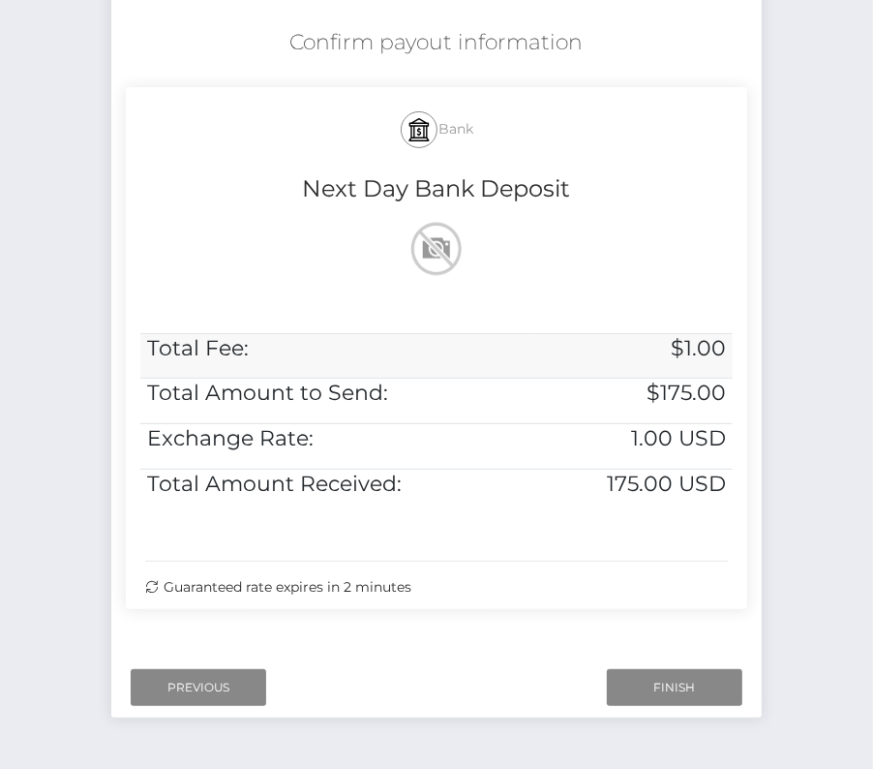
scroll to position [394, 0]
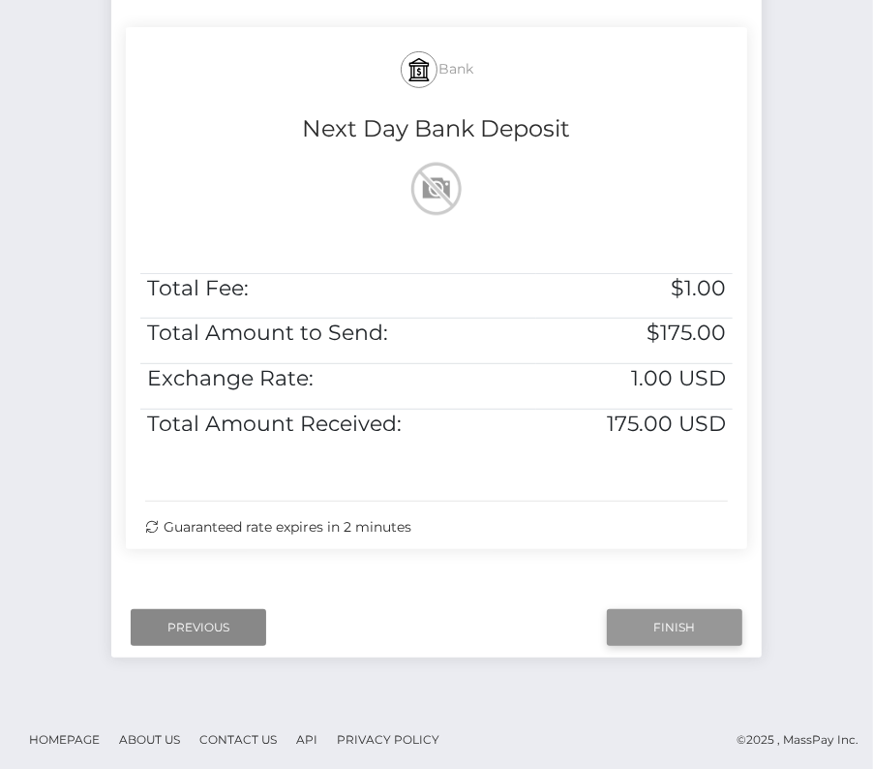
click at [674, 618] on input "Finish" at bounding box center [675, 627] width 136 height 37
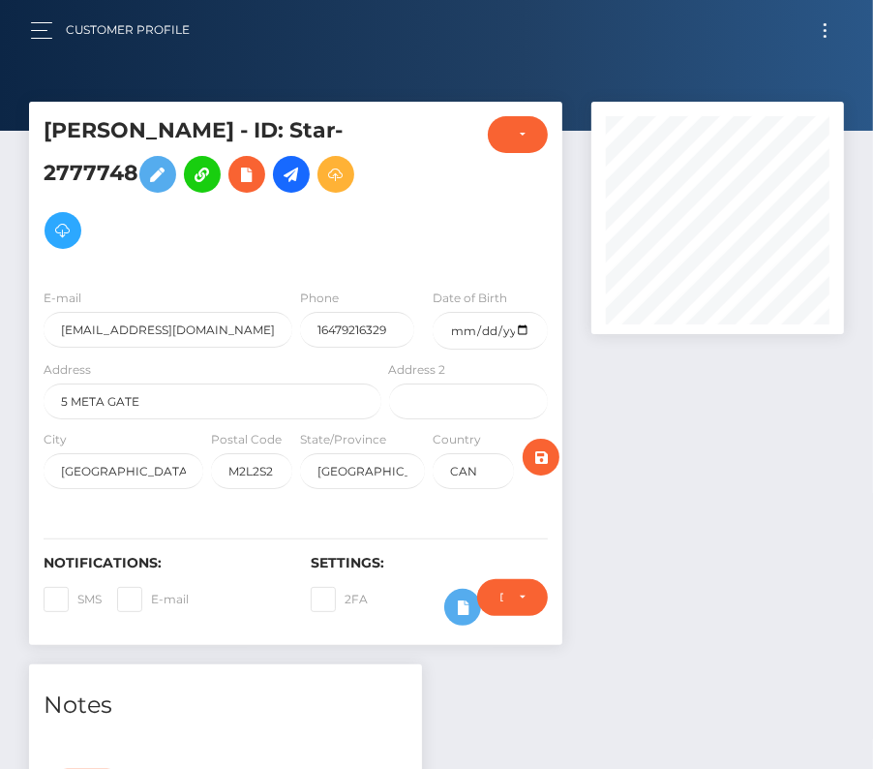
scroll to position [733, 0]
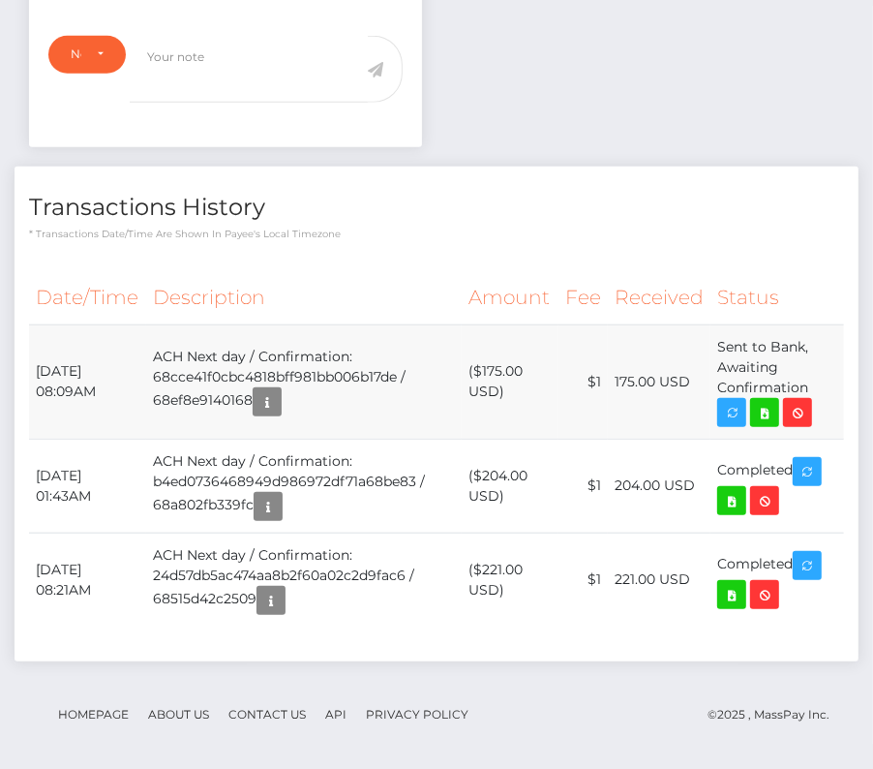
drag, startPoint x: 36, startPoint y: 360, endPoint x: 823, endPoint y: 381, distance: 787.4
click at [823, 381] on tr "[DATE] 08:09AM ACH Next day / Confirmation: 68cce41f0cbc4818bff981bb006b17de / …" at bounding box center [436, 381] width 815 height 114
copy tr "[DATE] 08:09AM ACH Next day / Confirmation: 68cce41f0cbc4818bff981bb006b17de / …"
click at [773, 404] on icon at bounding box center [764, 413] width 23 height 24
click at [0, 0] on div "Christopher Hsueh - ID: Star-2777748 CLOSED ACTIVE E-mail" at bounding box center [436, 73] width 873 height 1408
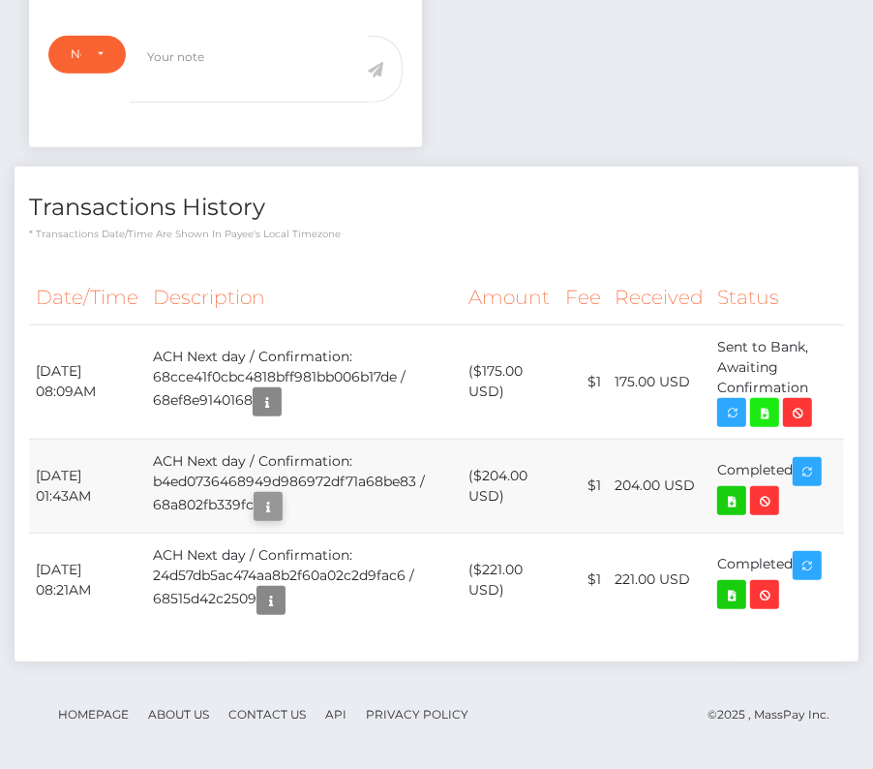
scroll to position [0, 0]
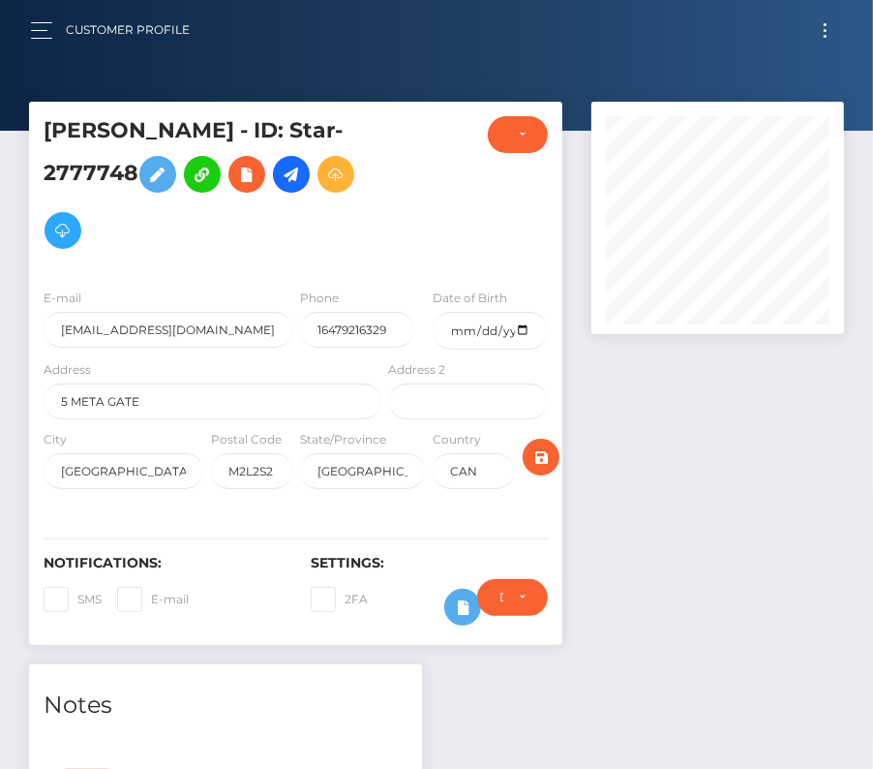
click at [828, 38] on button "Toggle navigation" at bounding box center [825, 30] width 36 height 26
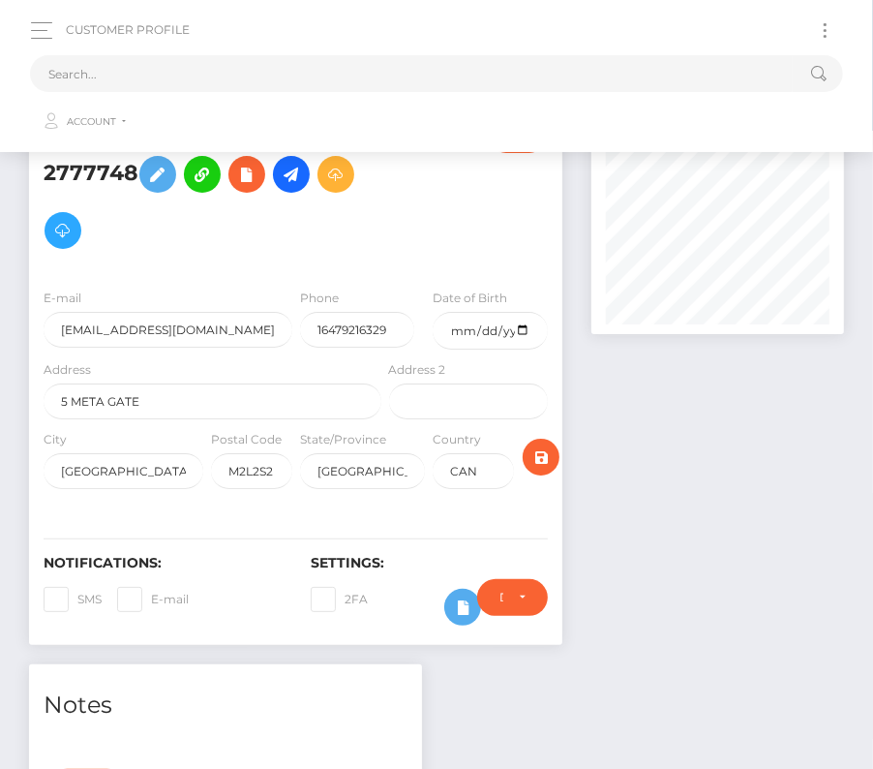
click at [825, 31] on button "Toggle navigation" at bounding box center [825, 30] width 36 height 26
click at [514, 67] on input "text" at bounding box center [411, 73] width 763 height 37
paste input "201765"
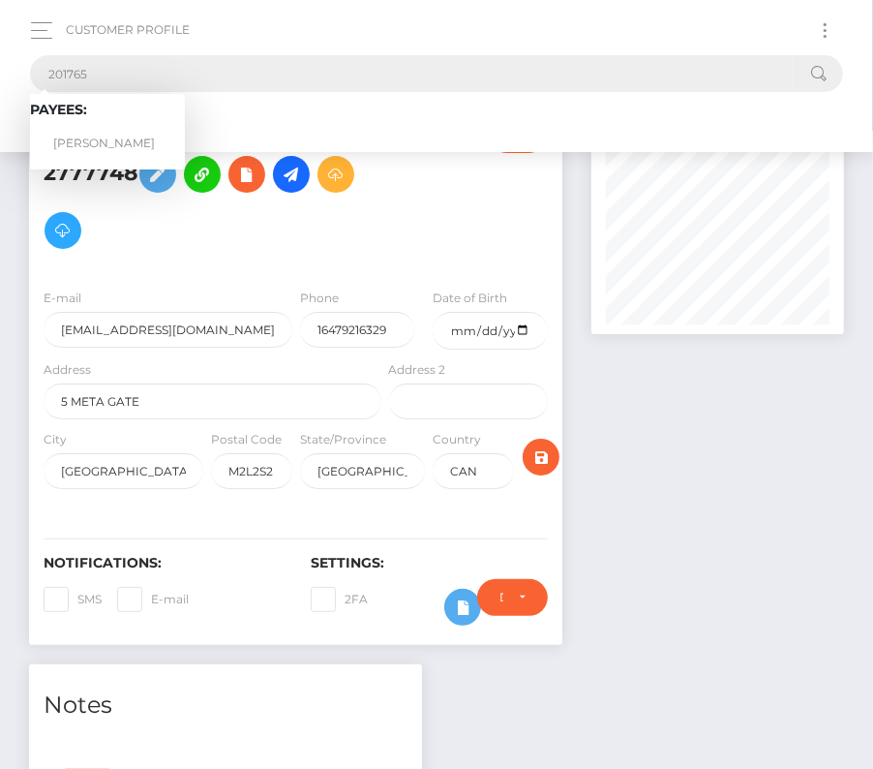
type input "201765"
click at [99, 130] on link "John C. Wright" at bounding box center [107, 144] width 155 height 36
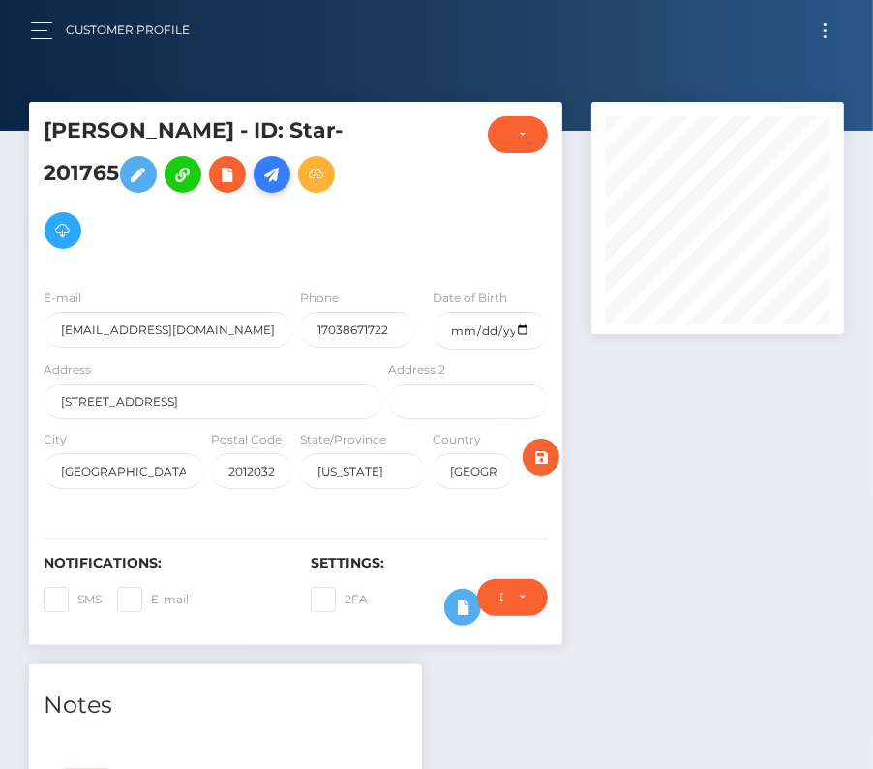
click at [284, 177] on icon at bounding box center [271, 175] width 23 height 24
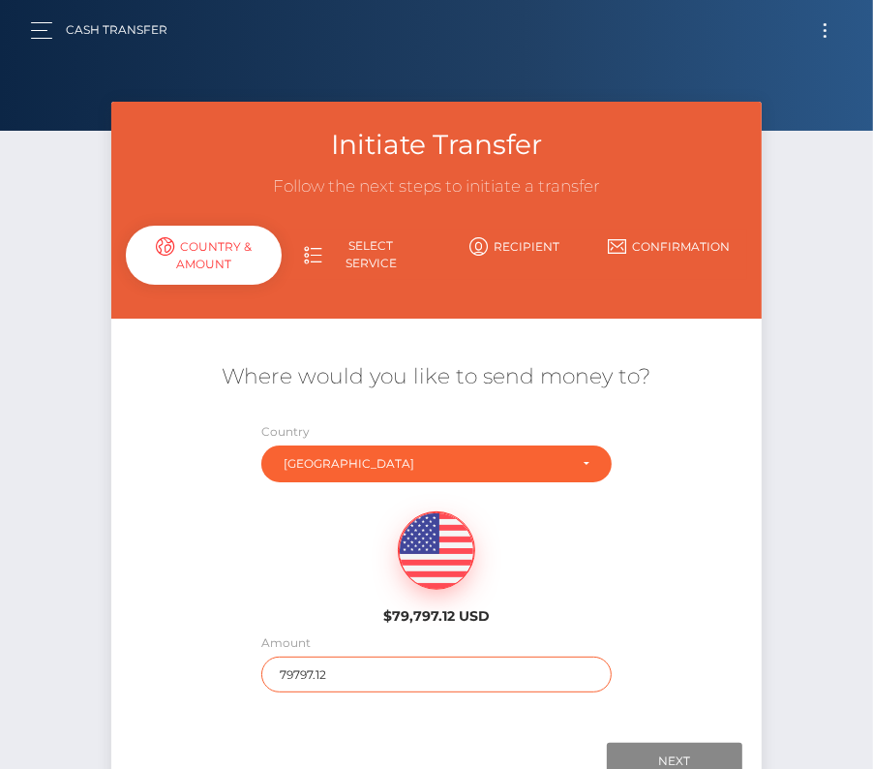
click at [292, 674] on input "79797.12" at bounding box center [436, 674] width 350 height 36
type input "200"
click at [281, 561] on div "$79,797.12 USD" at bounding box center [436, 562] width 651 height 140
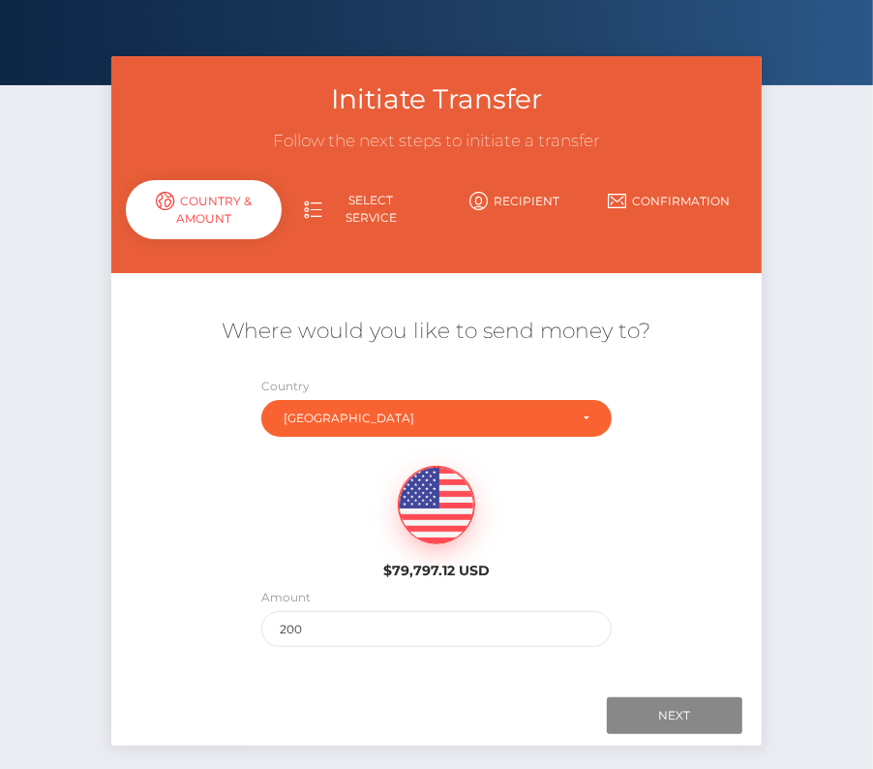
scroll to position [77, 0]
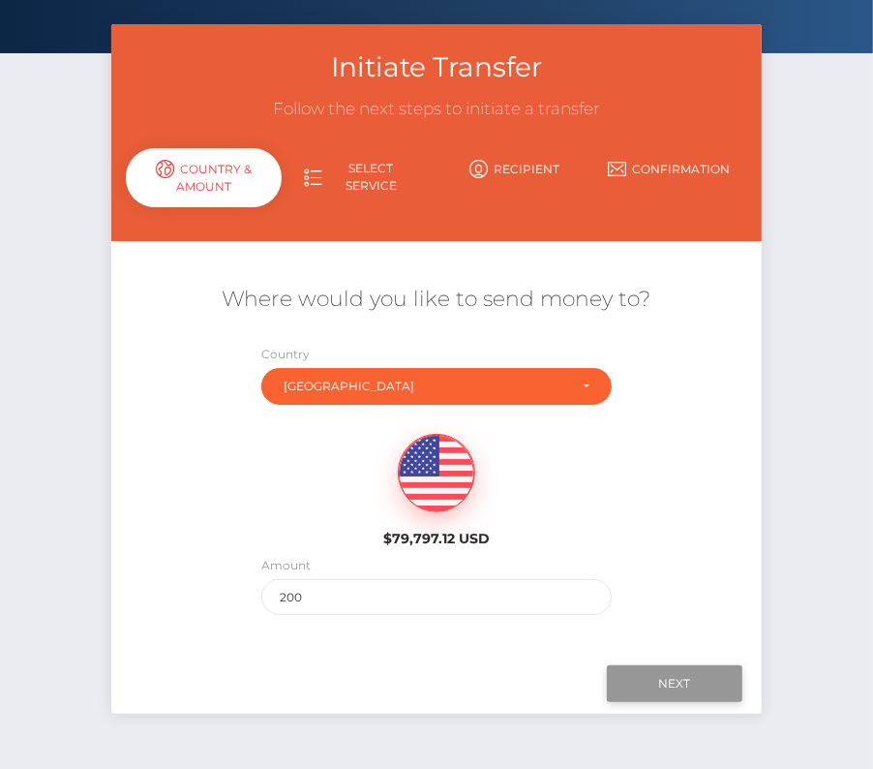
click at [706, 679] on input "Next" at bounding box center [675, 683] width 136 height 37
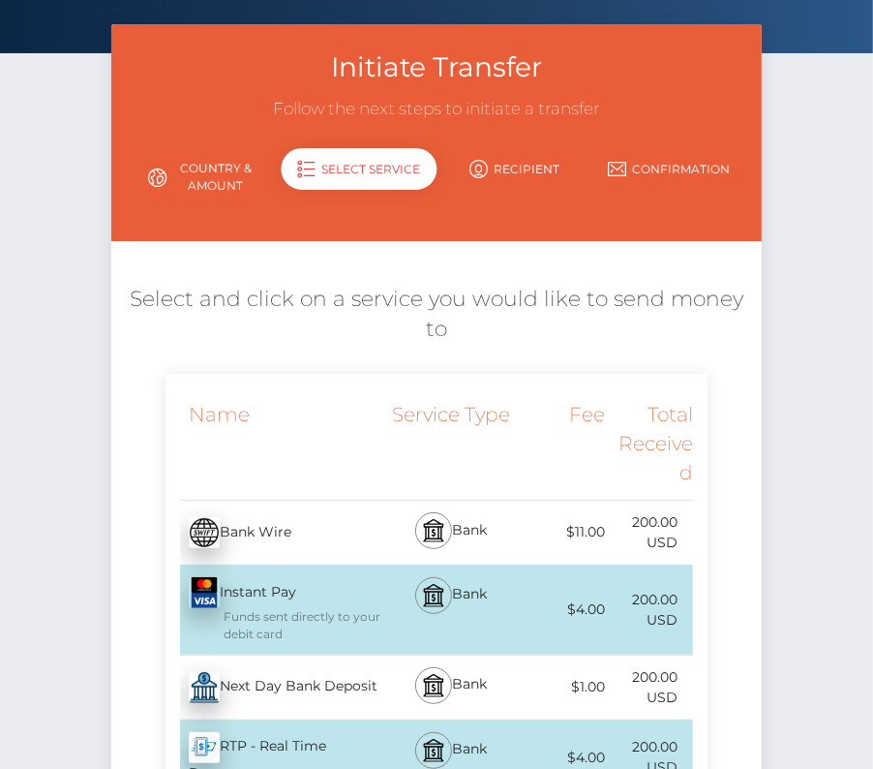
click at [273, 660] on div "Next Day Bank Deposit - USD" at bounding box center [276, 687] width 220 height 54
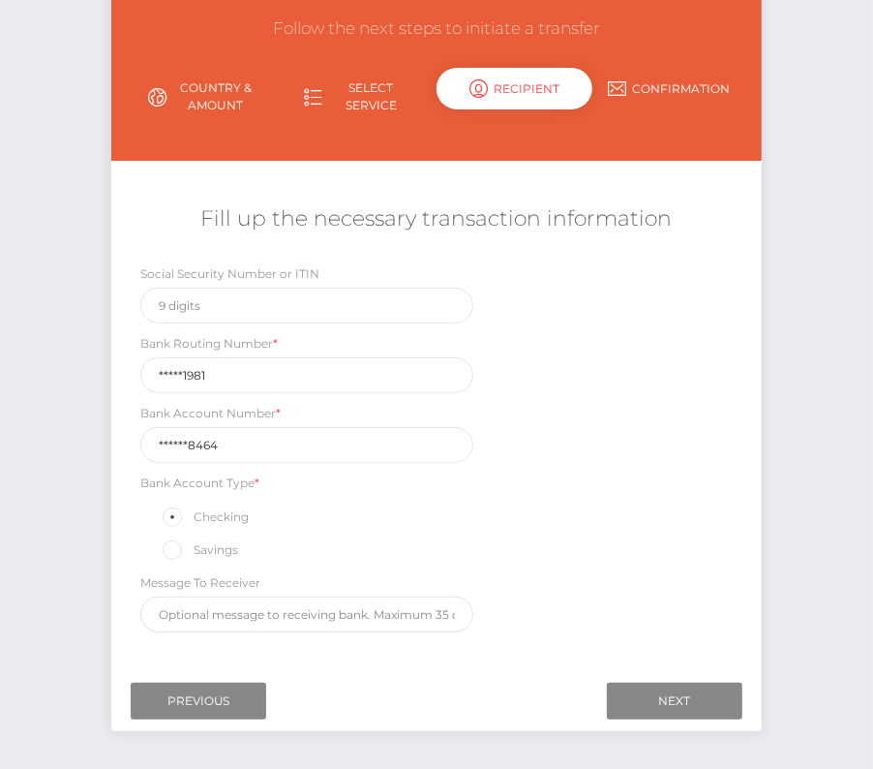
scroll to position [172, 0]
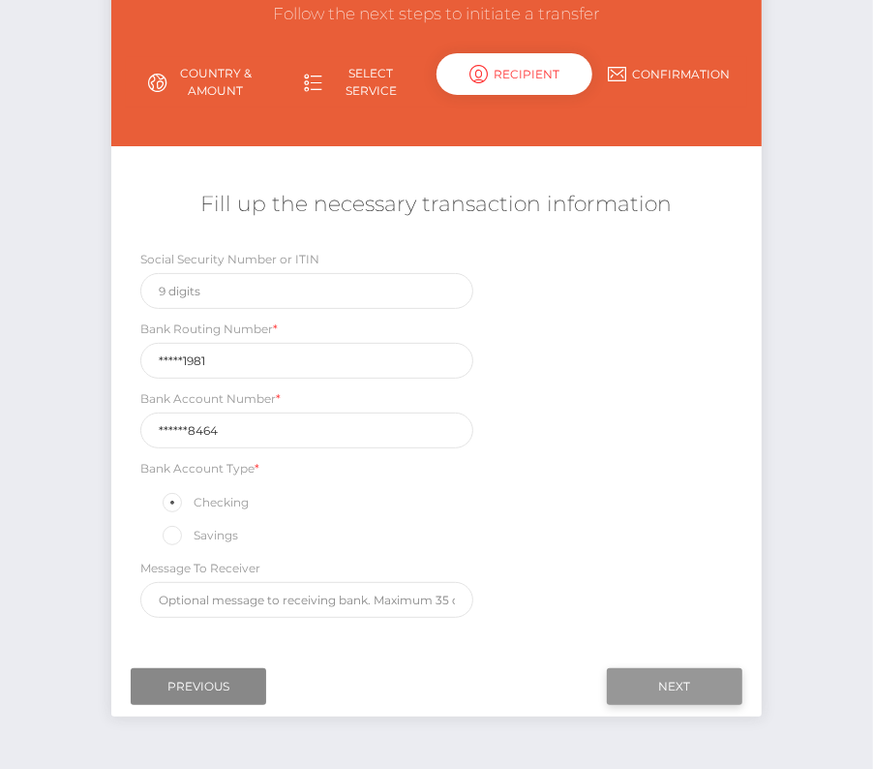
click at [666, 685] on input "Next" at bounding box center [675, 686] width 136 height 37
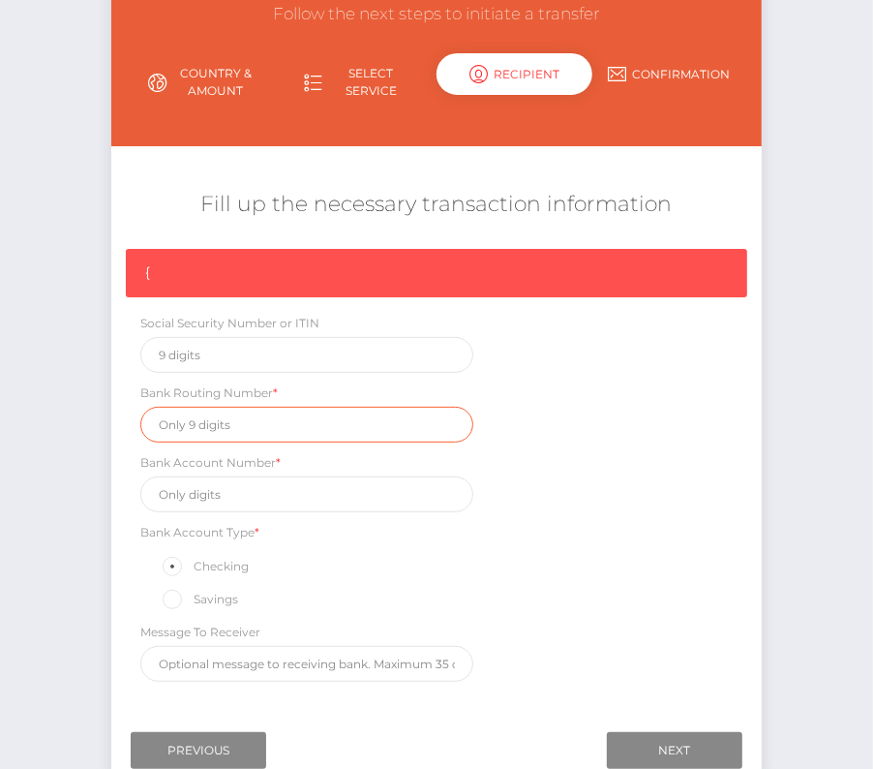
click at [184, 425] on input "text" at bounding box center [306, 425] width 333 height 36
paste input "255071981"
type input "255071981"
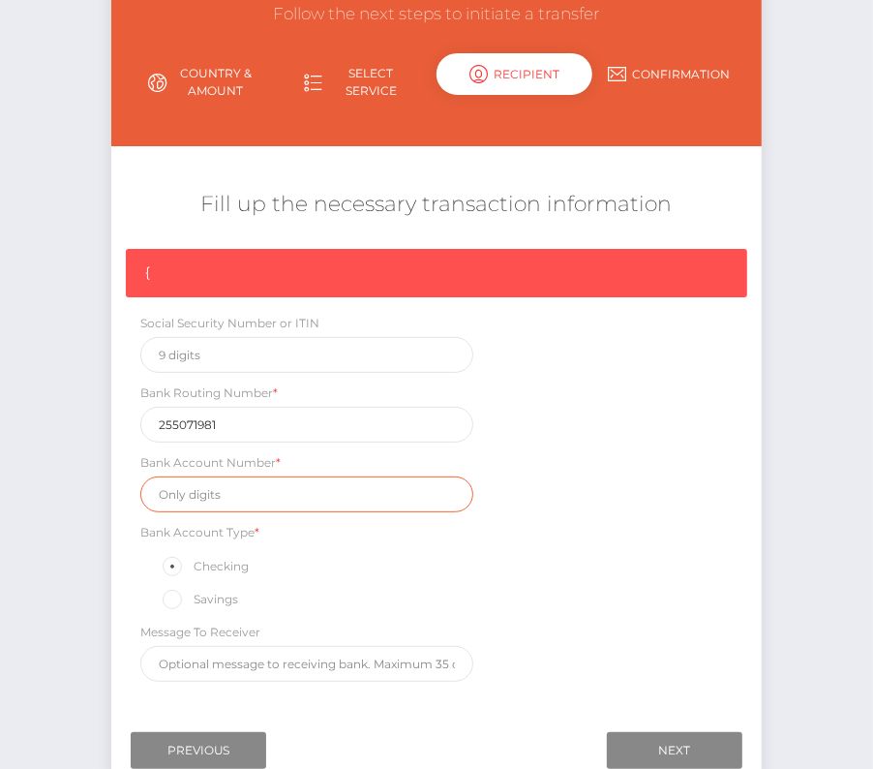
click at [197, 486] on input "text" at bounding box center [306, 494] width 333 height 36
paste input "0503218464"
type input "0503218464"
click at [579, 569] on div "{ Social Security Number or ITIN Bank Routing Number * 255071981 Bank Account N…" at bounding box center [436, 470] width 651 height 442
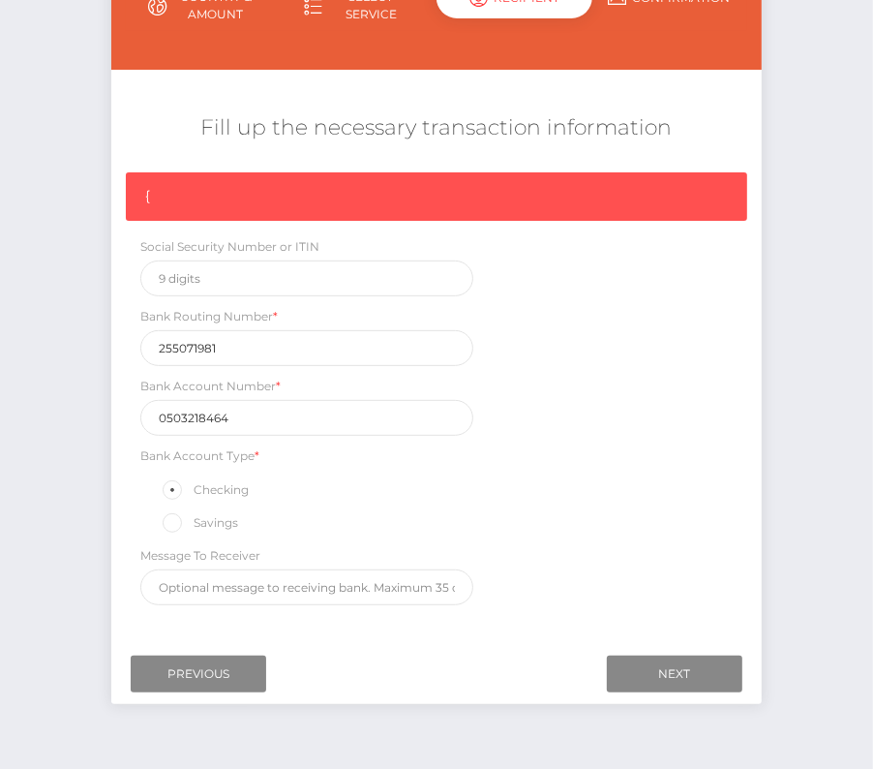
scroll to position [258, 0]
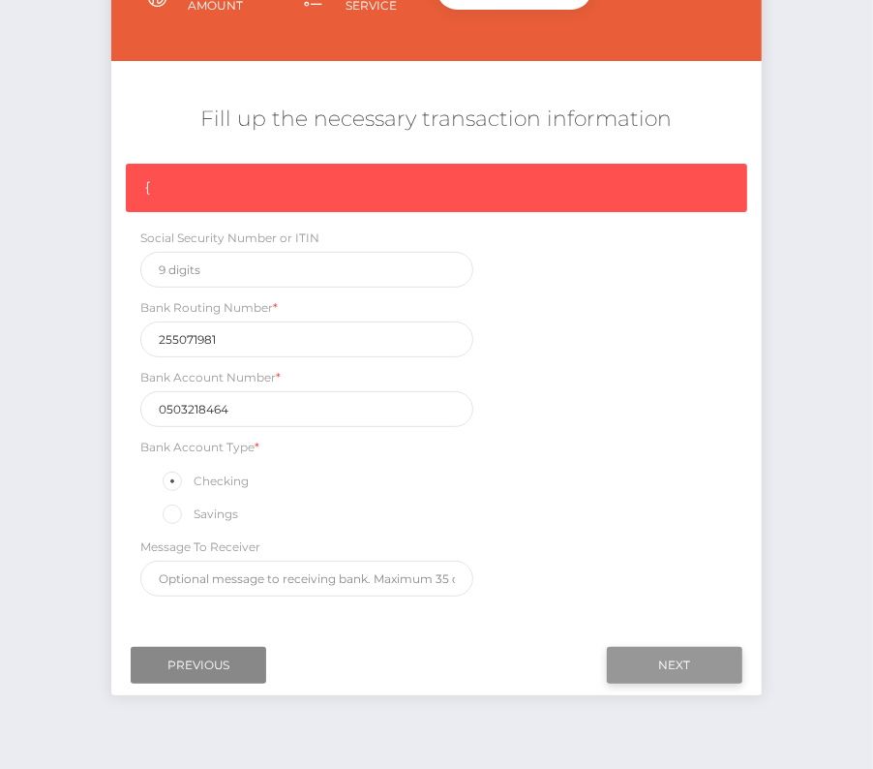
click at [695, 654] on input "Next" at bounding box center [675, 665] width 136 height 37
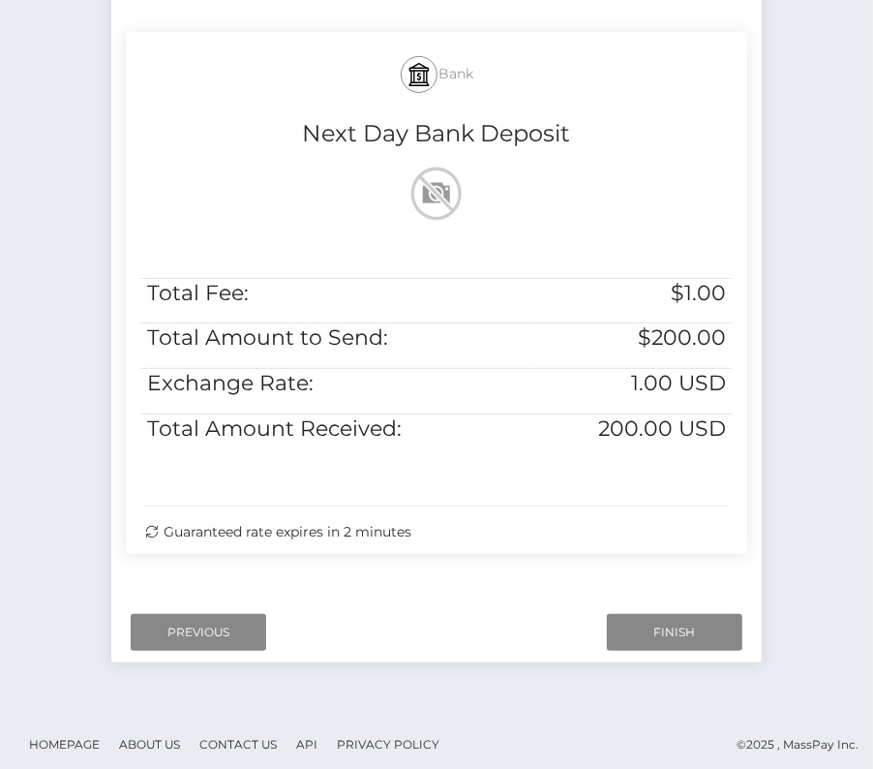
scroll to position [395, 0]
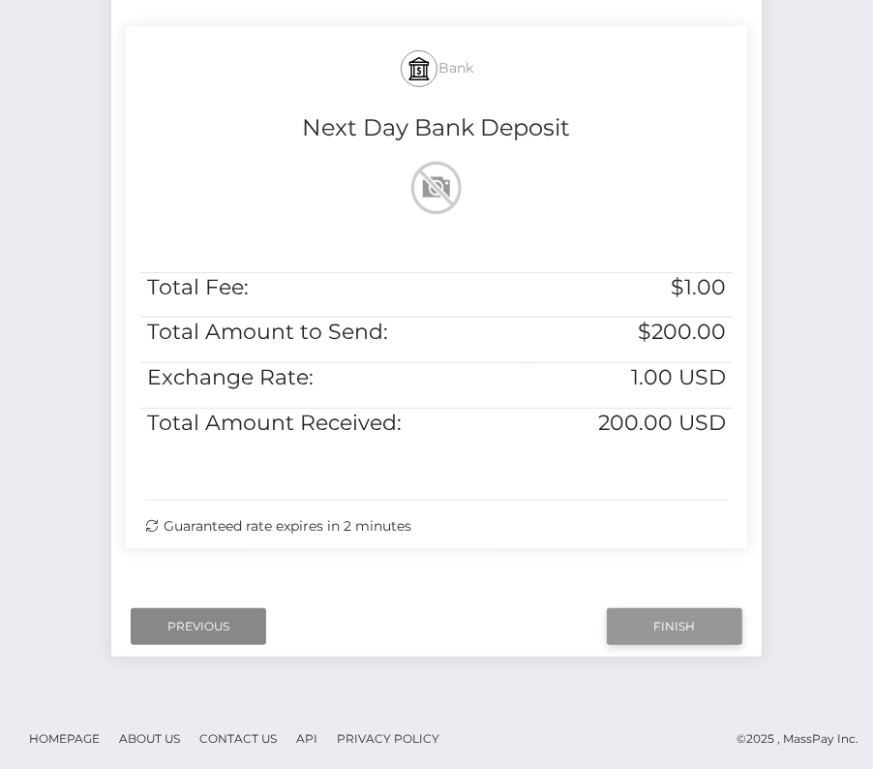
click at [669, 622] on input "Finish" at bounding box center [675, 626] width 136 height 37
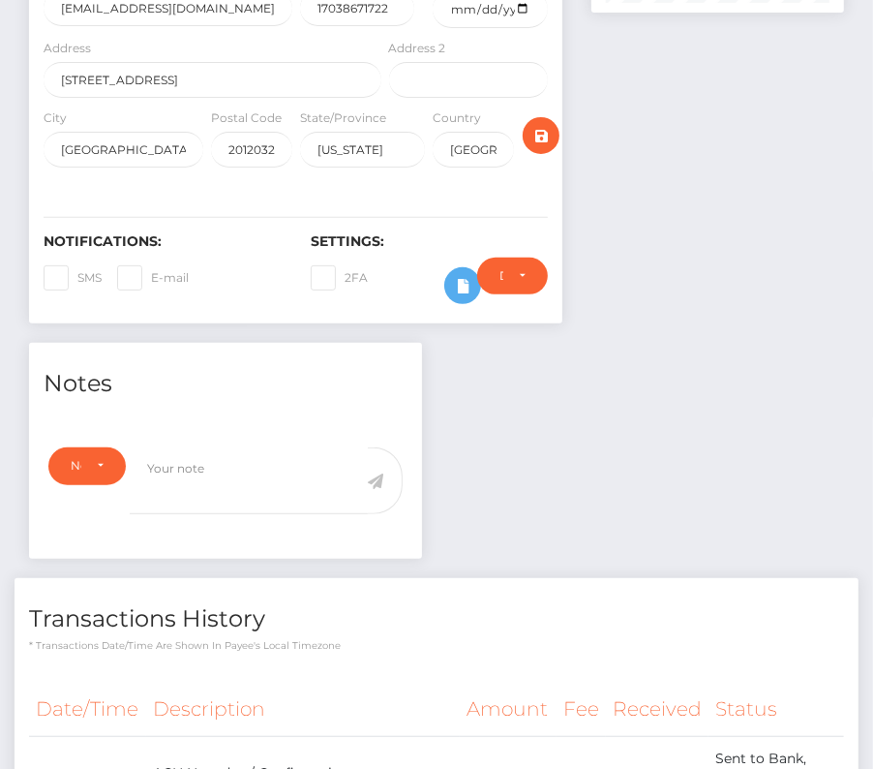
scroll to position [485, 0]
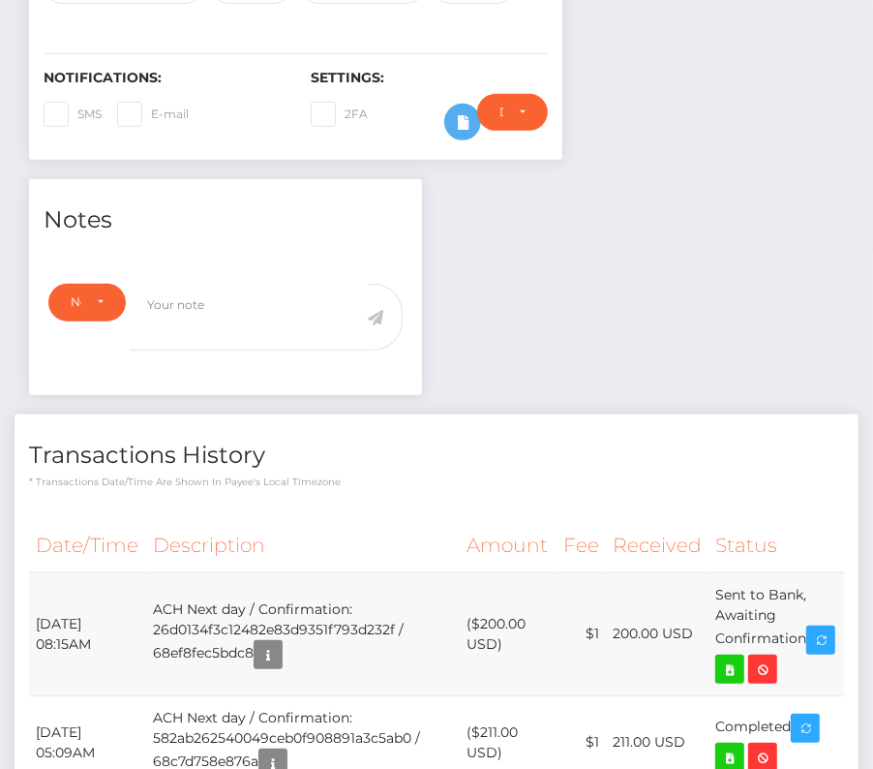
drag, startPoint x: 30, startPoint y: 606, endPoint x: 828, endPoint y: 638, distance: 798.4
click at [828, 638] on tr "October 15, 2025 08:15AM ACH Next day / Confirmation: 26d0134f3c12482e83d9351f7…" at bounding box center [436, 633] width 815 height 123
copy tr "October 15, 2025 08:15AM ACH Next day / Confirmation: 26d0134f3c12482e83d9351f7…"
click at [742, 657] on icon at bounding box center [729, 669] width 23 height 24
click at [0, 0] on div "John C. Wright - ID: Star-201765 CLOSED ACTIVE E-mail City" at bounding box center [436, 325] width 873 height 1416
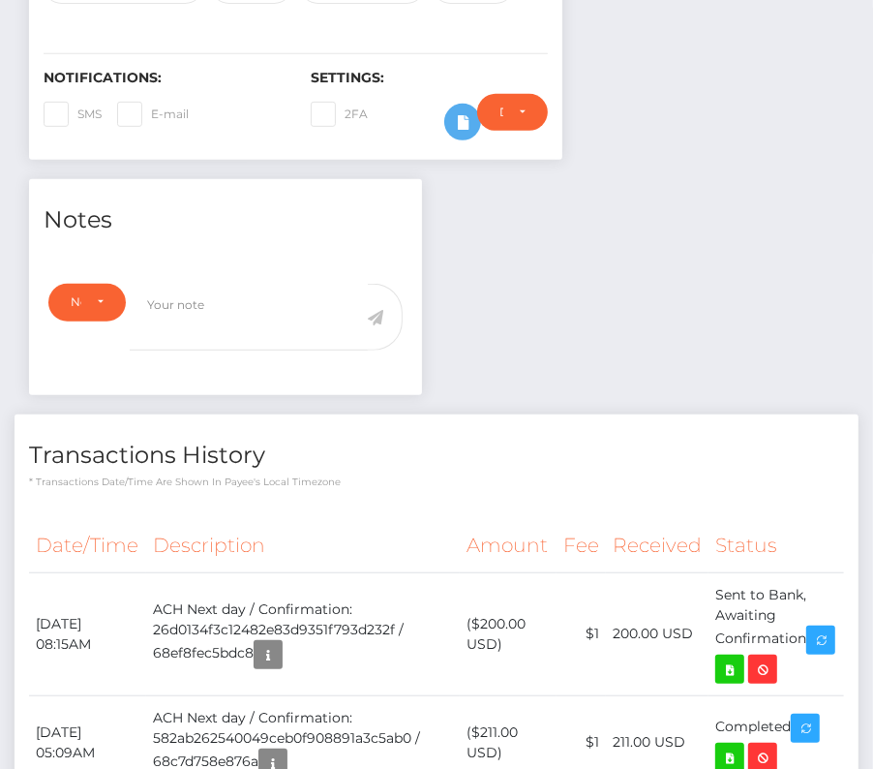
click at [345, 504] on div "Date/Time Description Amount Fee Received Status" at bounding box center [437, 710] width 844 height 412
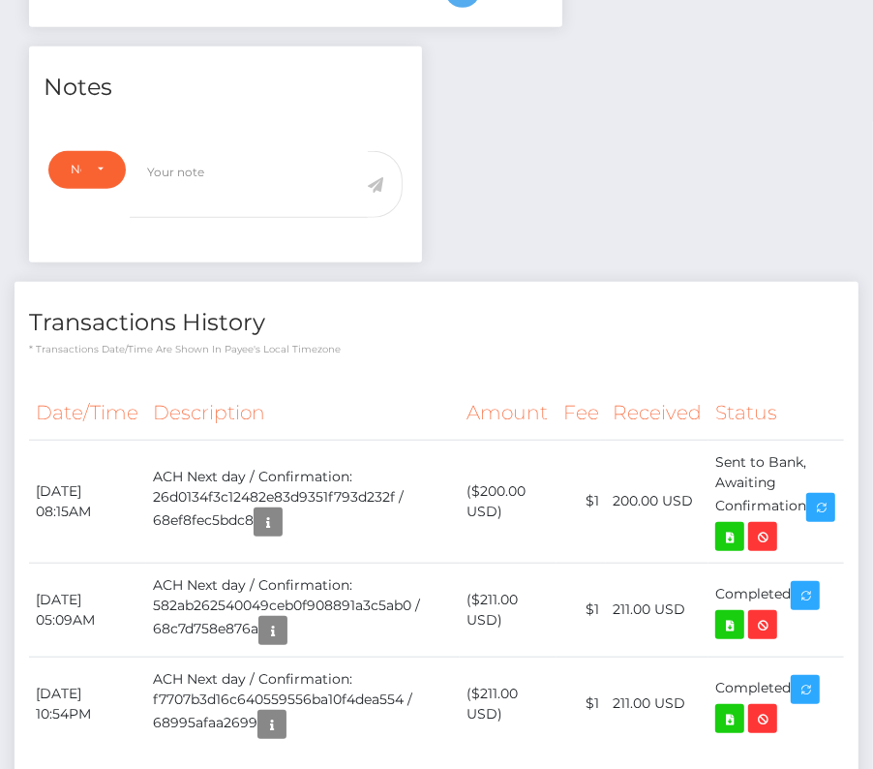
scroll to position [0, 0]
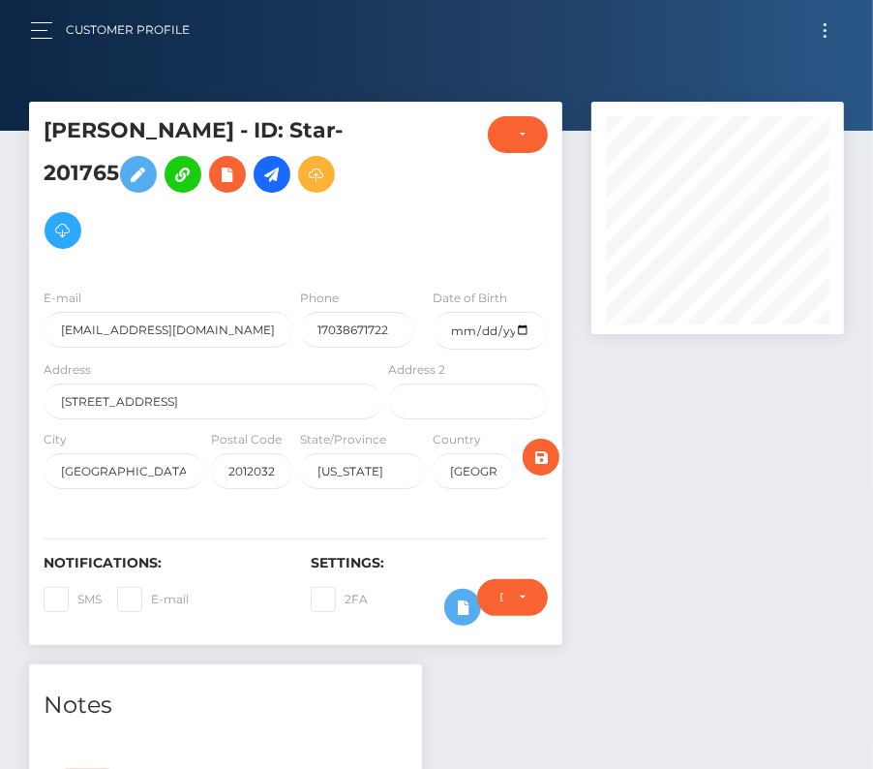
click at [830, 29] on button "Toggle navigation" at bounding box center [825, 30] width 36 height 26
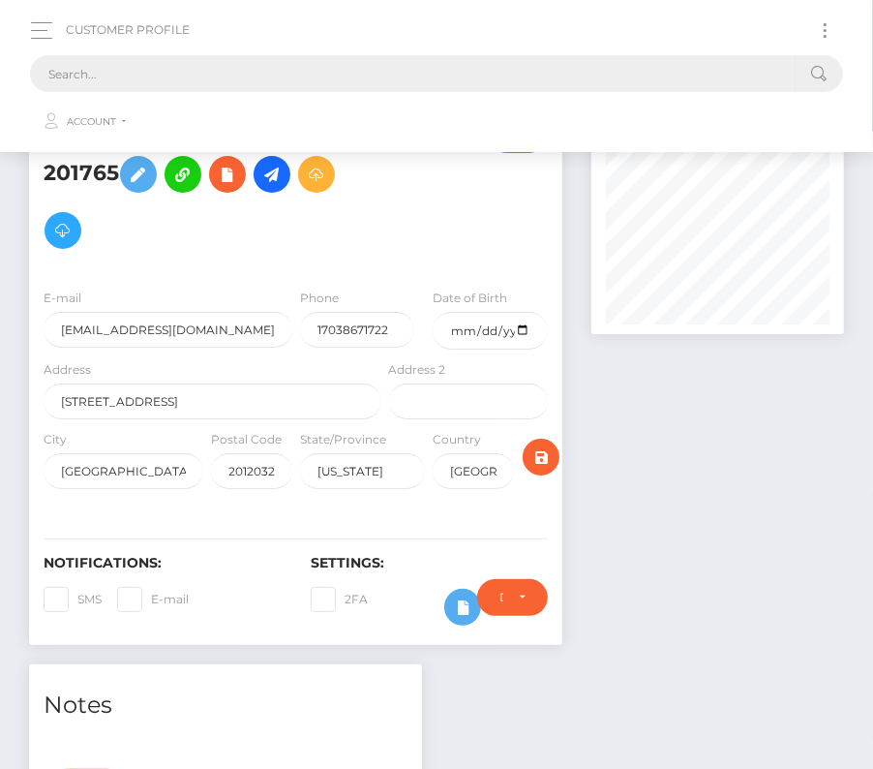
click at [256, 70] on input "text" at bounding box center [411, 73] width 763 height 37
paste input "436437"
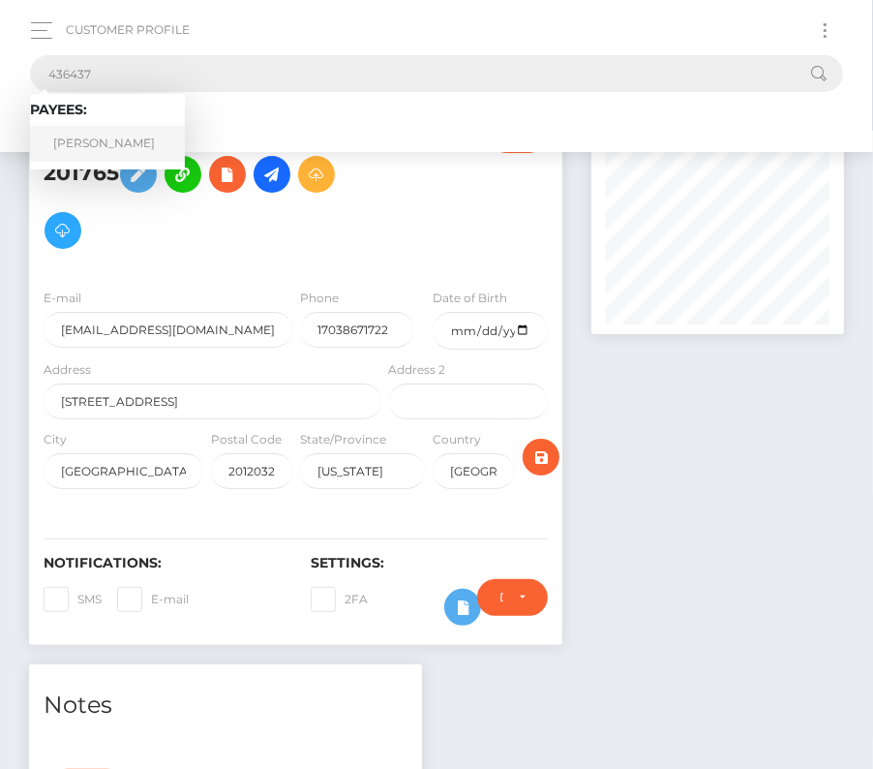
type input "436437"
click at [107, 133] on link "Davide Del Deo" at bounding box center [107, 144] width 155 height 36
